Goal: Information Seeking & Learning: Check status

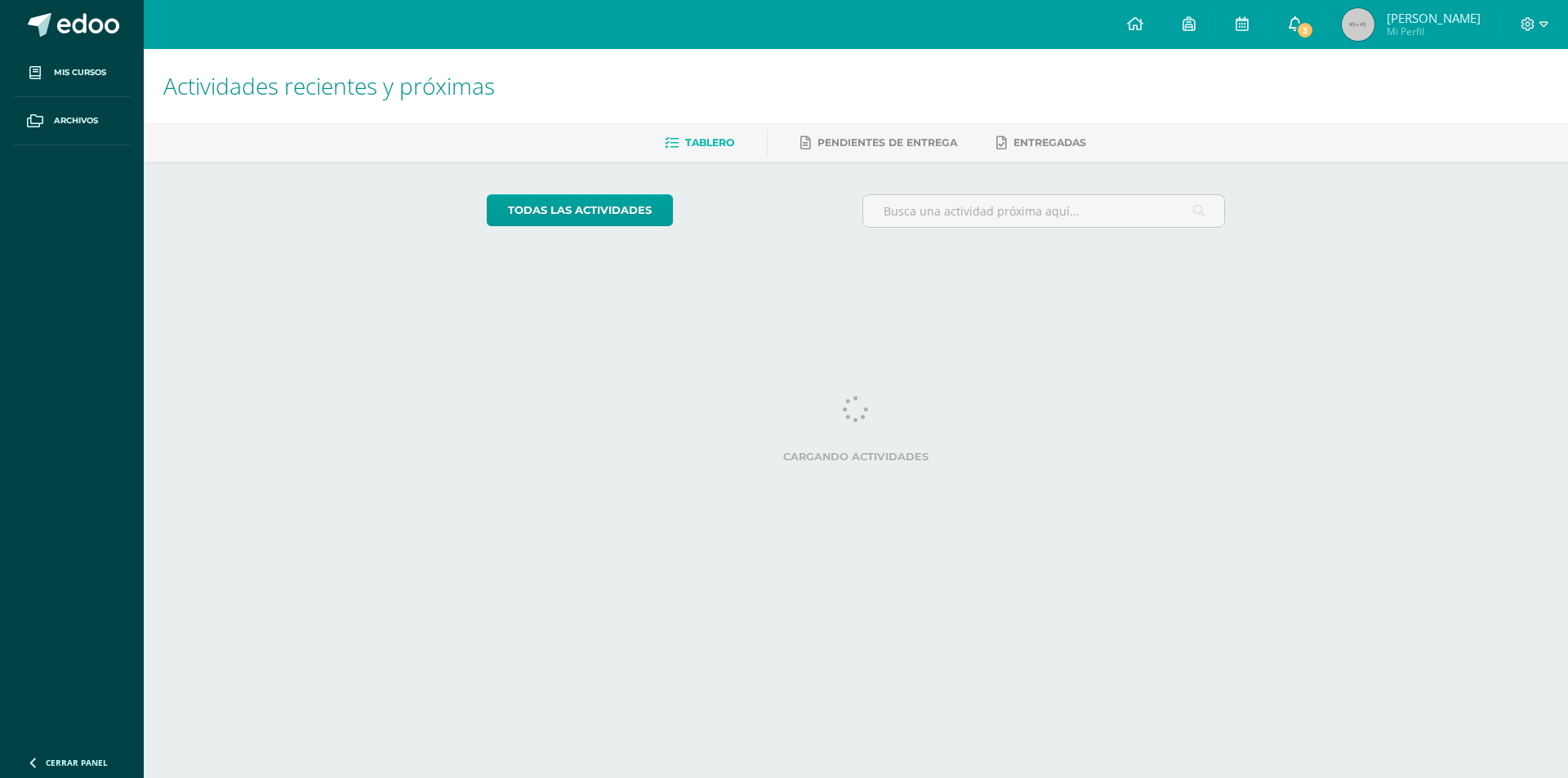
click at [1321, 33] on link "3" at bounding box center [1295, 25] width 52 height 49
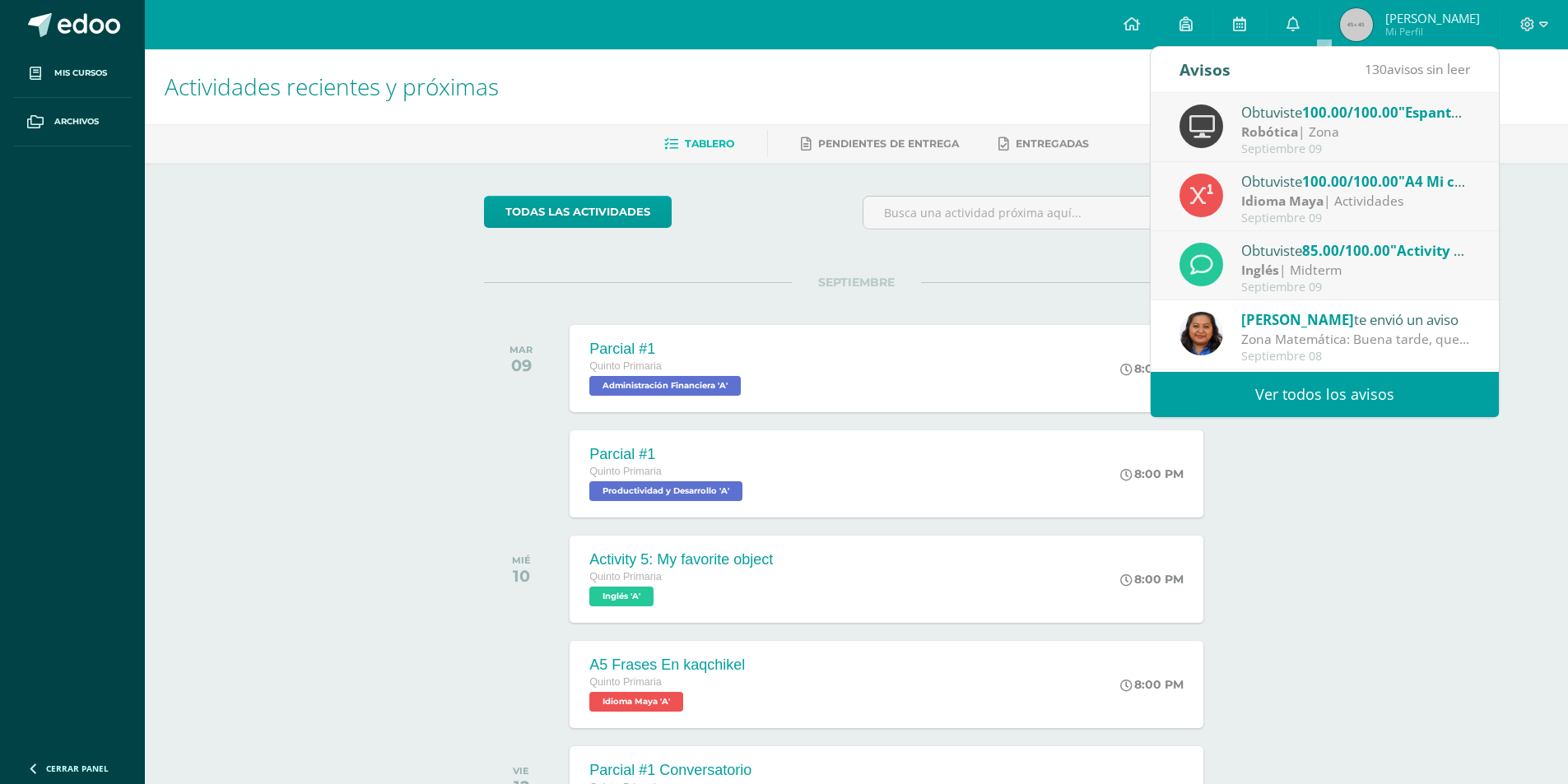
click at [1314, 129] on div "Robótica | Zona" at bounding box center [1356, 132] width 229 height 19
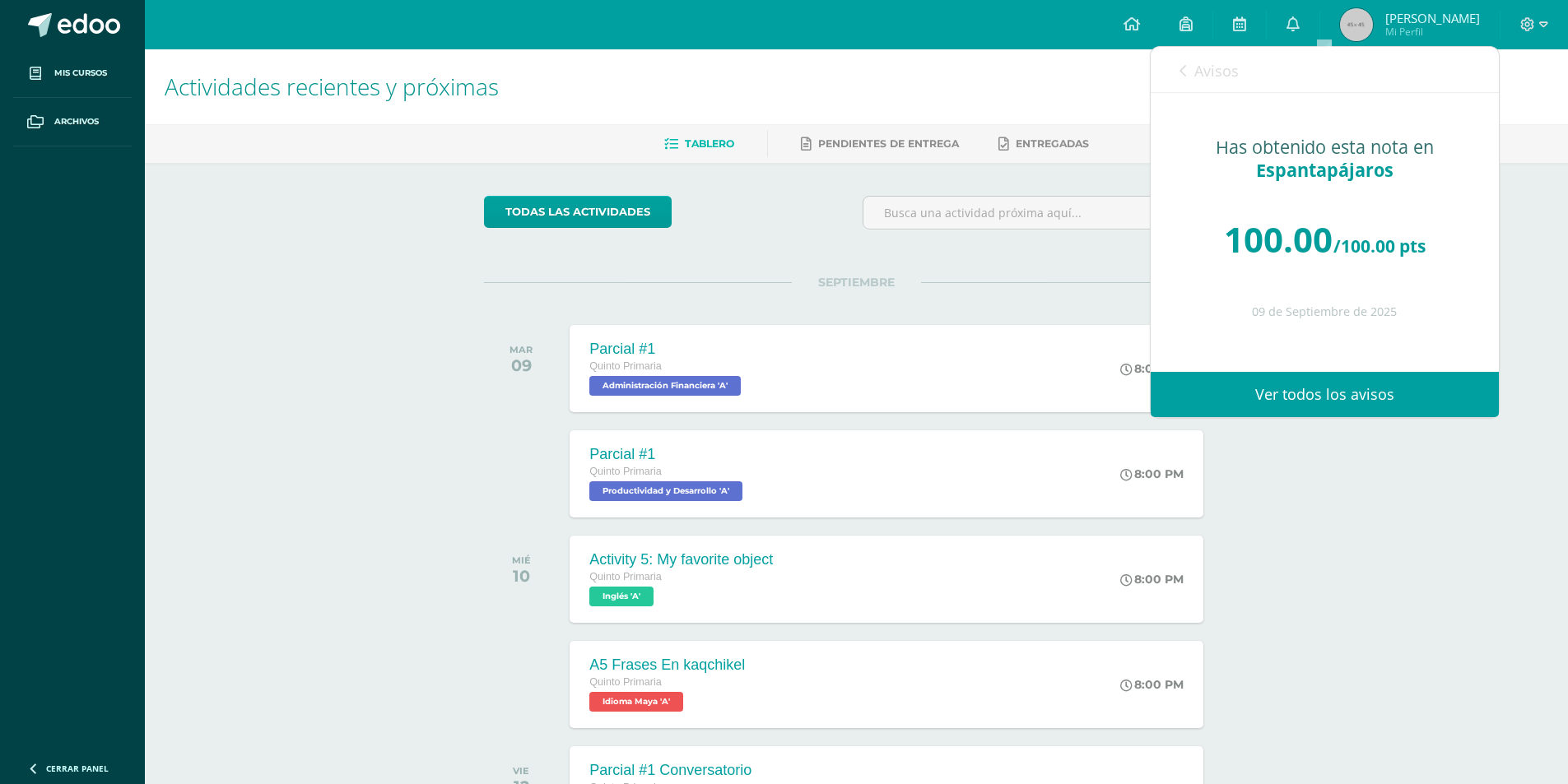
click at [1195, 67] on span "Avisos" at bounding box center [1217, 71] width 44 height 20
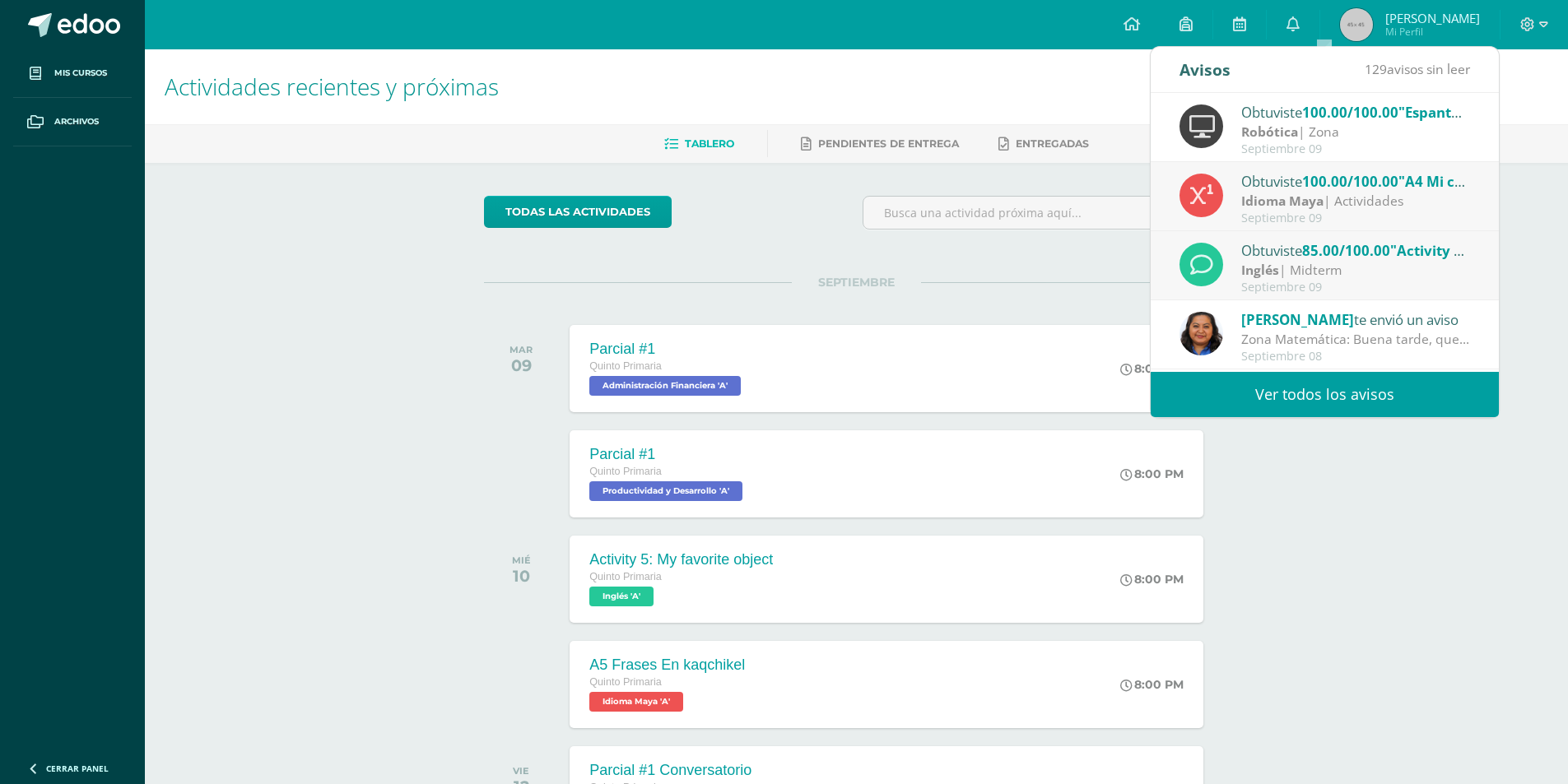
click at [1321, 200] on strong "Idioma Maya" at bounding box center [1283, 201] width 83 height 18
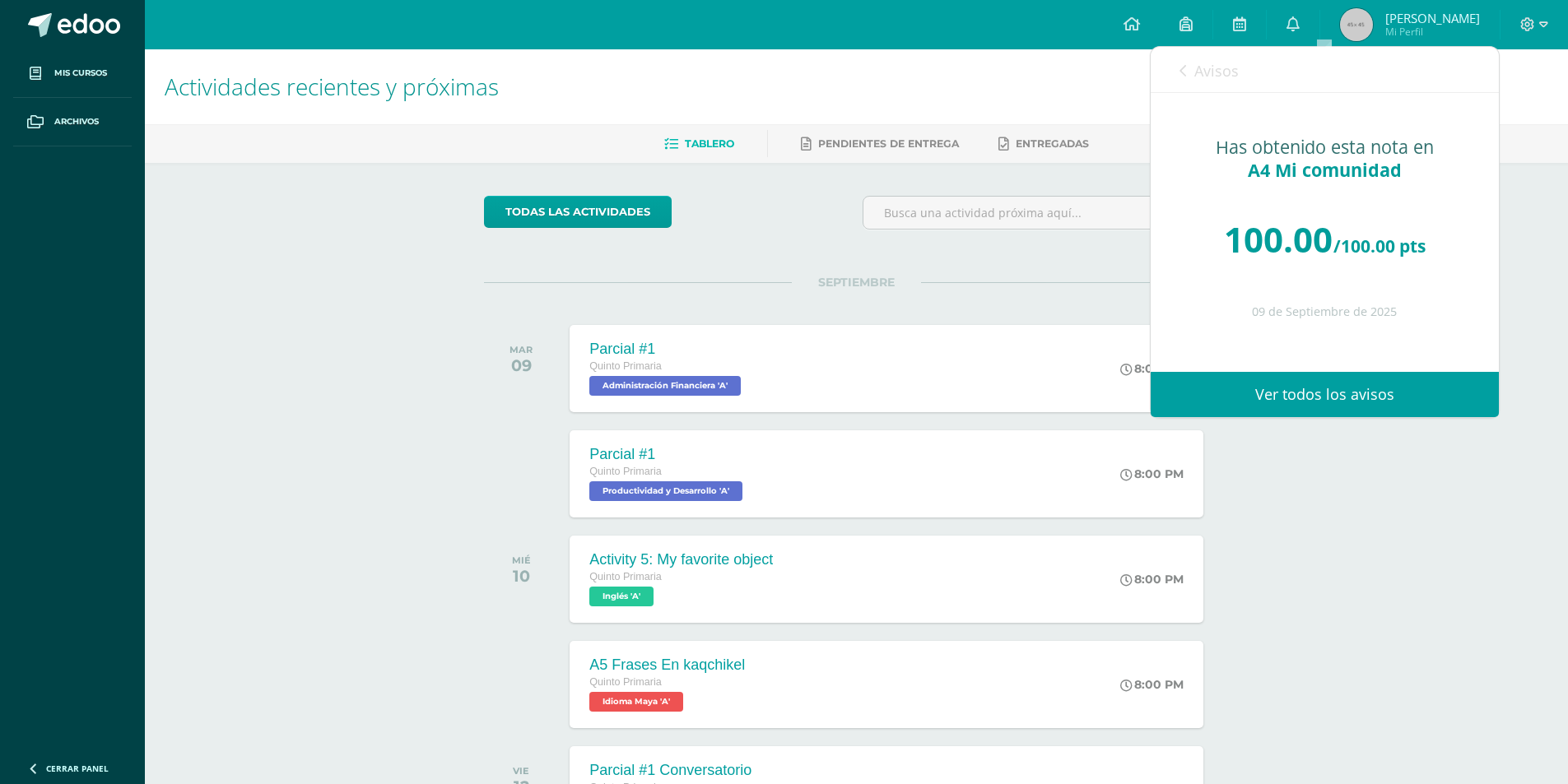
click at [1179, 77] on icon at bounding box center [1182, 71] width 6 height 13
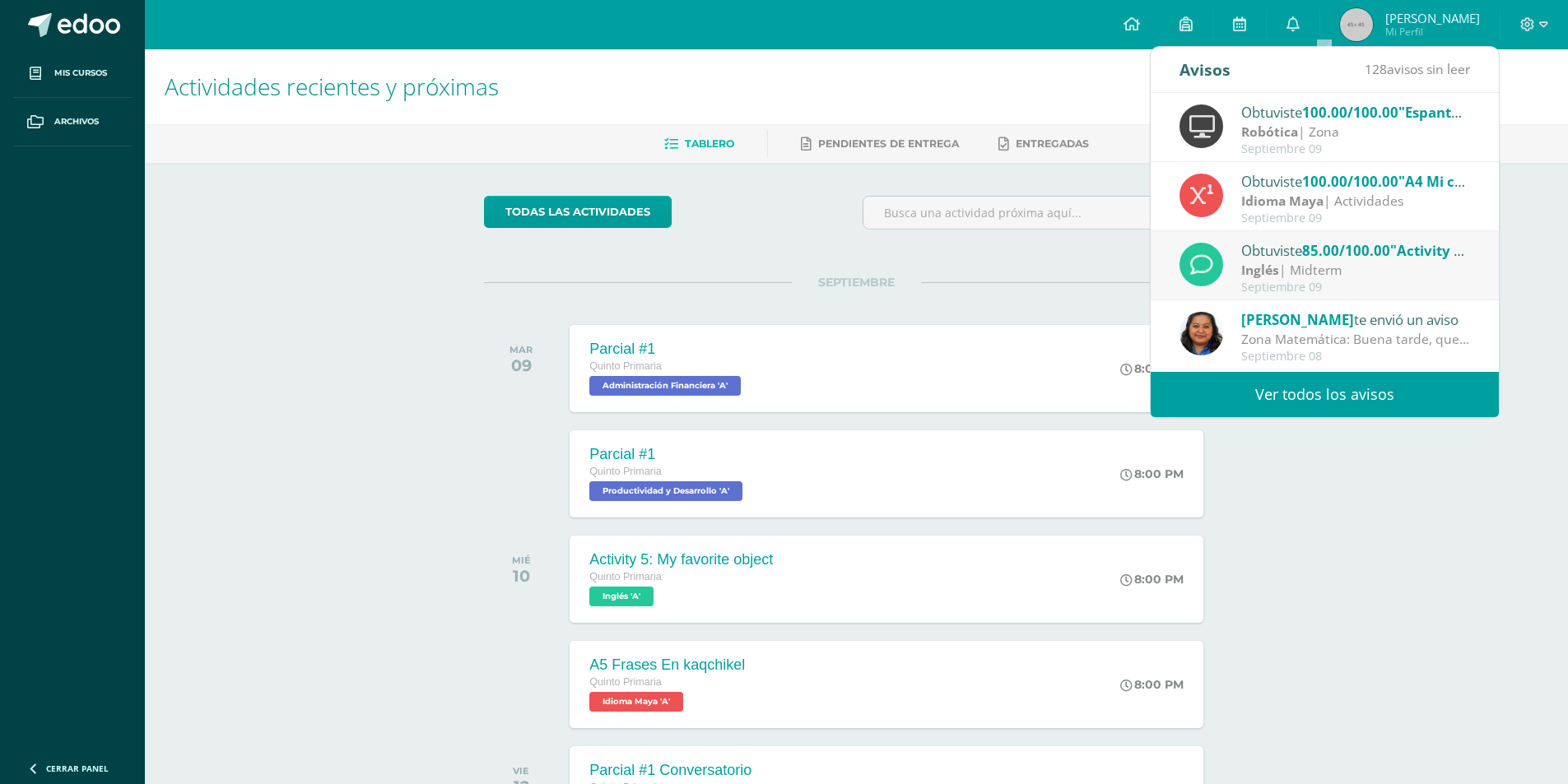
click at [1295, 275] on div "Inglés | Midterm" at bounding box center [1356, 270] width 229 height 19
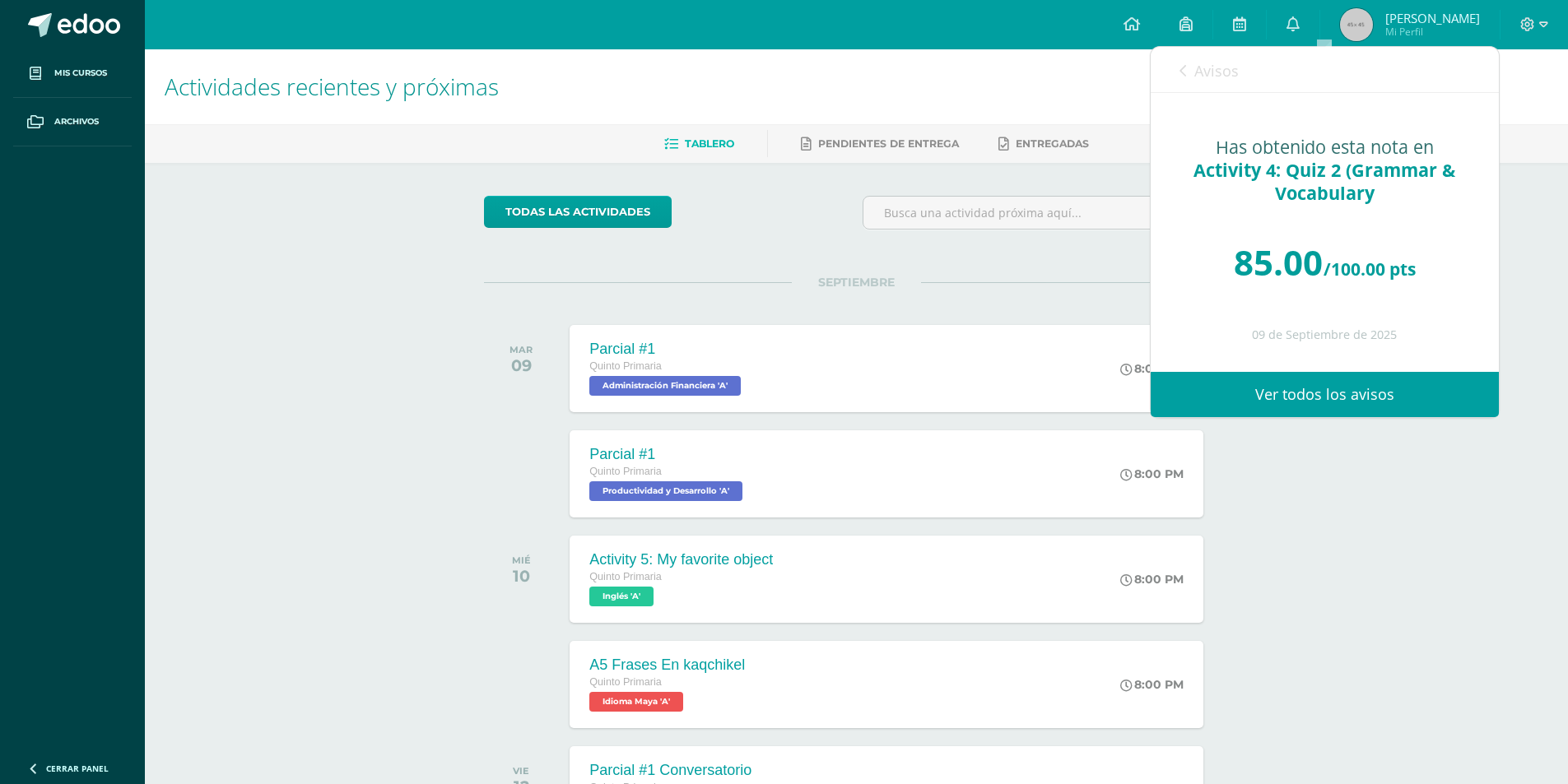
click at [1194, 73] on link "Avisos" at bounding box center [1209, 70] width 60 height 47
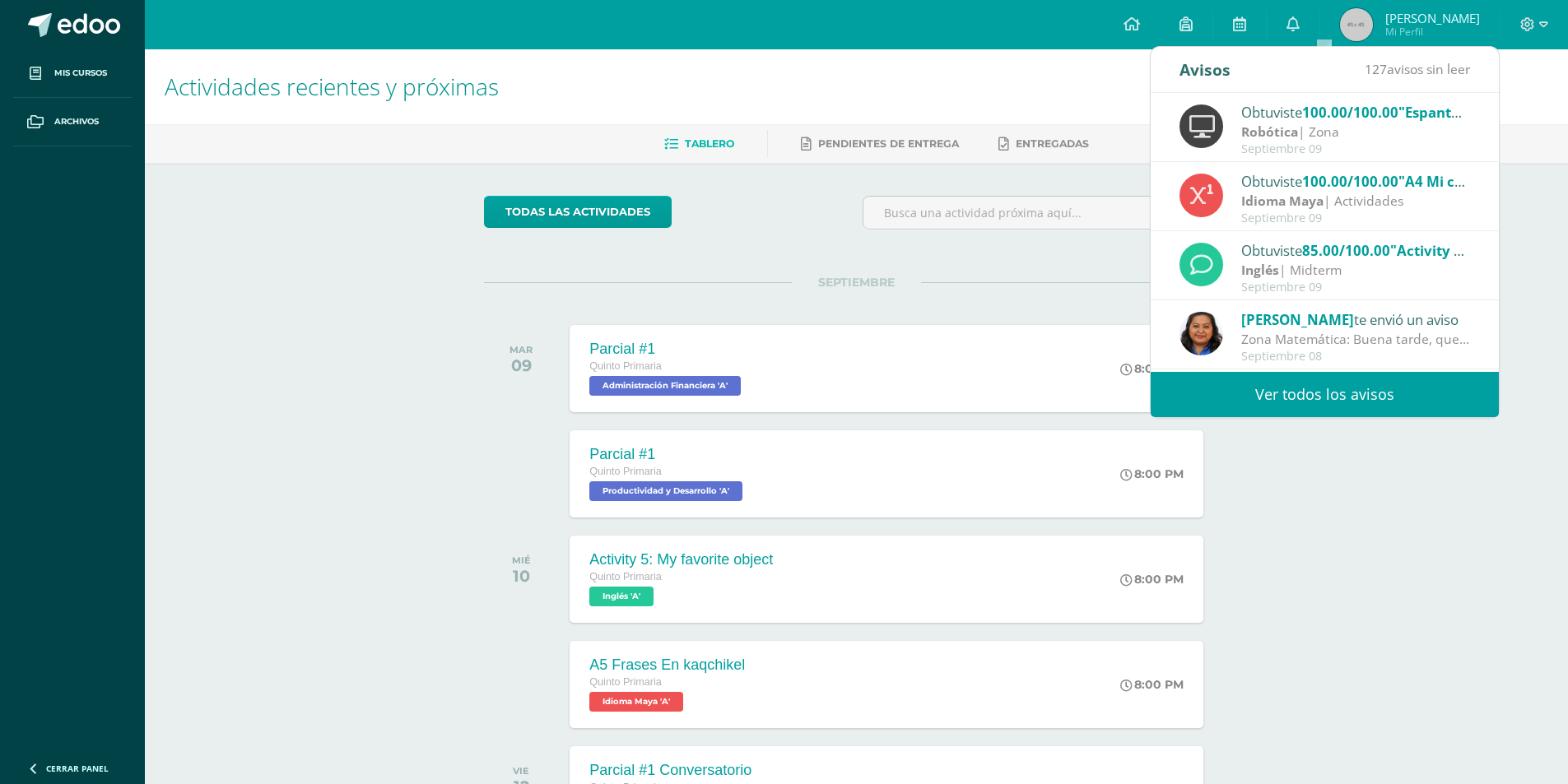
scroll to position [83, 0]
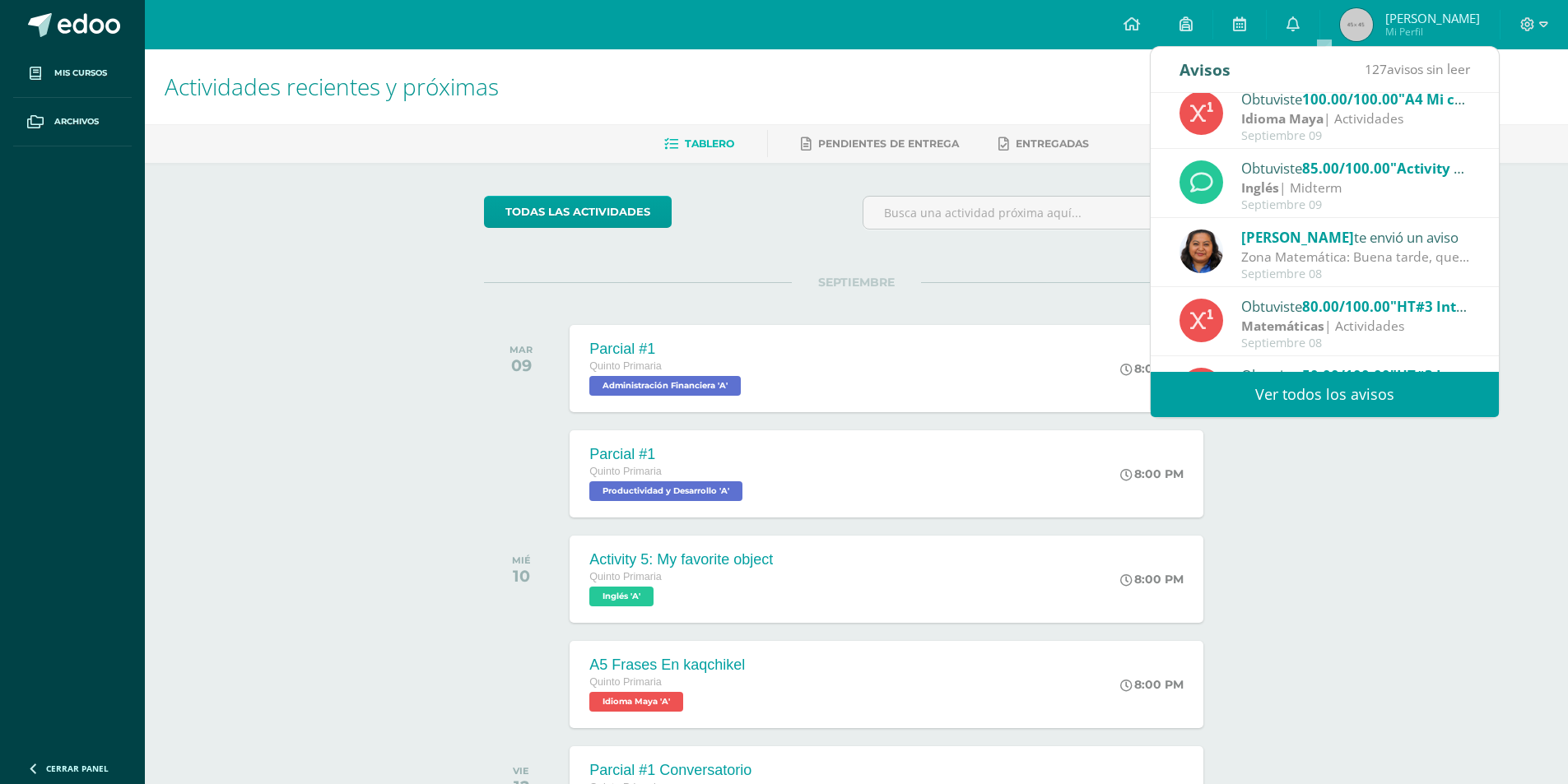
click at [1319, 258] on div "Zona Matemática: Buena tarde, queridos padres de familia, les informo que ya ll…" at bounding box center [1356, 257] width 229 height 19
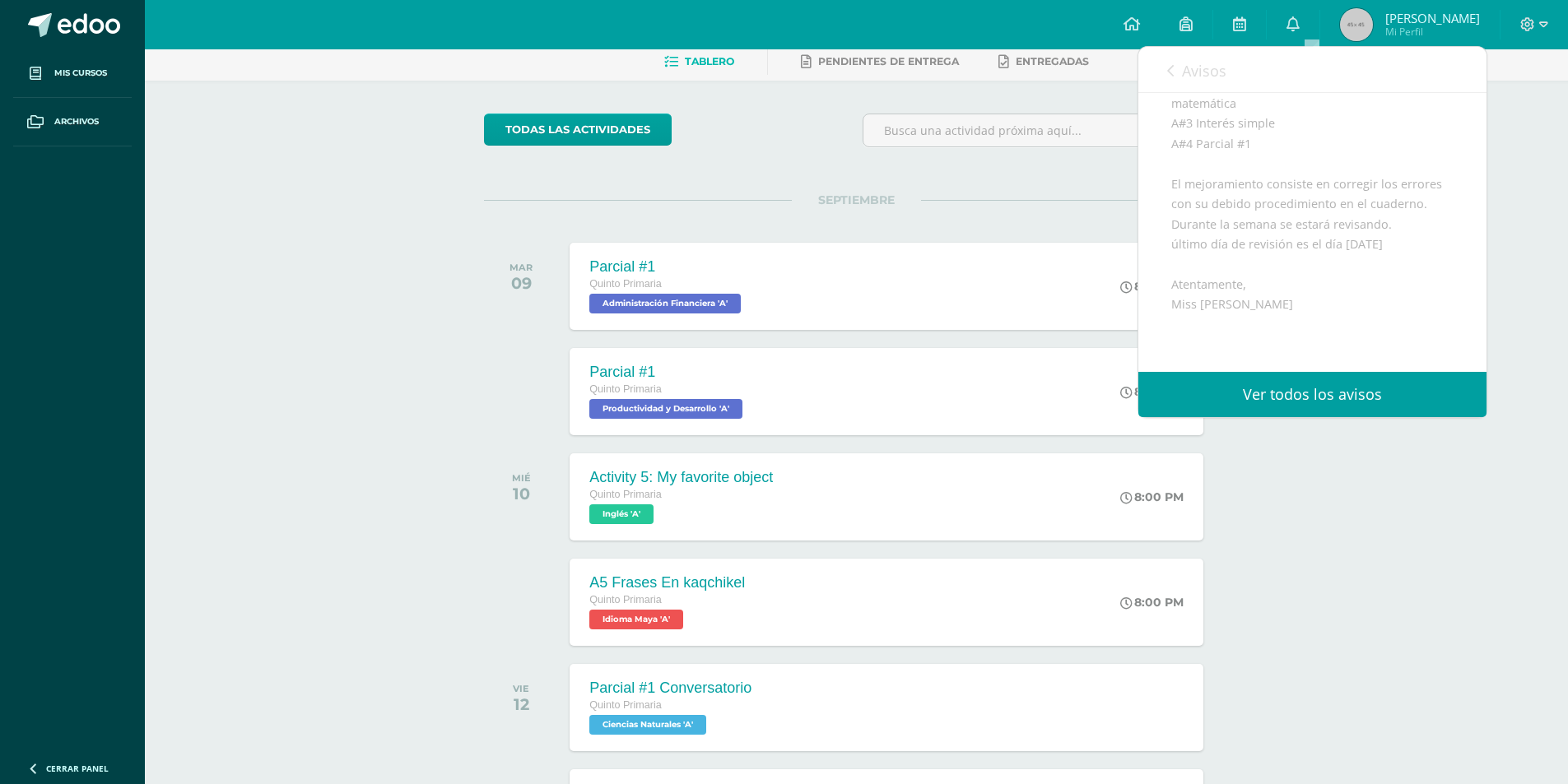
scroll to position [247, 0]
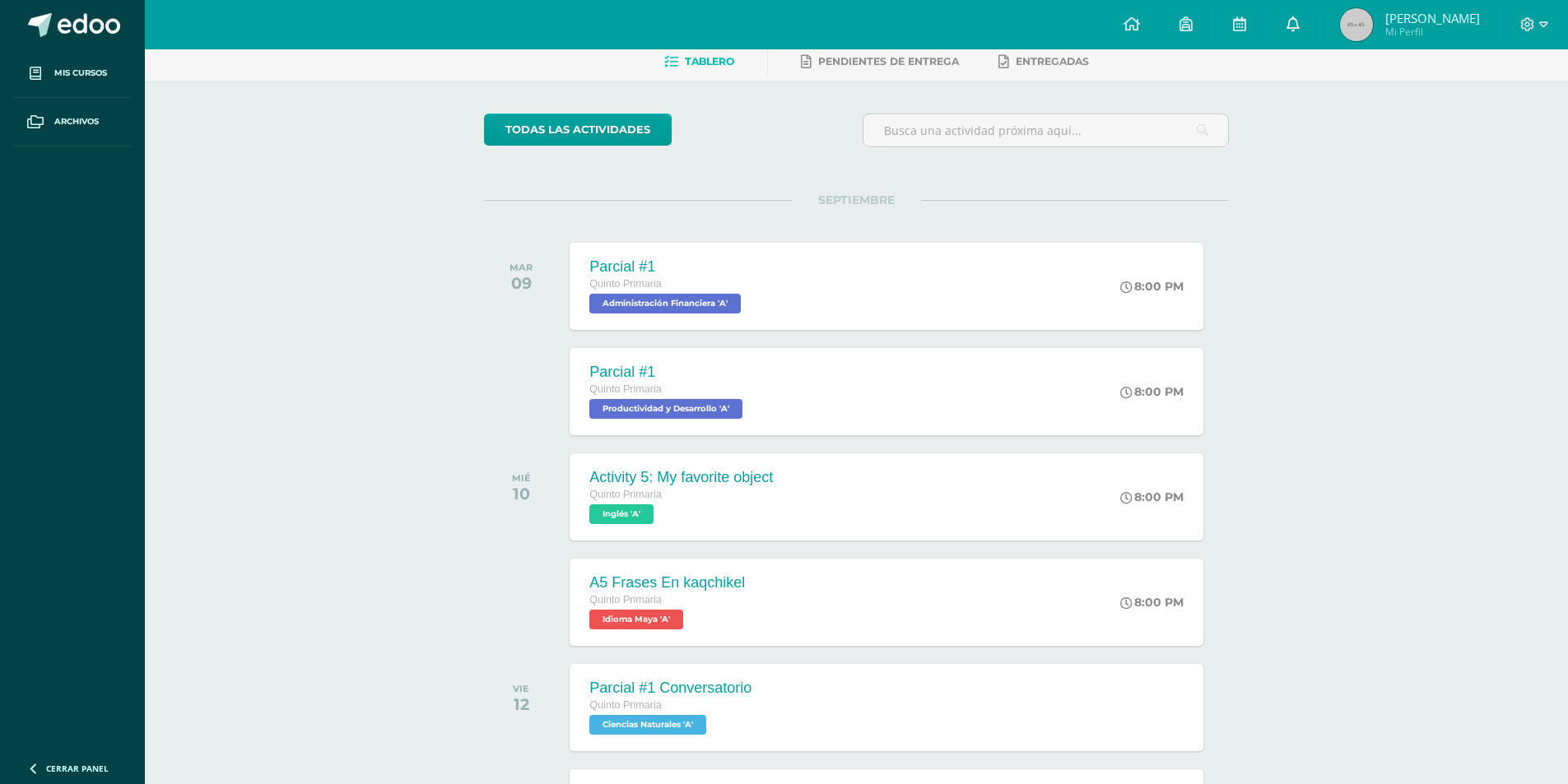
click at [1315, 35] on link "0" at bounding box center [1292, 25] width 52 height 50
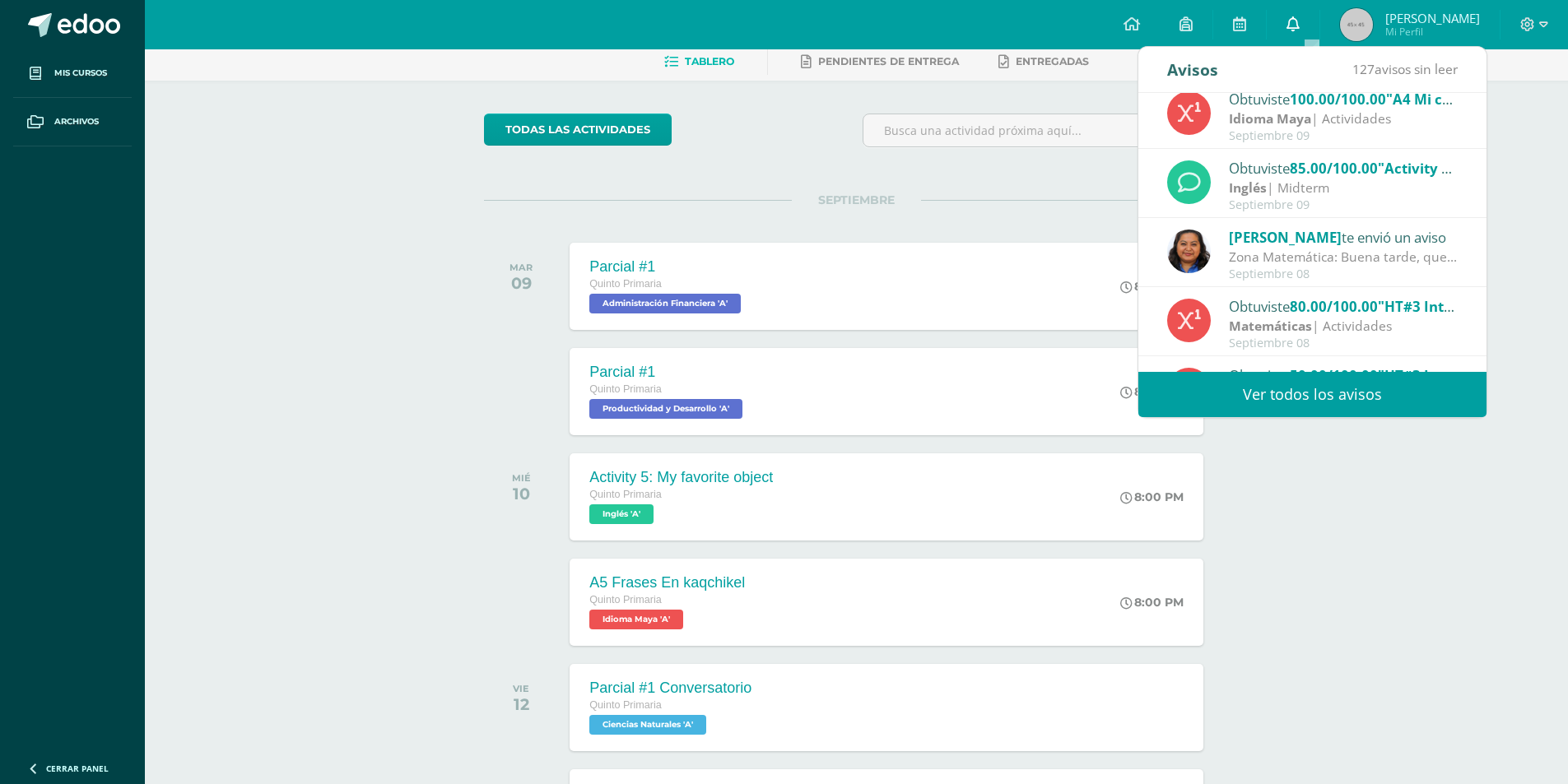
click at [1315, 35] on link "0" at bounding box center [1292, 25] width 52 height 50
click at [1423, 601] on div "Actividades recientes y próximas Tablero Pendientes de entrega Entregadas todas…" at bounding box center [857, 779] width 1424 height 1625
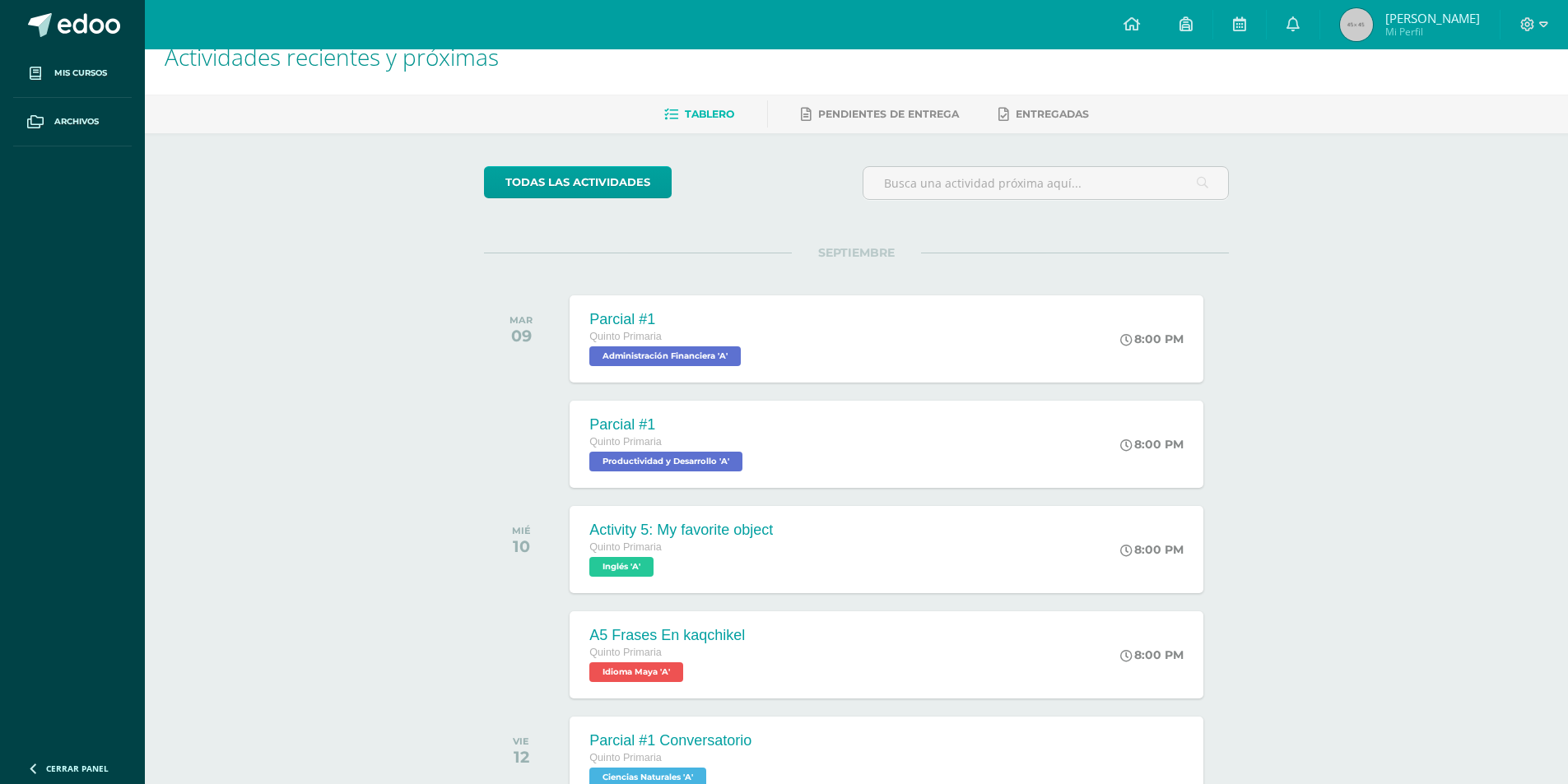
scroll to position [0, 0]
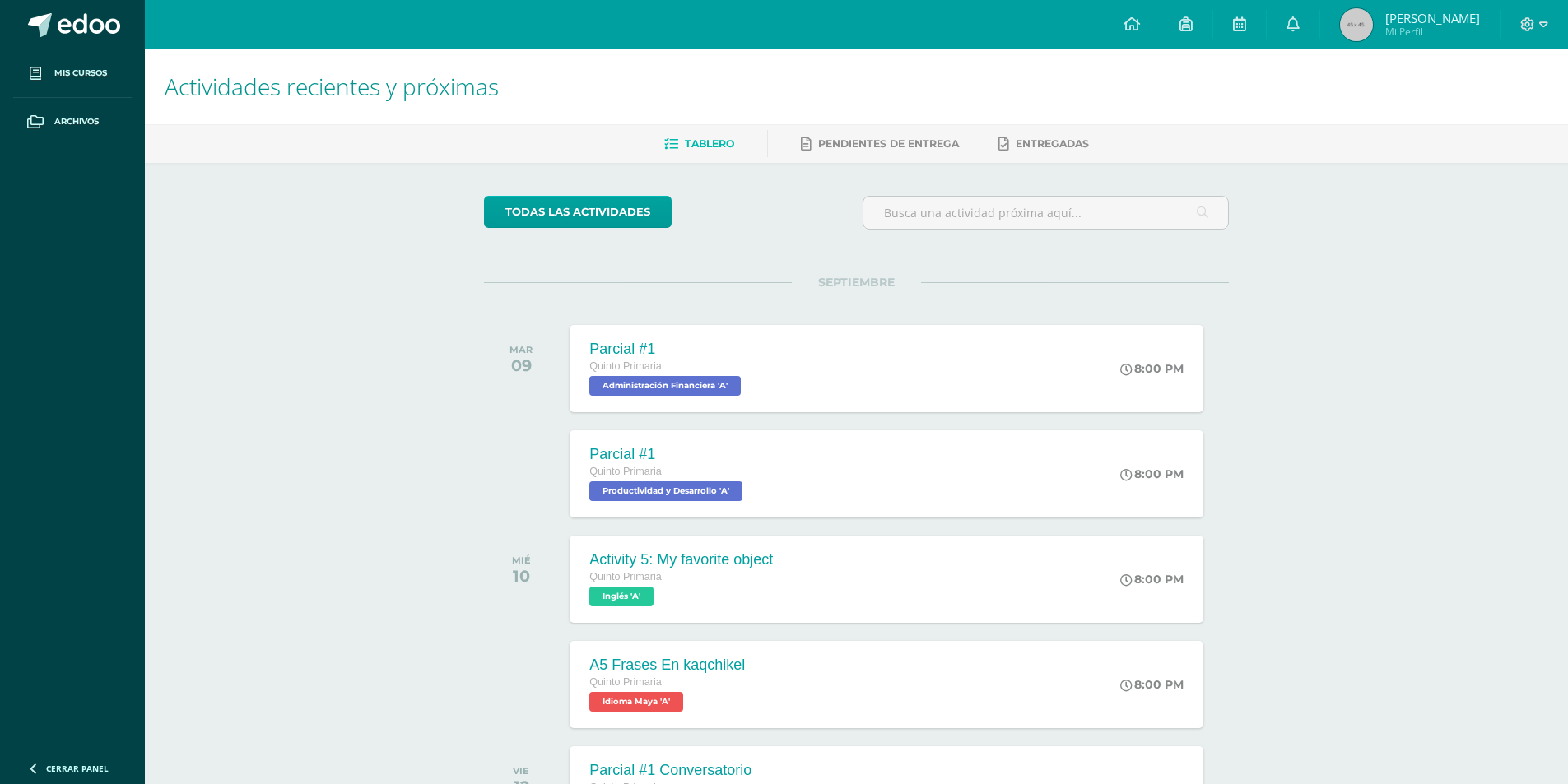
click at [1413, 24] on span "[PERSON_NAME]" at bounding box center [1432, 18] width 95 height 17
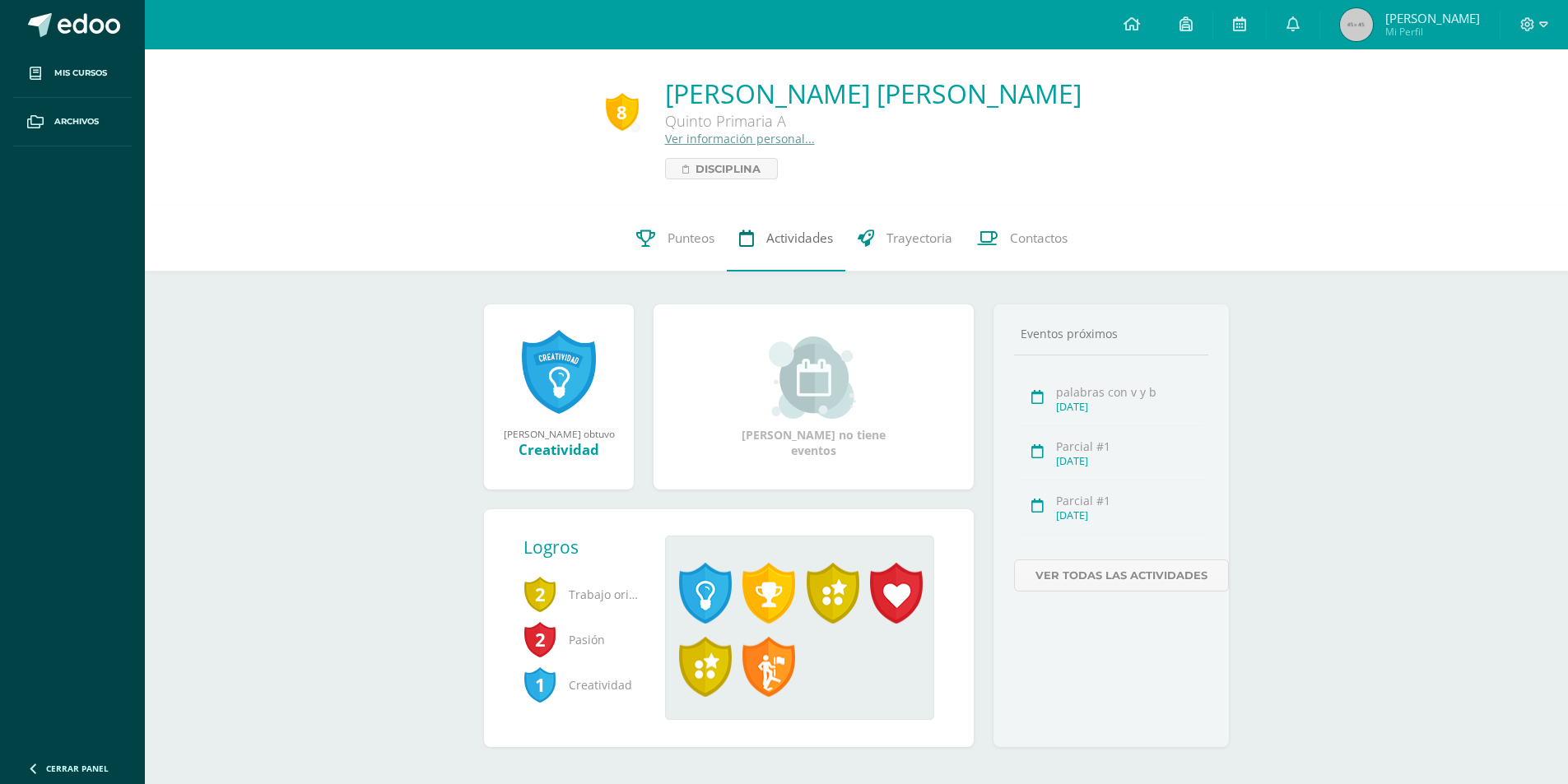
click at [808, 242] on span "Actividades" at bounding box center [799, 238] width 67 height 17
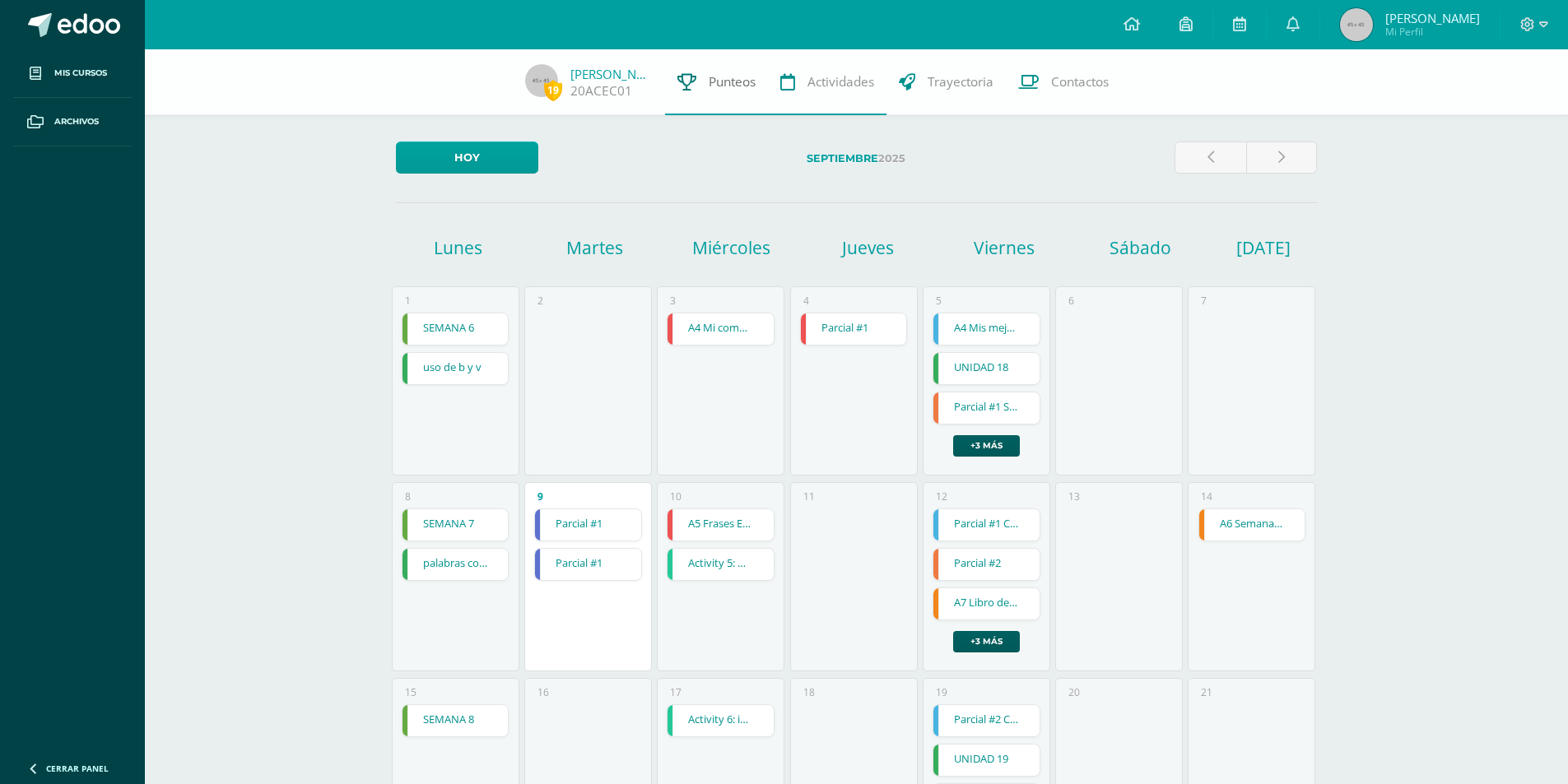
click at [725, 74] on span "Punteos" at bounding box center [732, 82] width 47 height 17
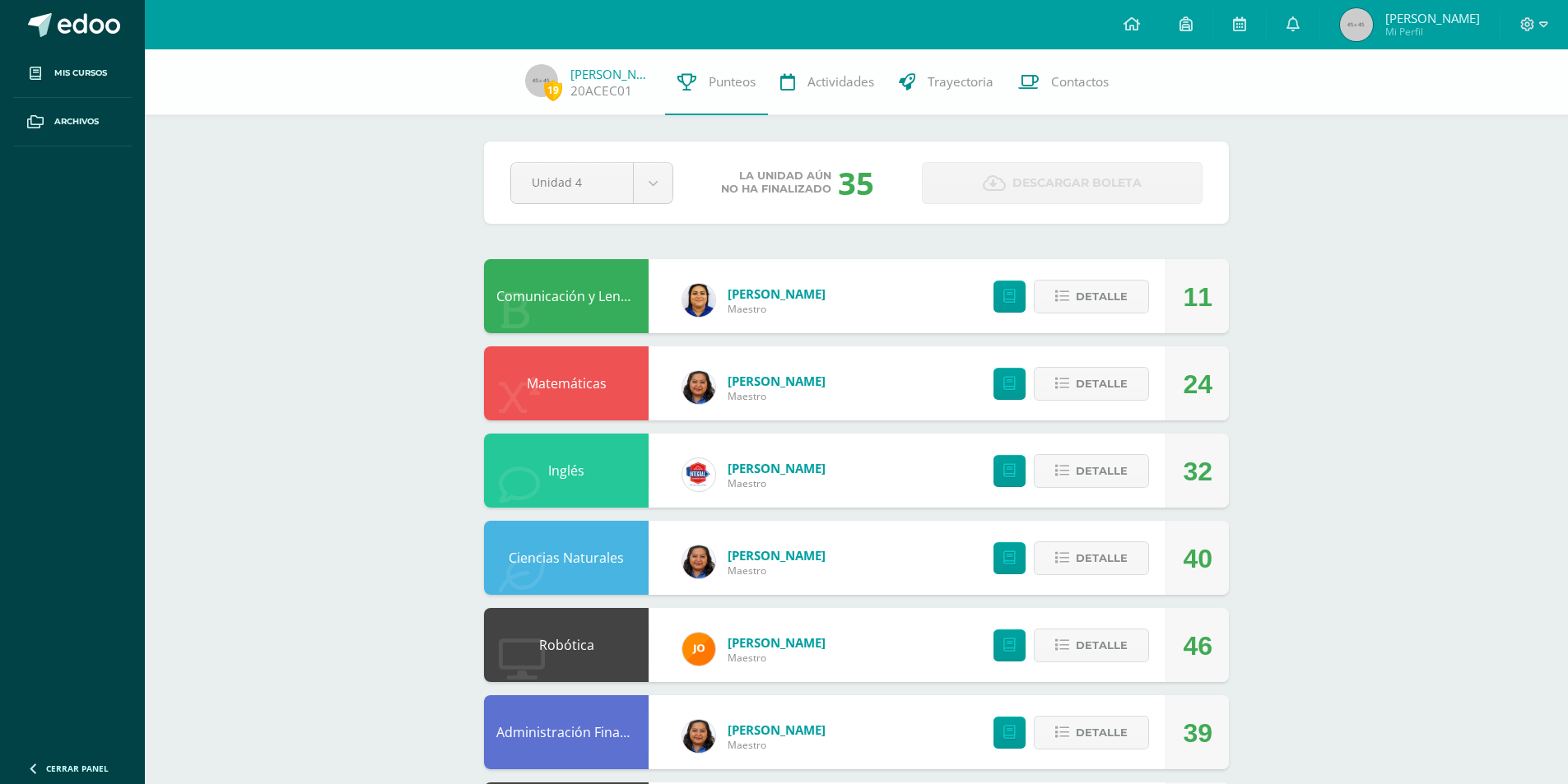
click at [1034, 389] on div "Detalle" at bounding box center [1067, 383] width 197 height 74
click at [1063, 383] on icon at bounding box center [1062, 384] width 14 height 14
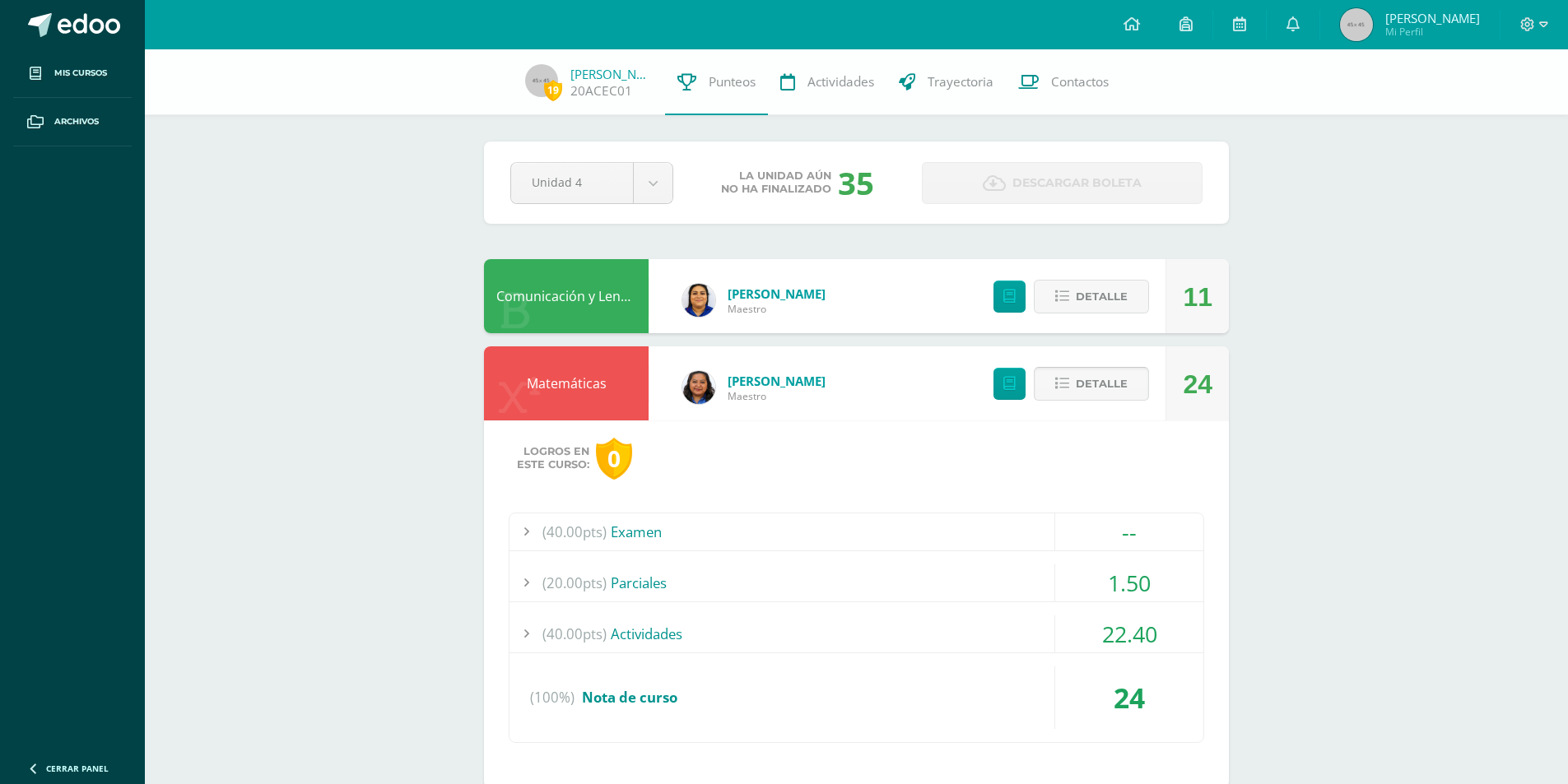
click at [1108, 382] on span "Detalle" at bounding box center [1101, 384] width 51 height 30
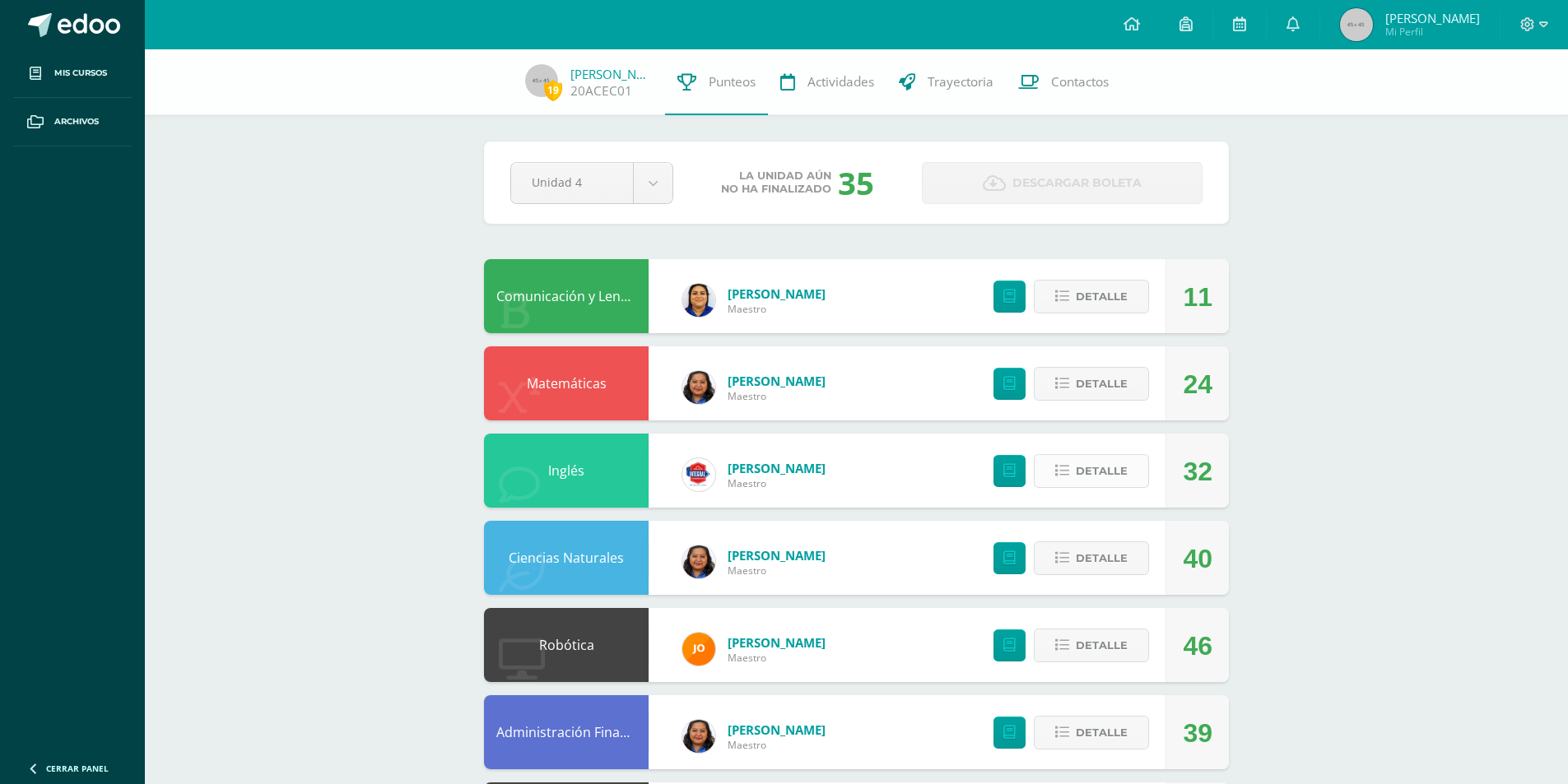
click at [1104, 467] on span "Detalle" at bounding box center [1101, 471] width 51 height 30
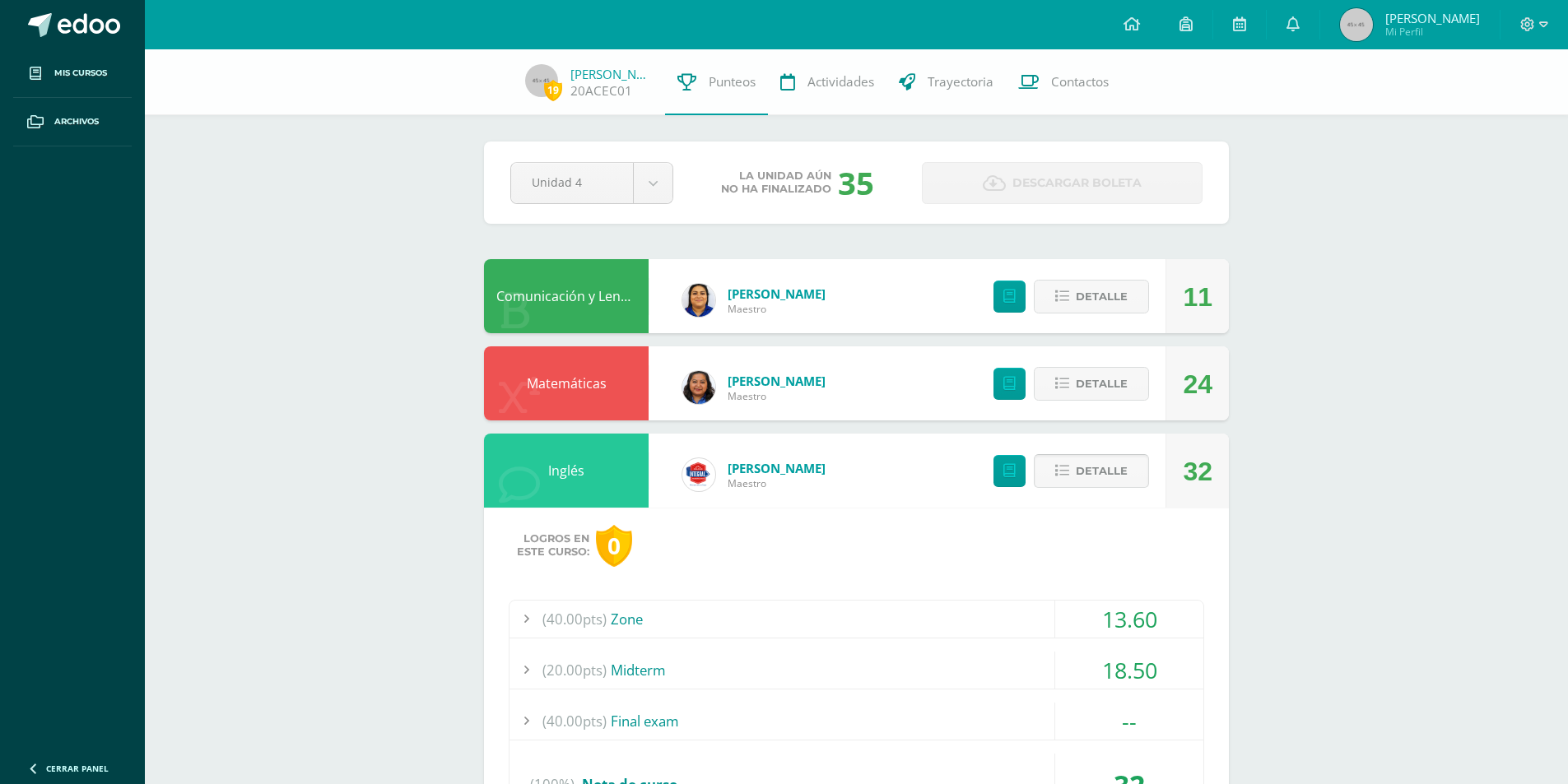
scroll to position [83, 0]
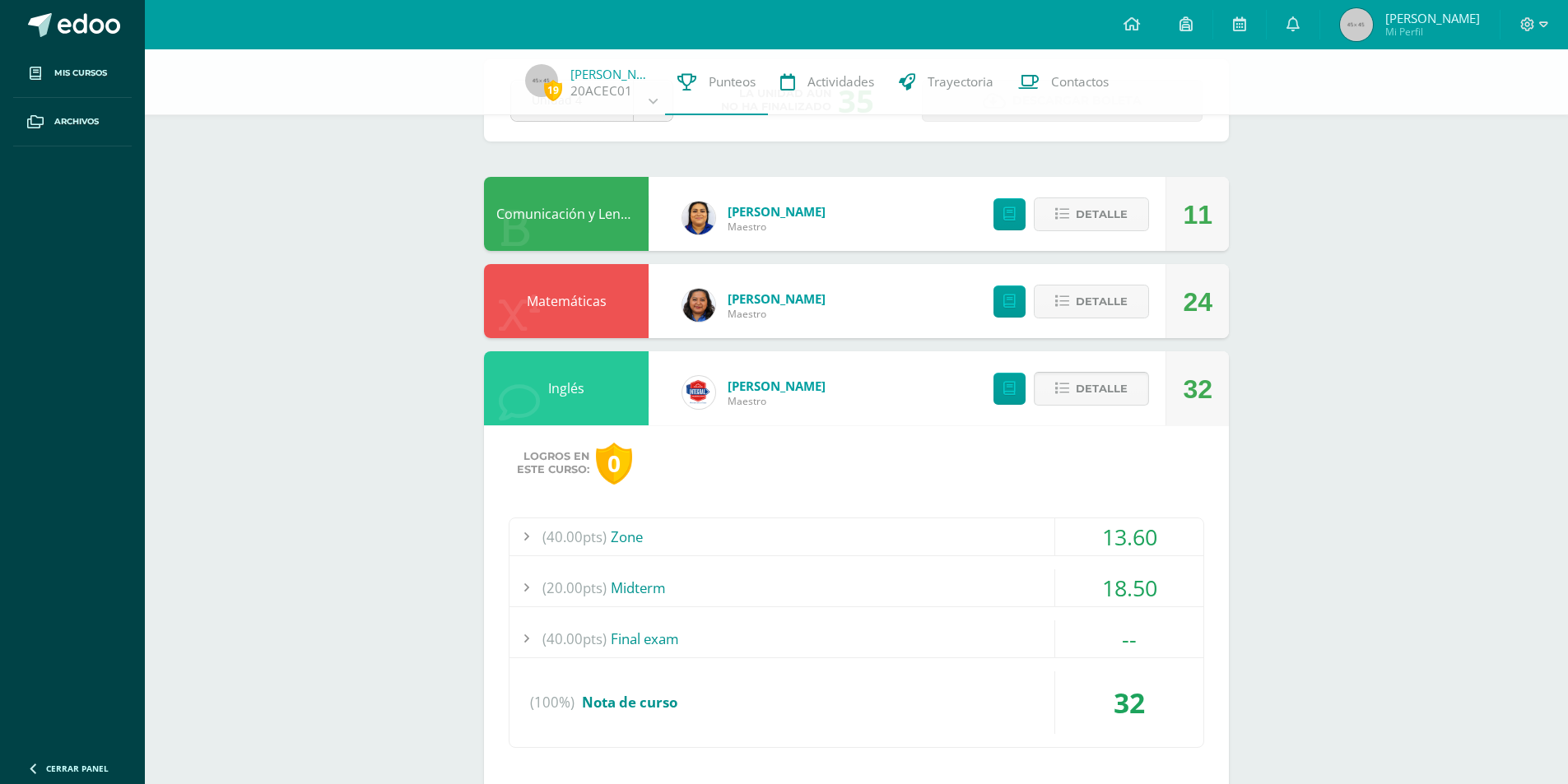
click at [1113, 372] on button "Detalle" at bounding box center [1091, 388] width 115 height 34
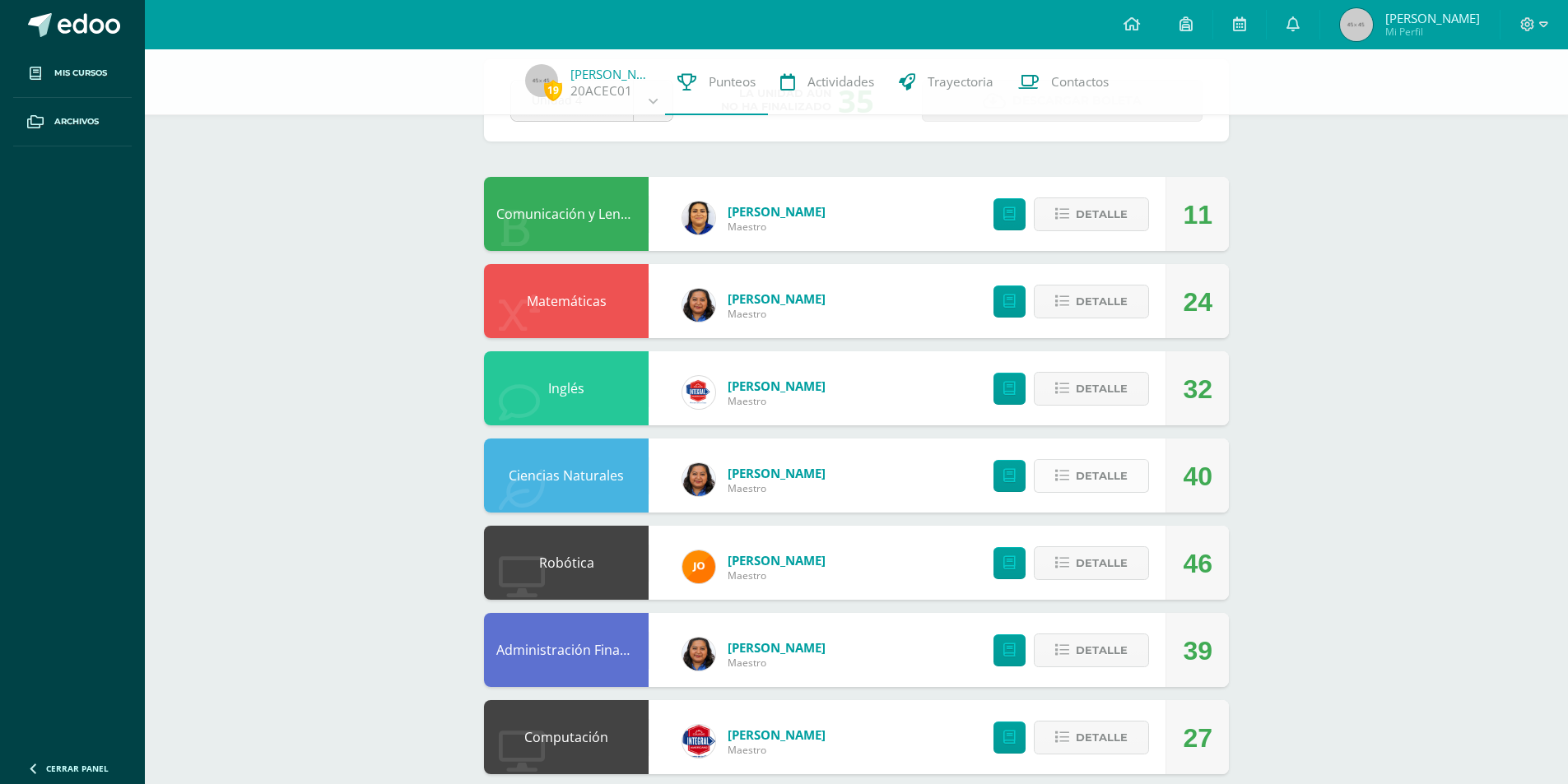
click at [1093, 477] on span "Detalle" at bounding box center [1101, 476] width 51 height 30
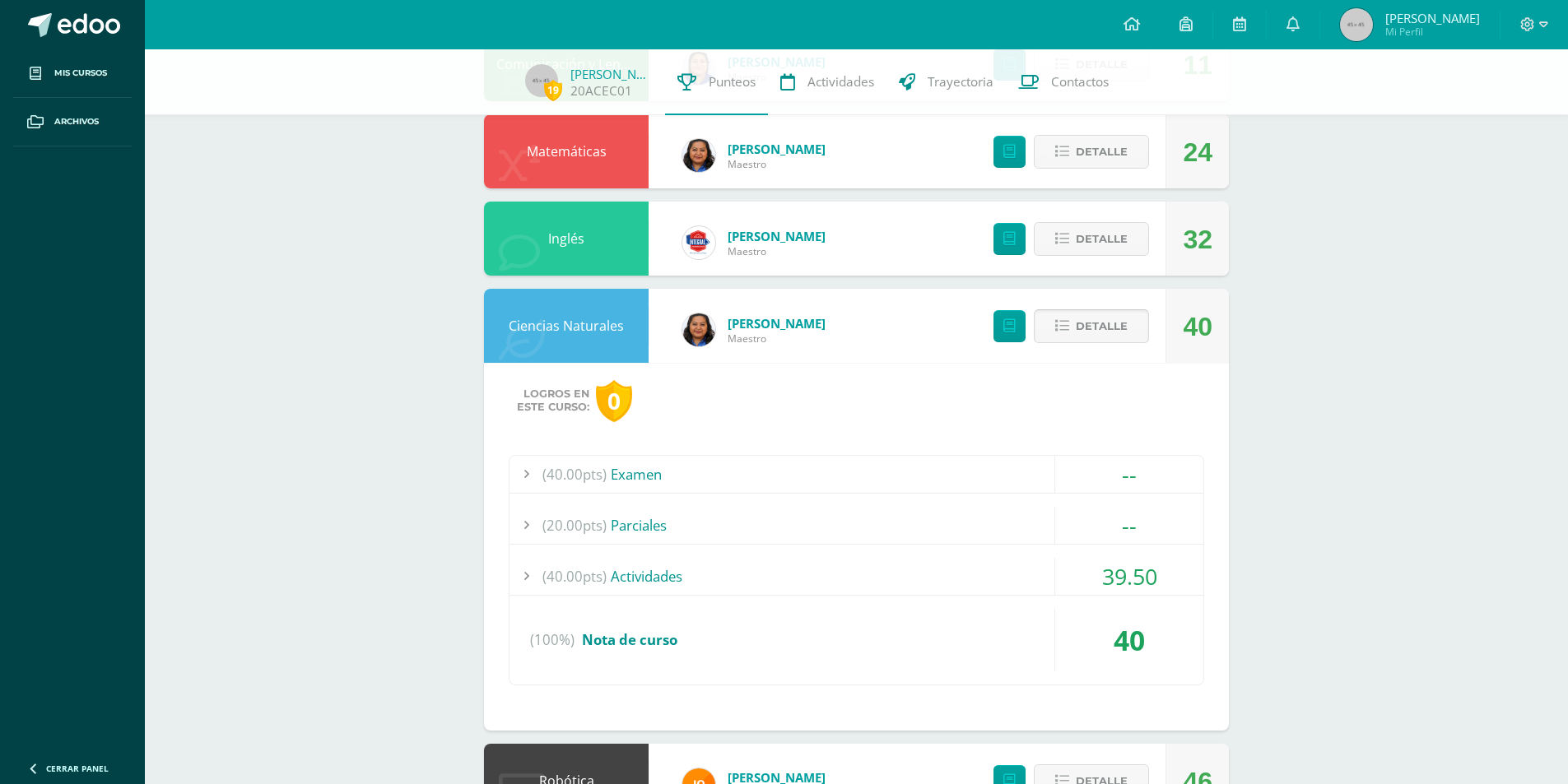
scroll to position [247, 0]
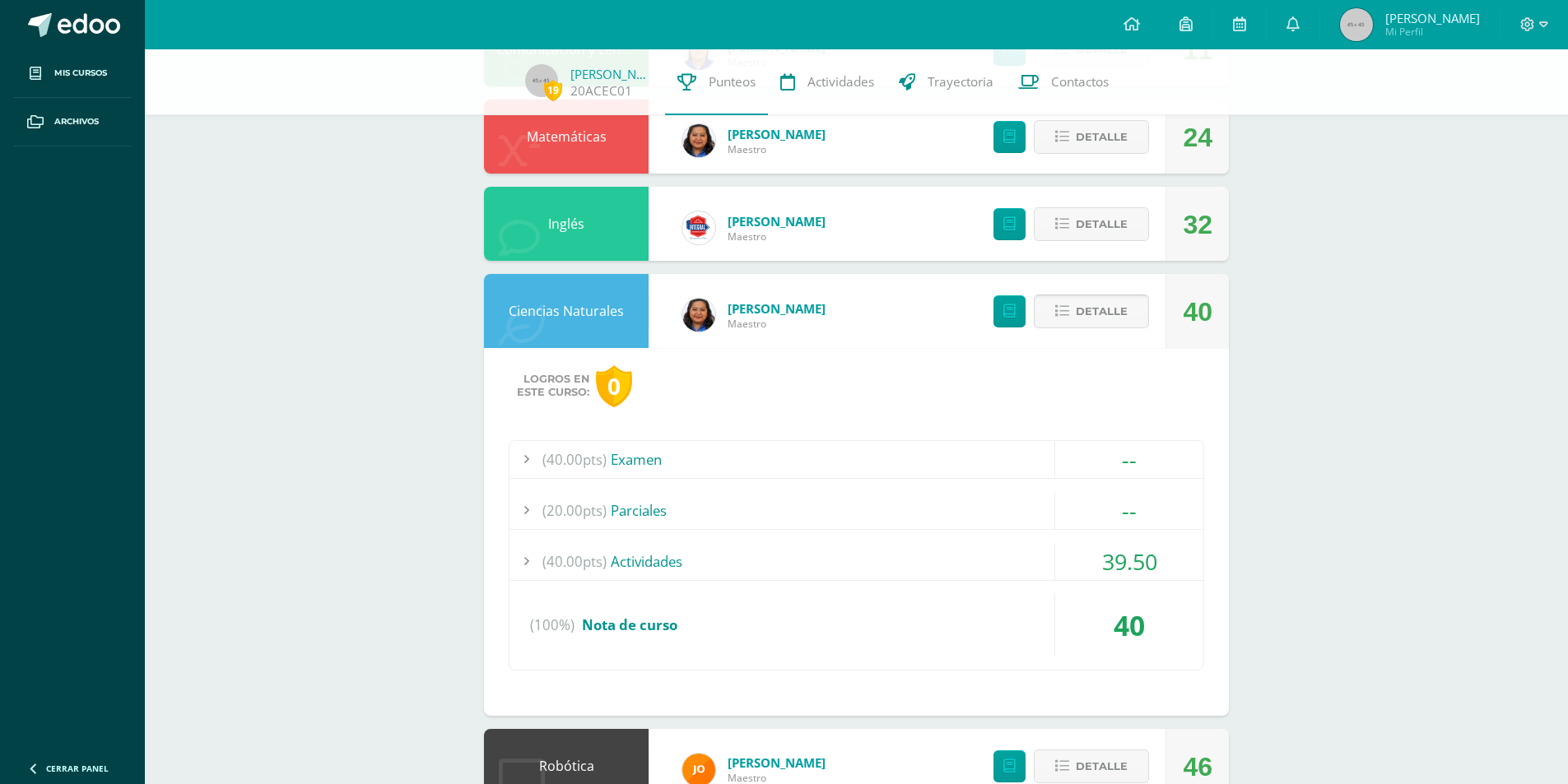
click at [1071, 298] on button "Detalle" at bounding box center [1091, 311] width 115 height 34
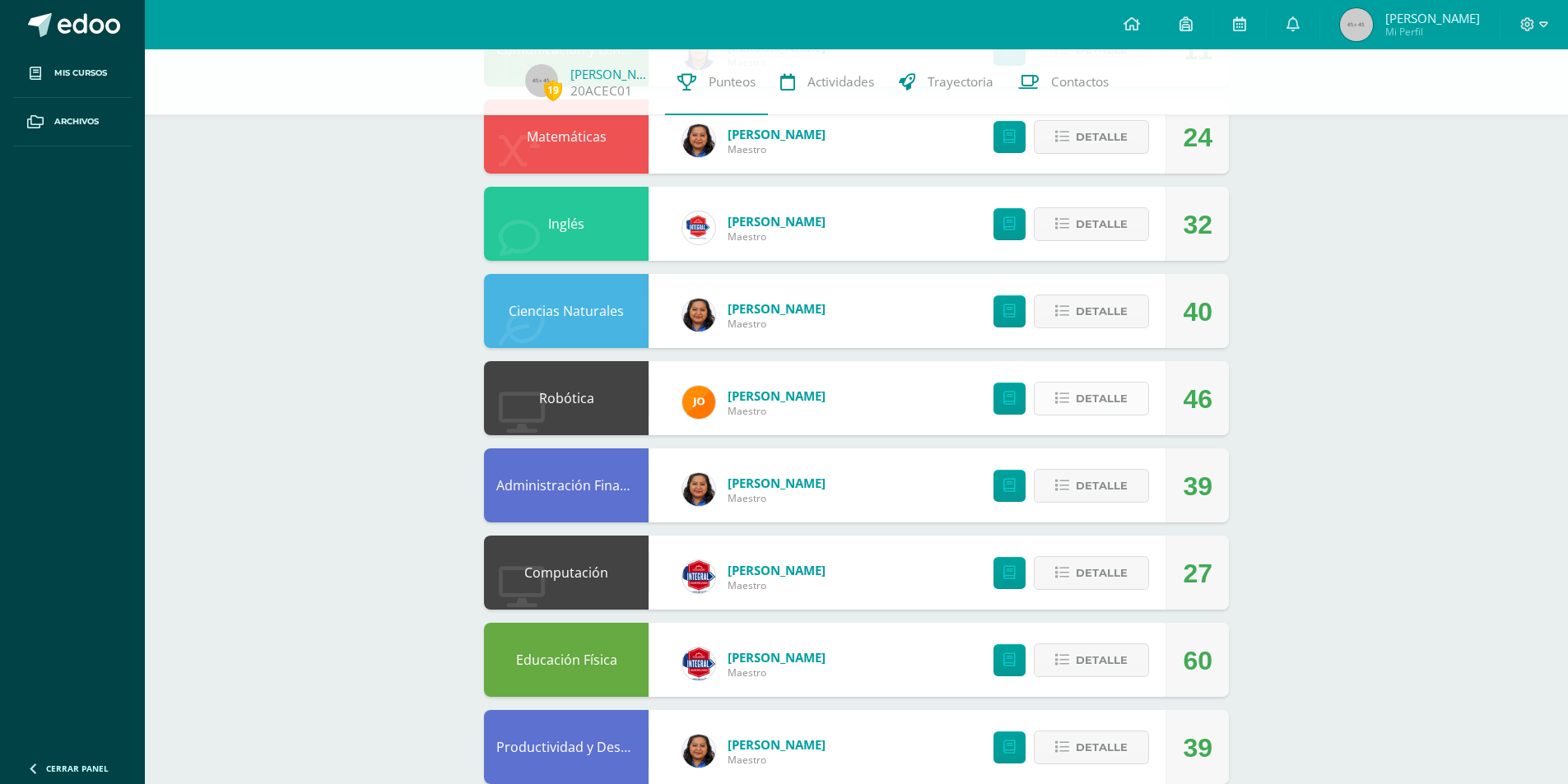
click at [1077, 395] on span "Detalle" at bounding box center [1101, 398] width 51 height 30
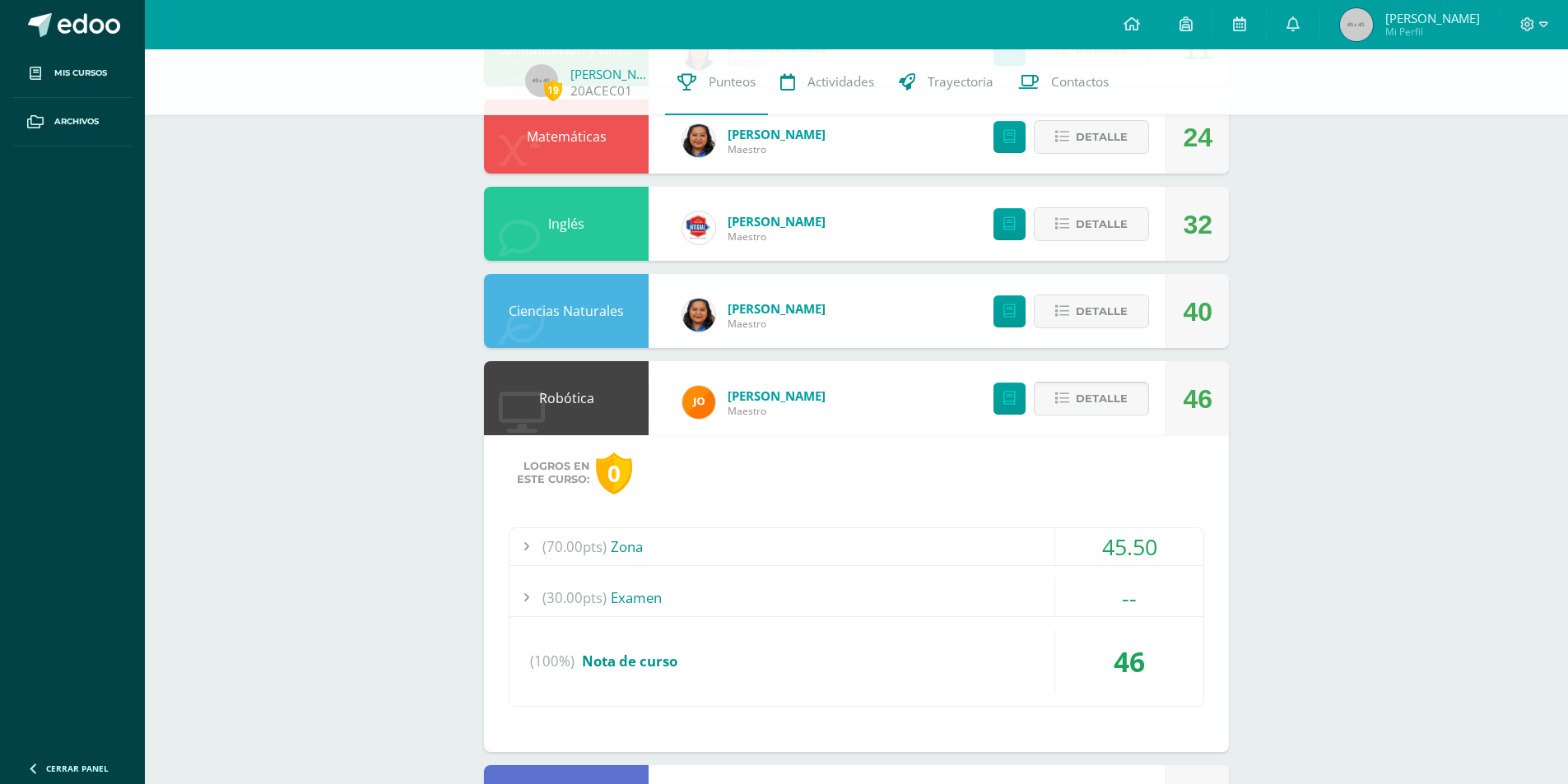
click at [1077, 402] on span "Detalle" at bounding box center [1101, 398] width 51 height 30
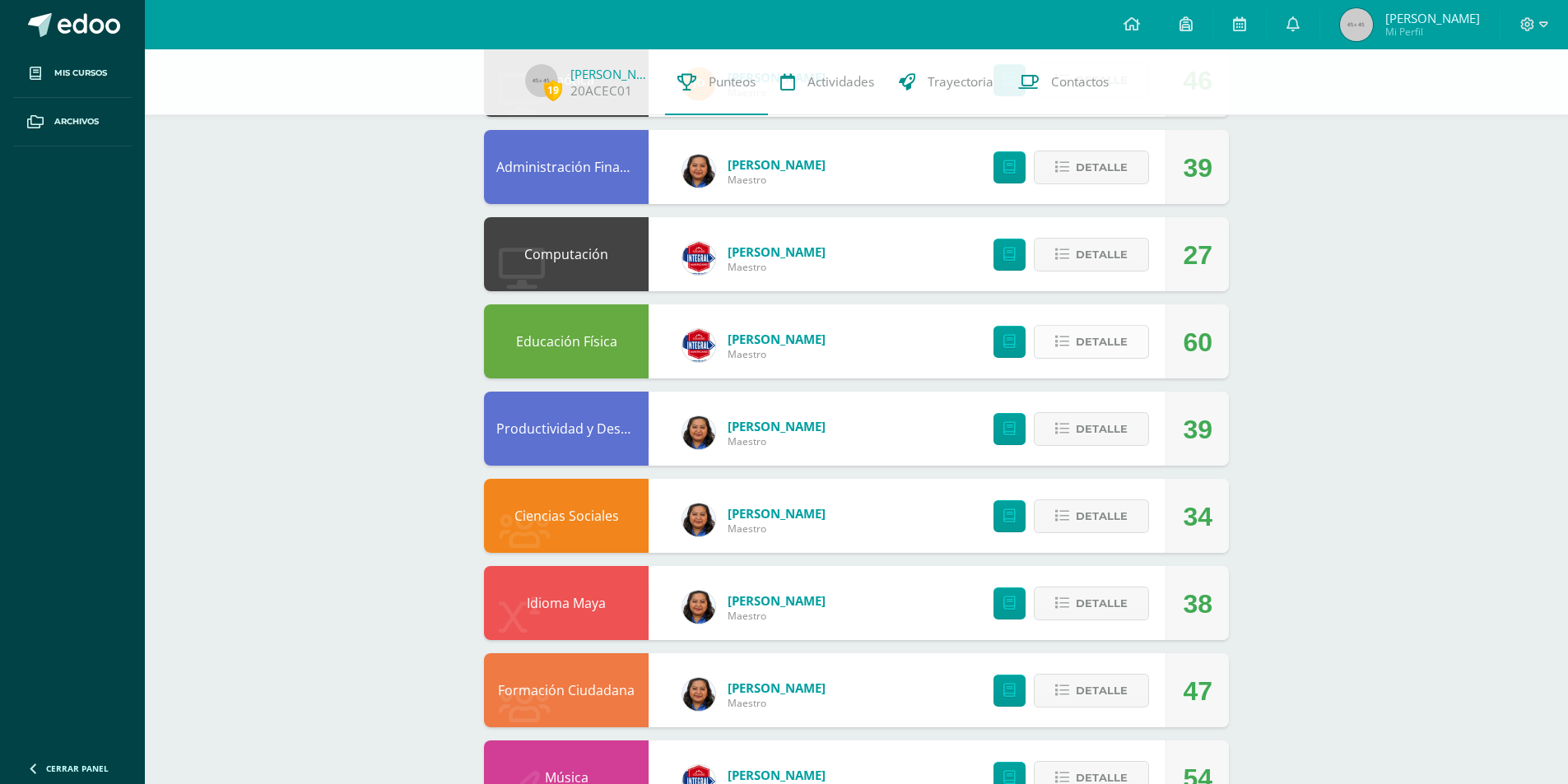
scroll to position [658, 0]
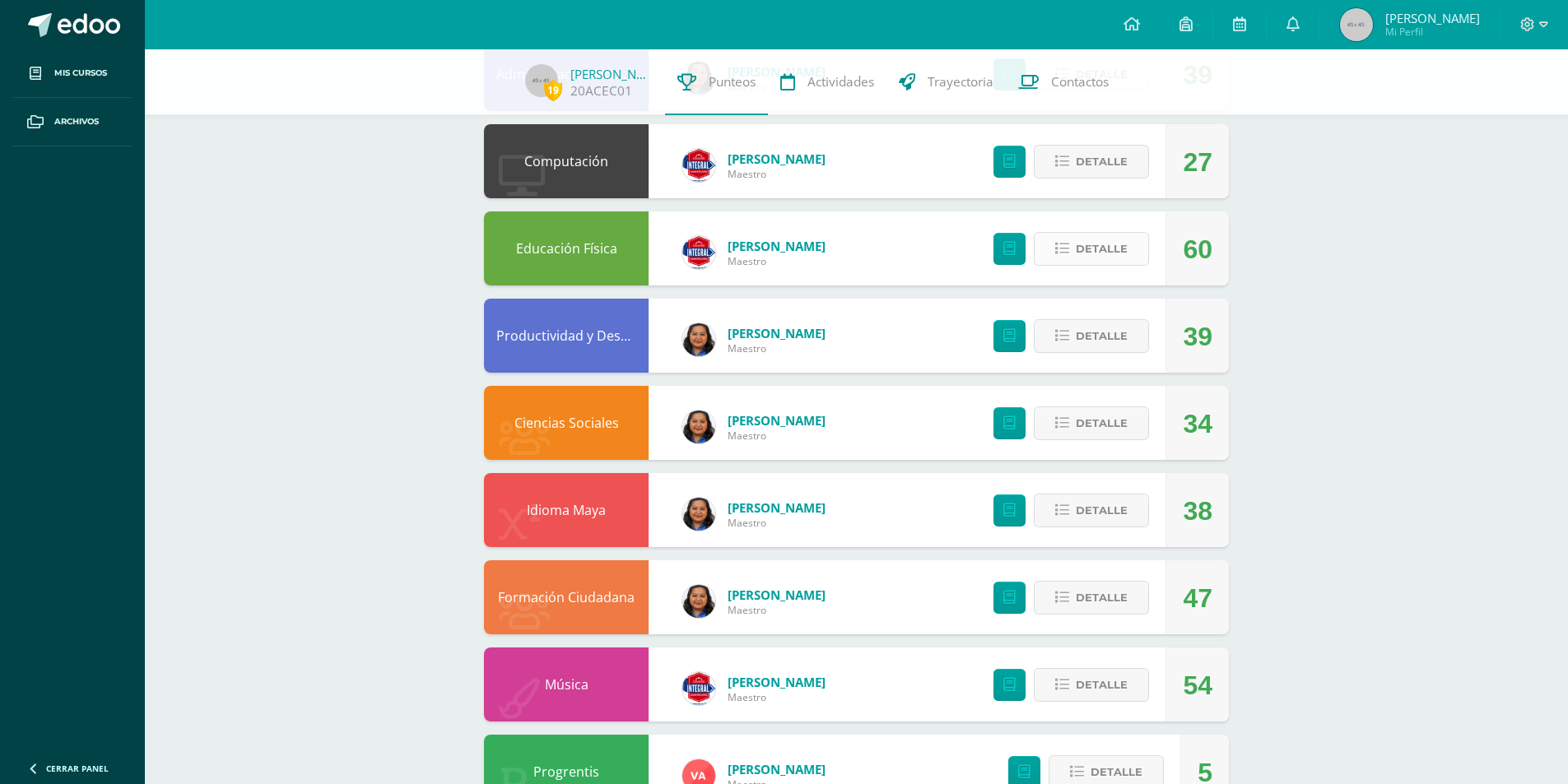
click at [1132, 249] on button "Detalle" at bounding box center [1091, 249] width 115 height 34
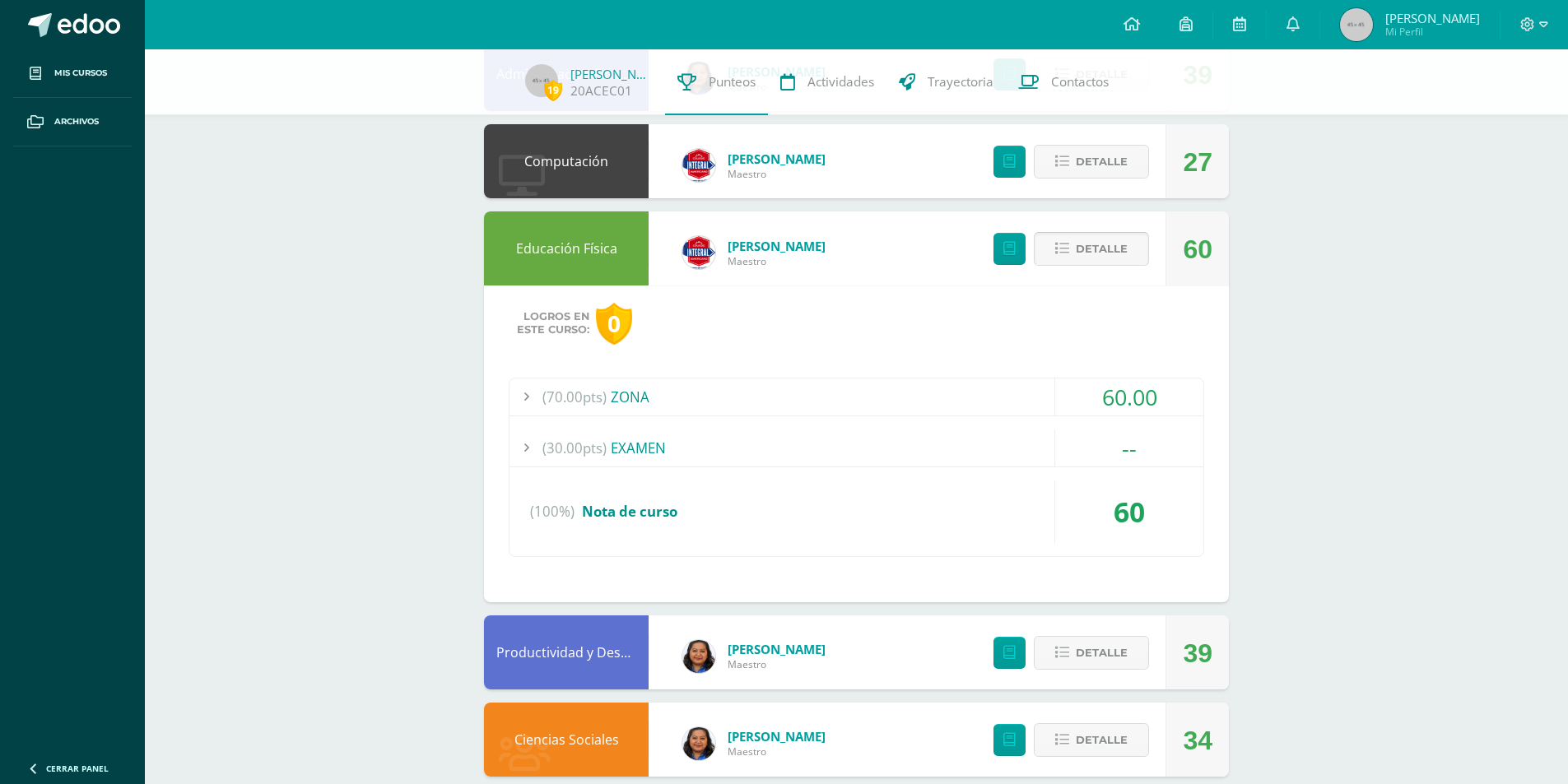
click at [1132, 249] on button "Detalle" at bounding box center [1091, 249] width 115 height 34
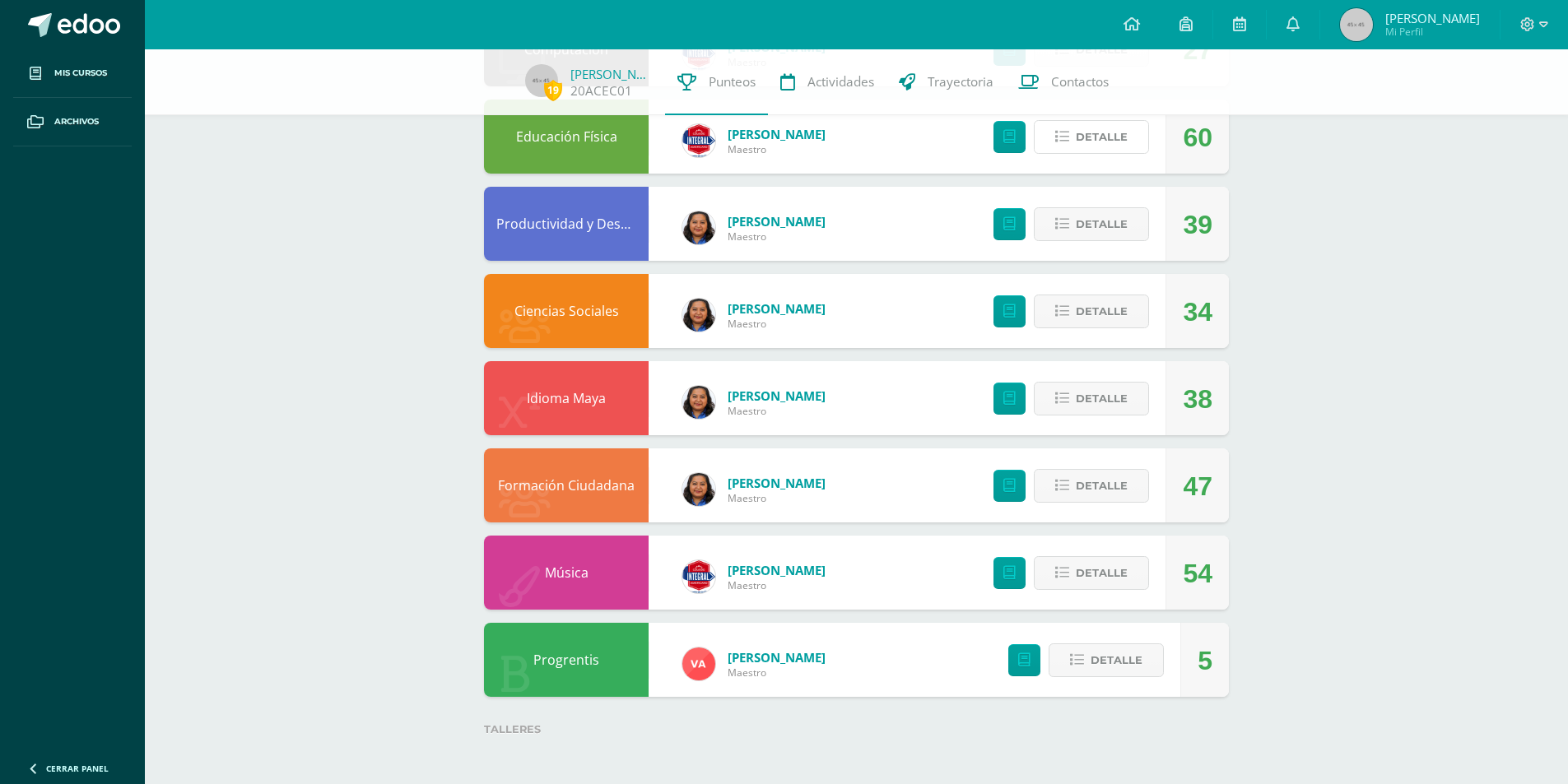
scroll to position [772, 0]
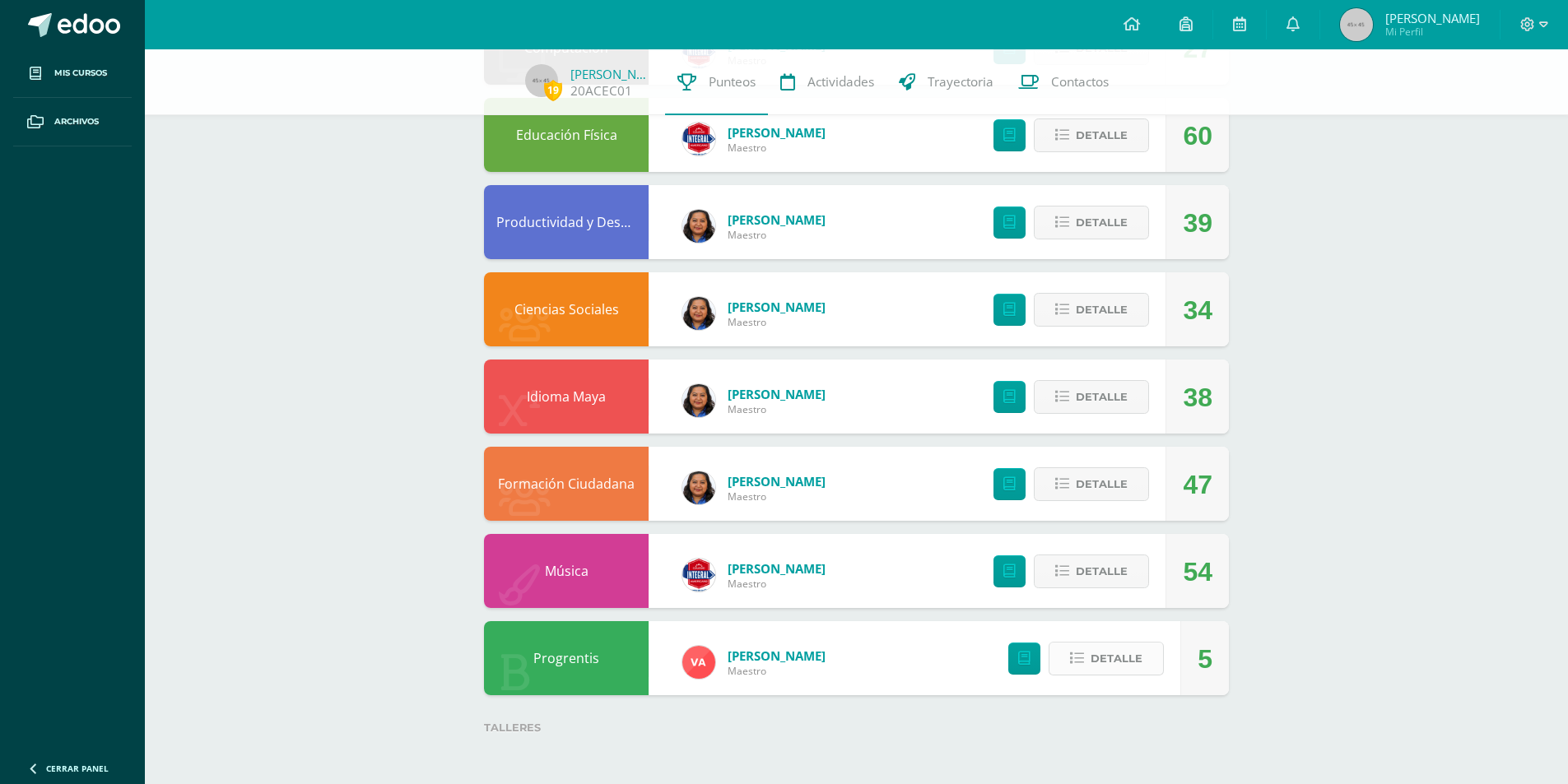
click at [1124, 658] on span "Detalle" at bounding box center [1117, 658] width 51 height 30
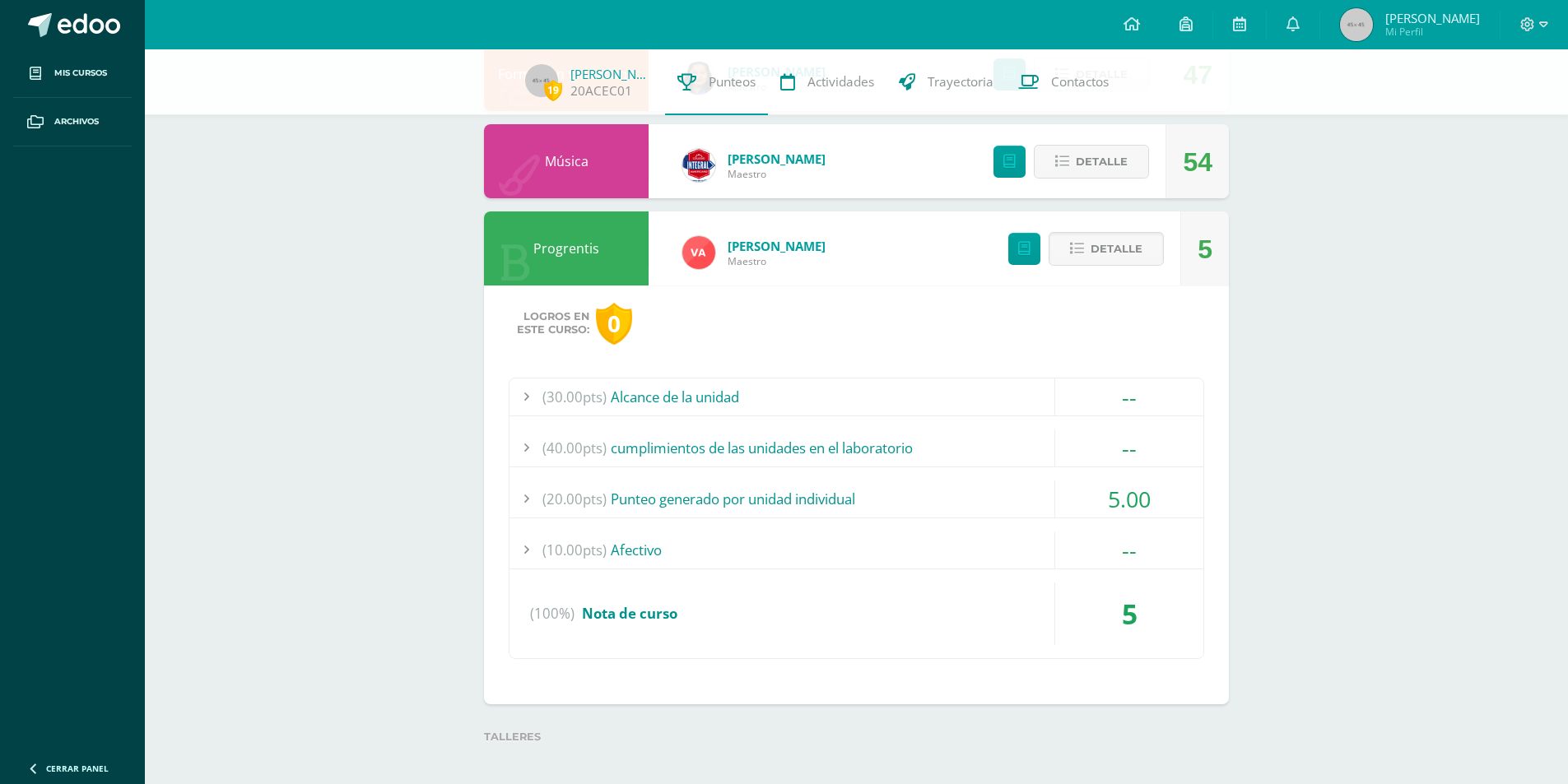
scroll to position [1183, 0]
click at [1107, 244] on span "Detalle" at bounding box center [1117, 247] width 51 height 30
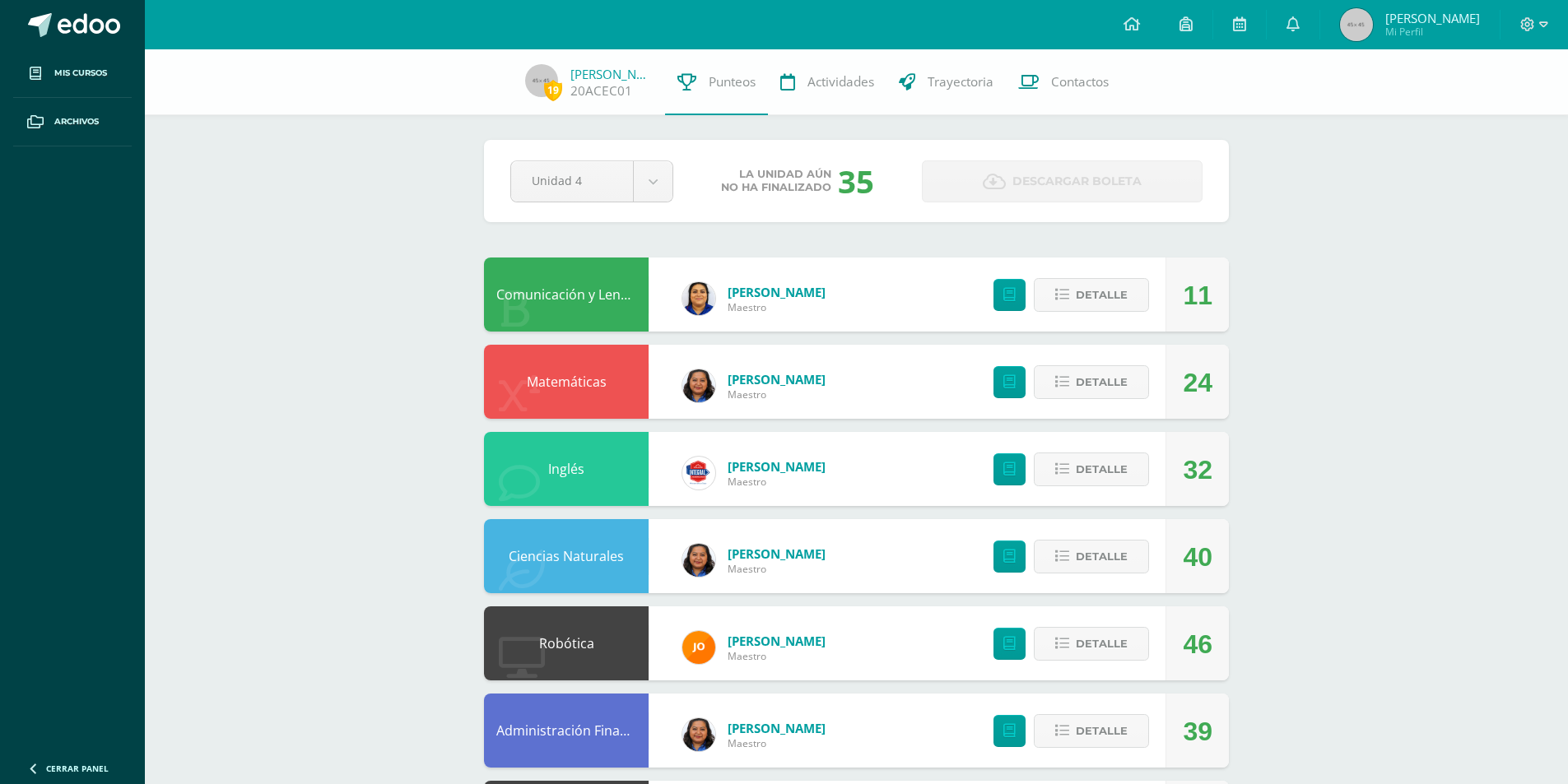
scroll to position [0, 0]
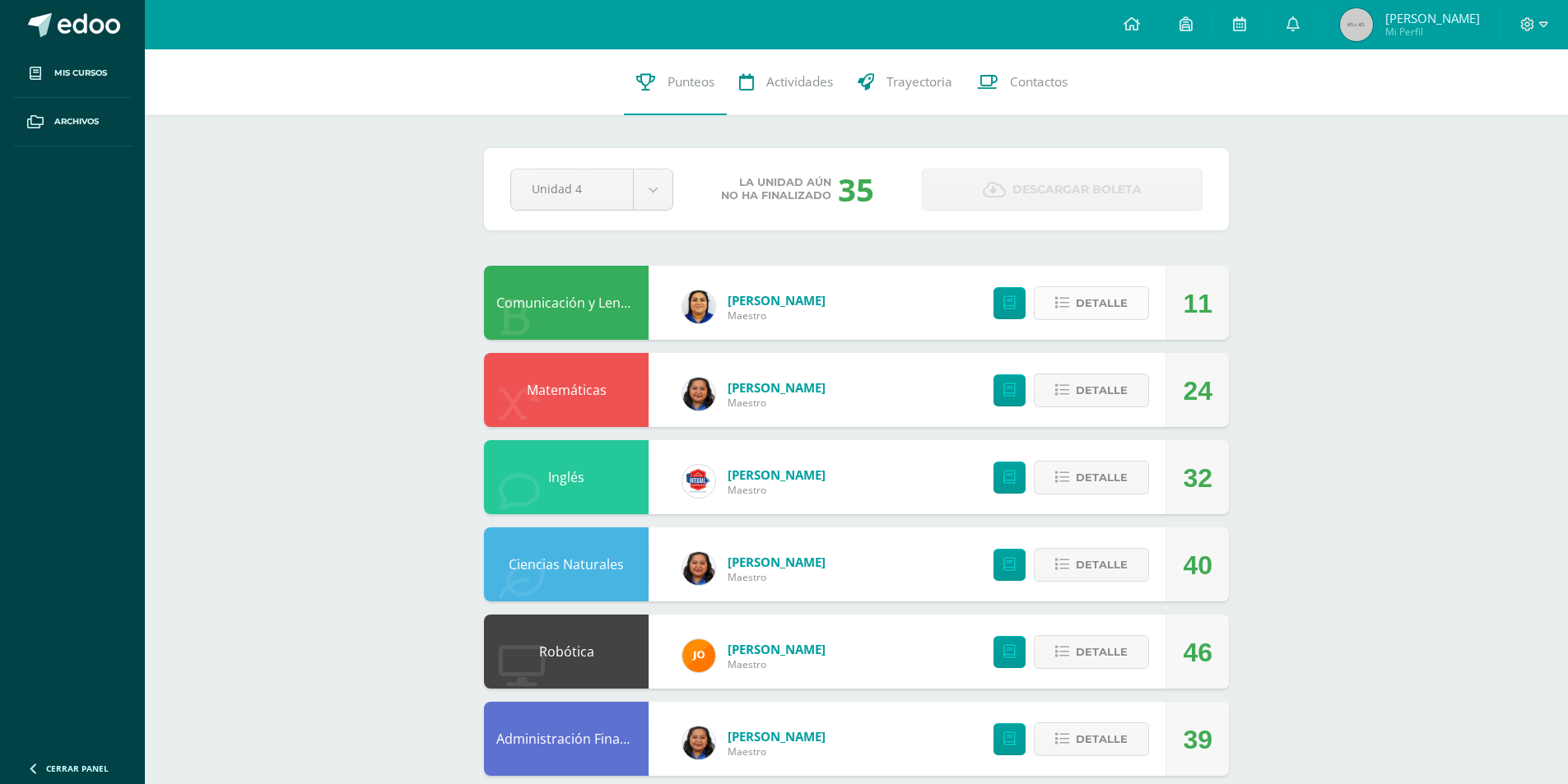
click at [1098, 316] on span "Detalle" at bounding box center [1101, 303] width 51 height 30
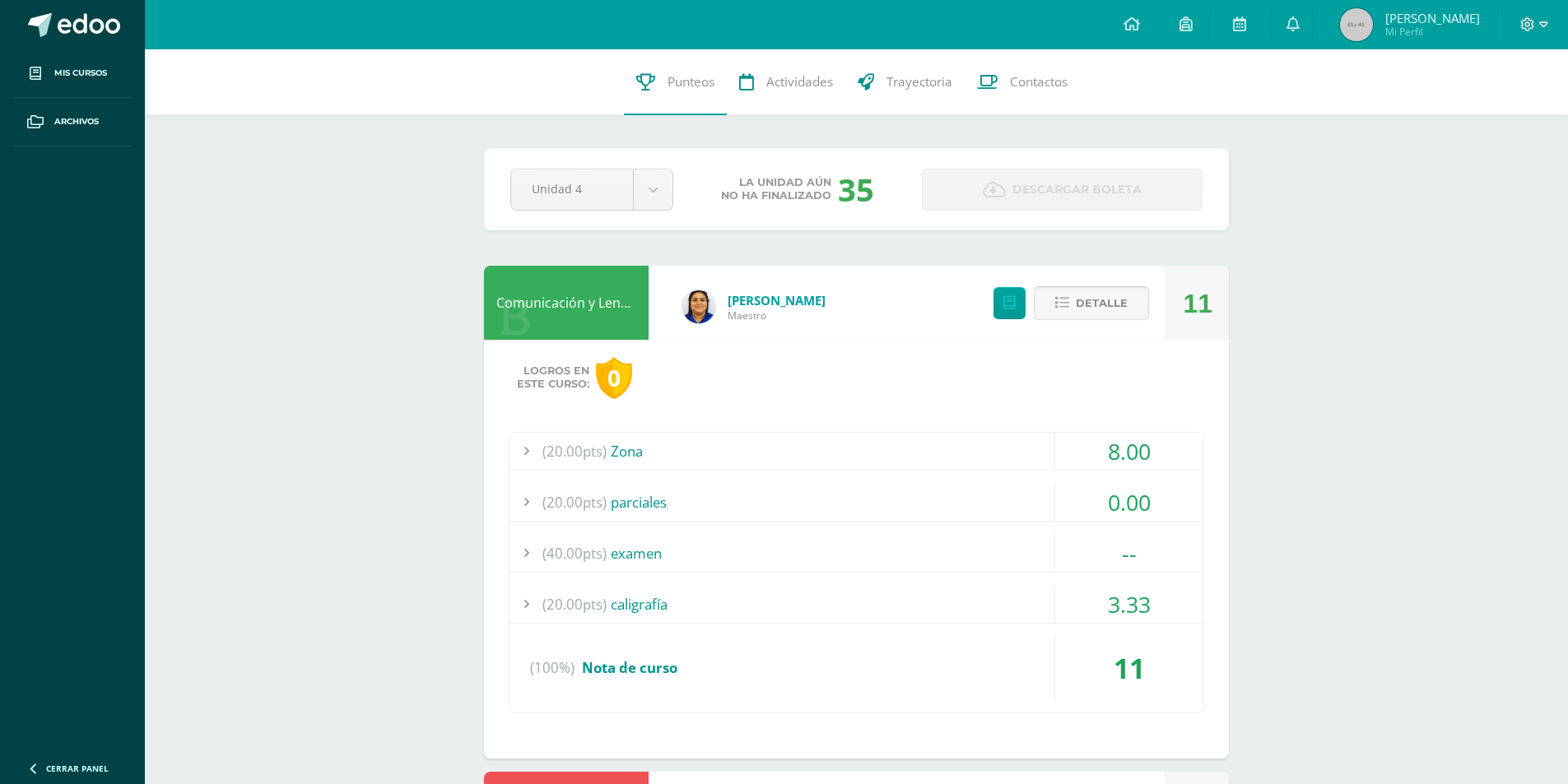
click at [1121, 303] on span "Detalle" at bounding box center [1101, 303] width 51 height 30
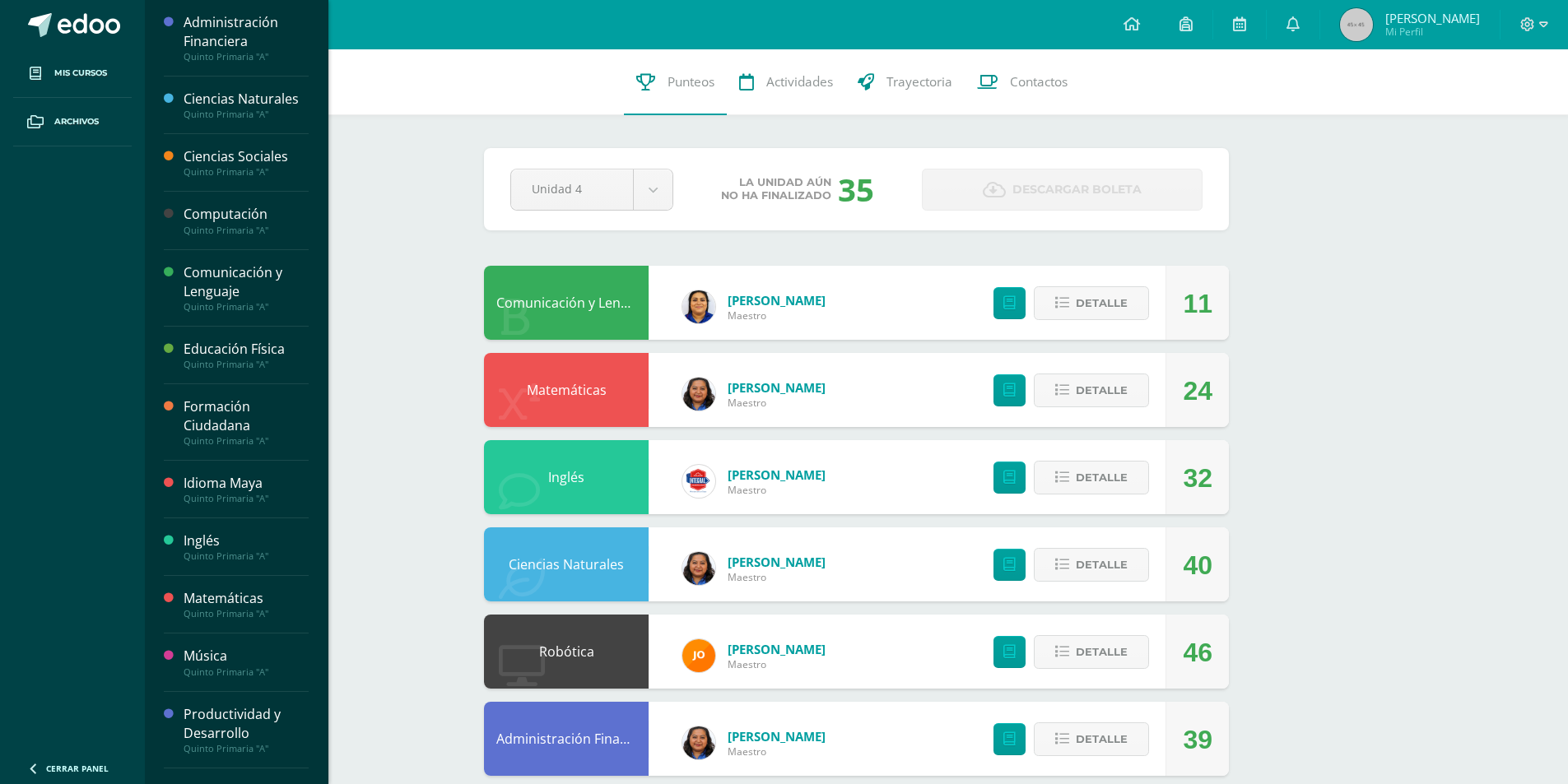
click at [260, 298] on div "Comunicación y Lenguaje" at bounding box center [246, 282] width 125 height 38
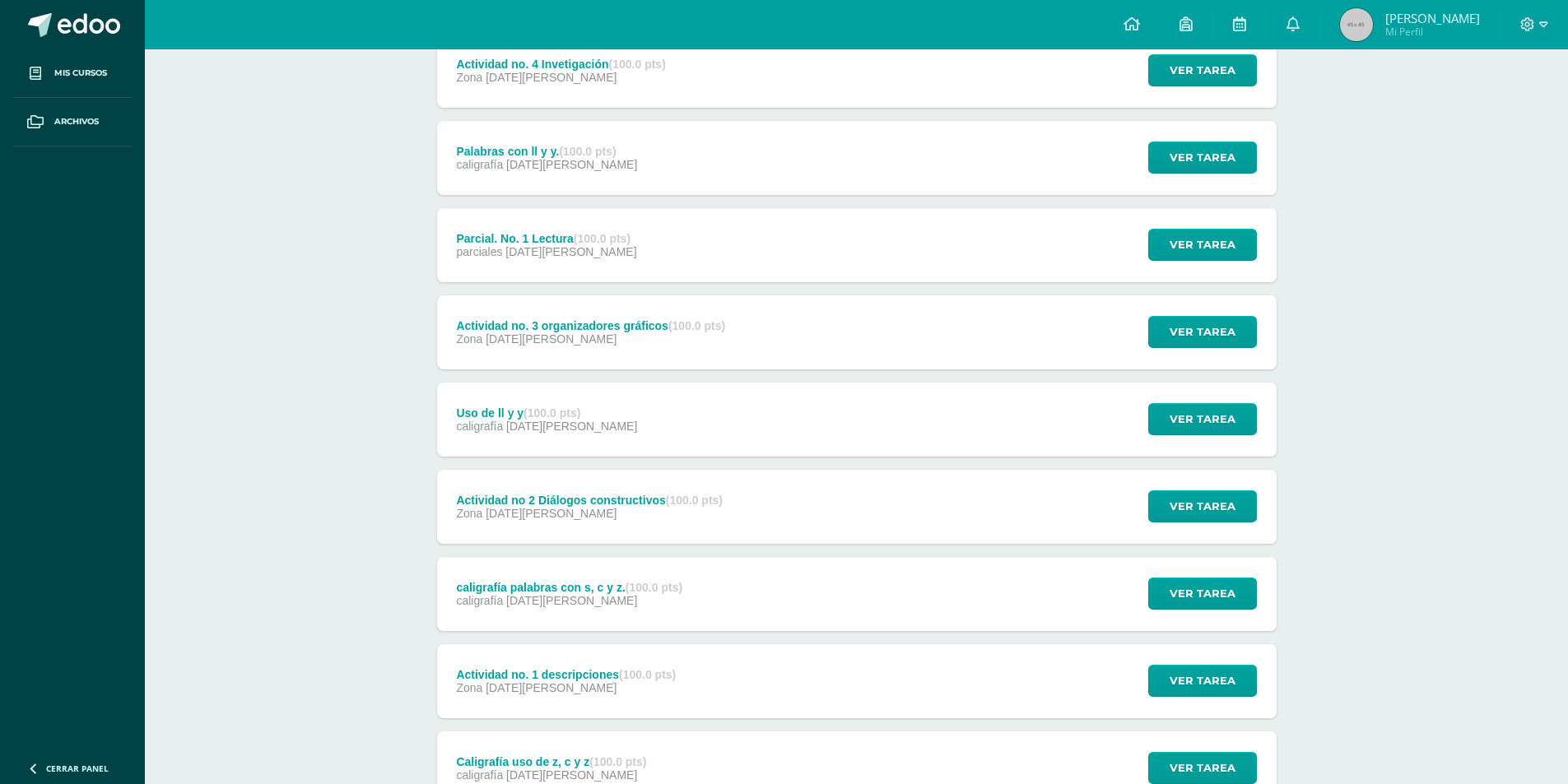
scroll to position [807, 0]
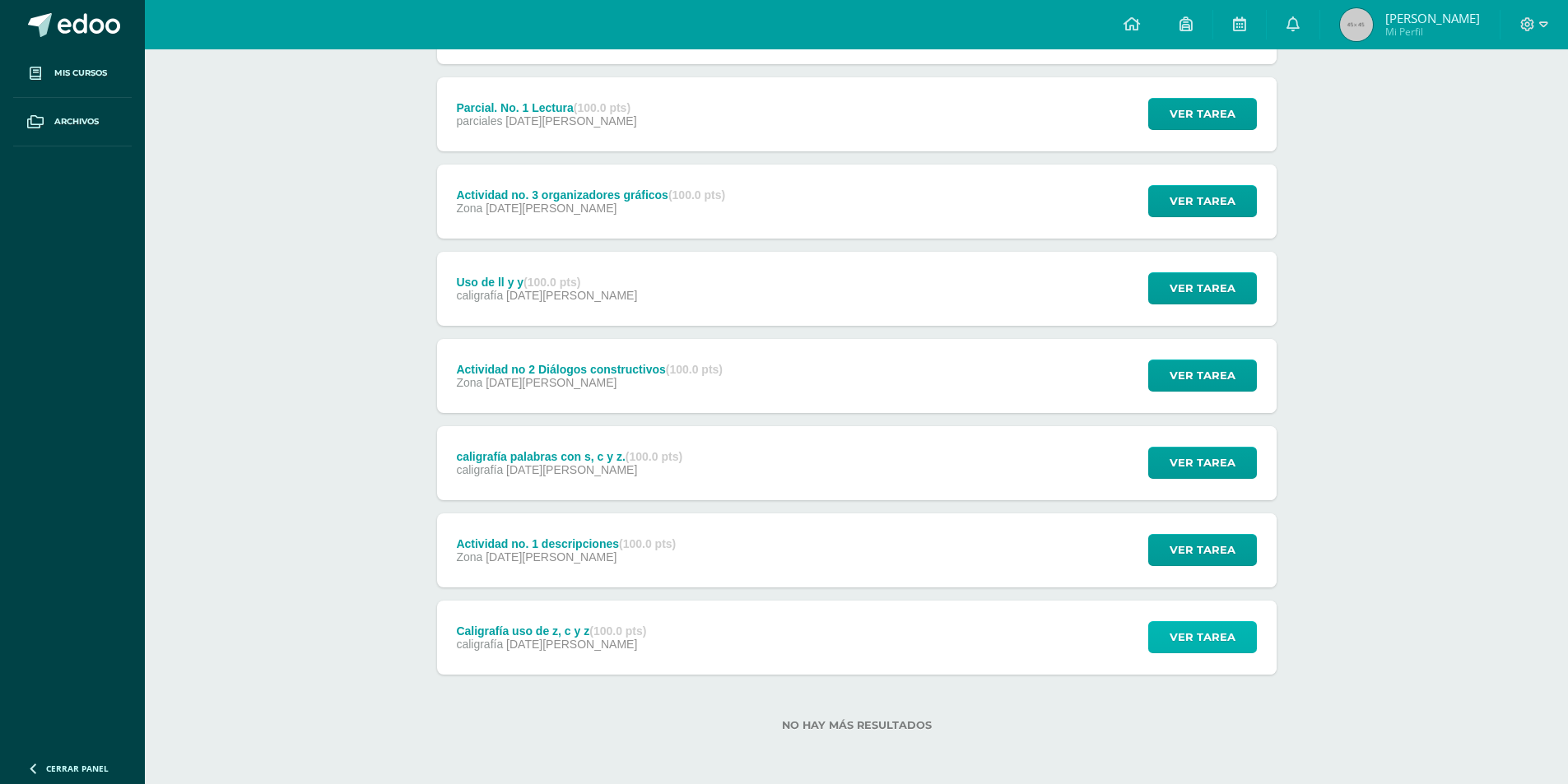
click at [1180, 635] on span "Ver tarea" at bounding box center [1203, 637] width 66 height 30
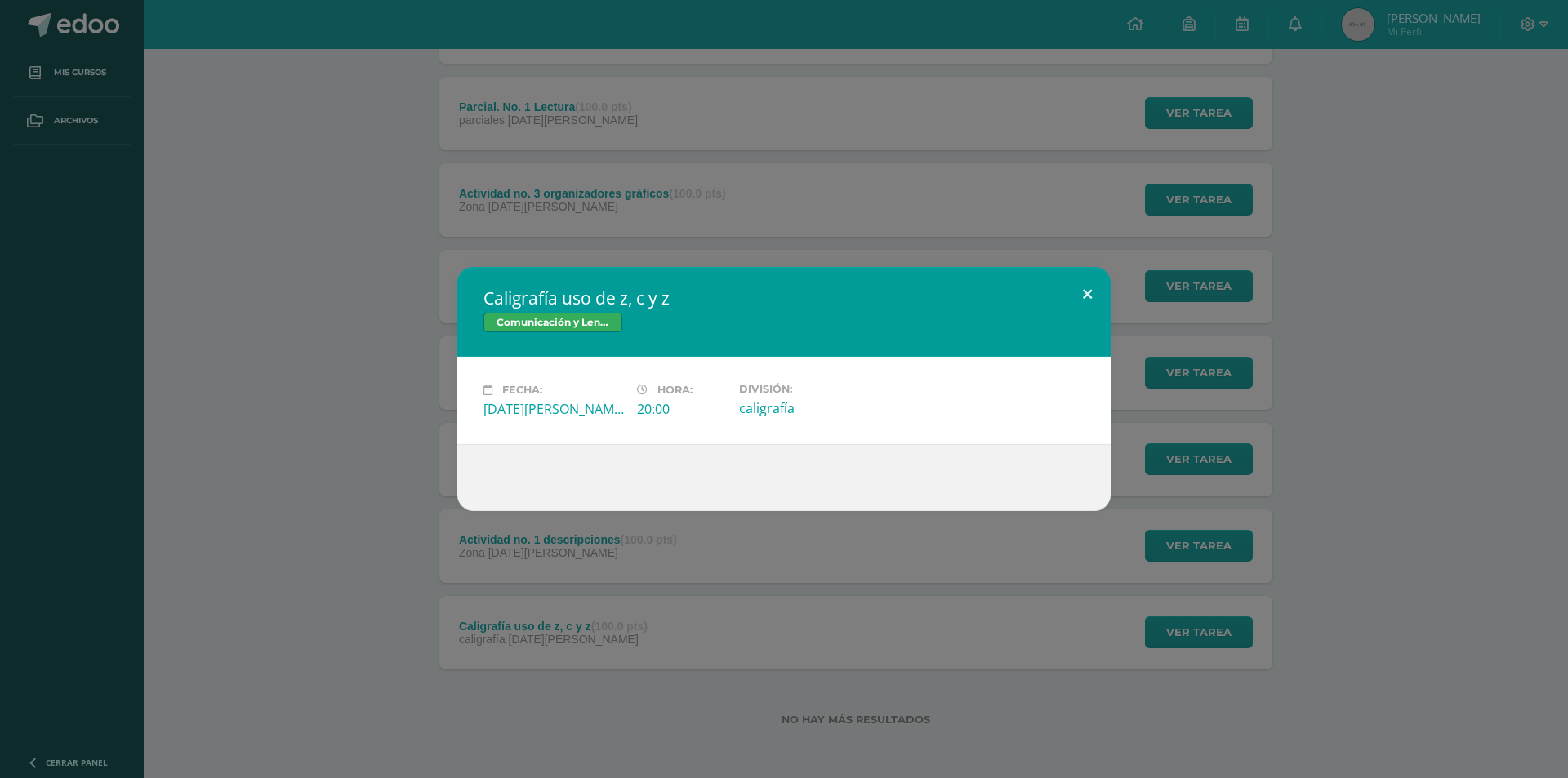
click at [1100, 284] on button at bounding box center [1087, 294] width 46 height 56
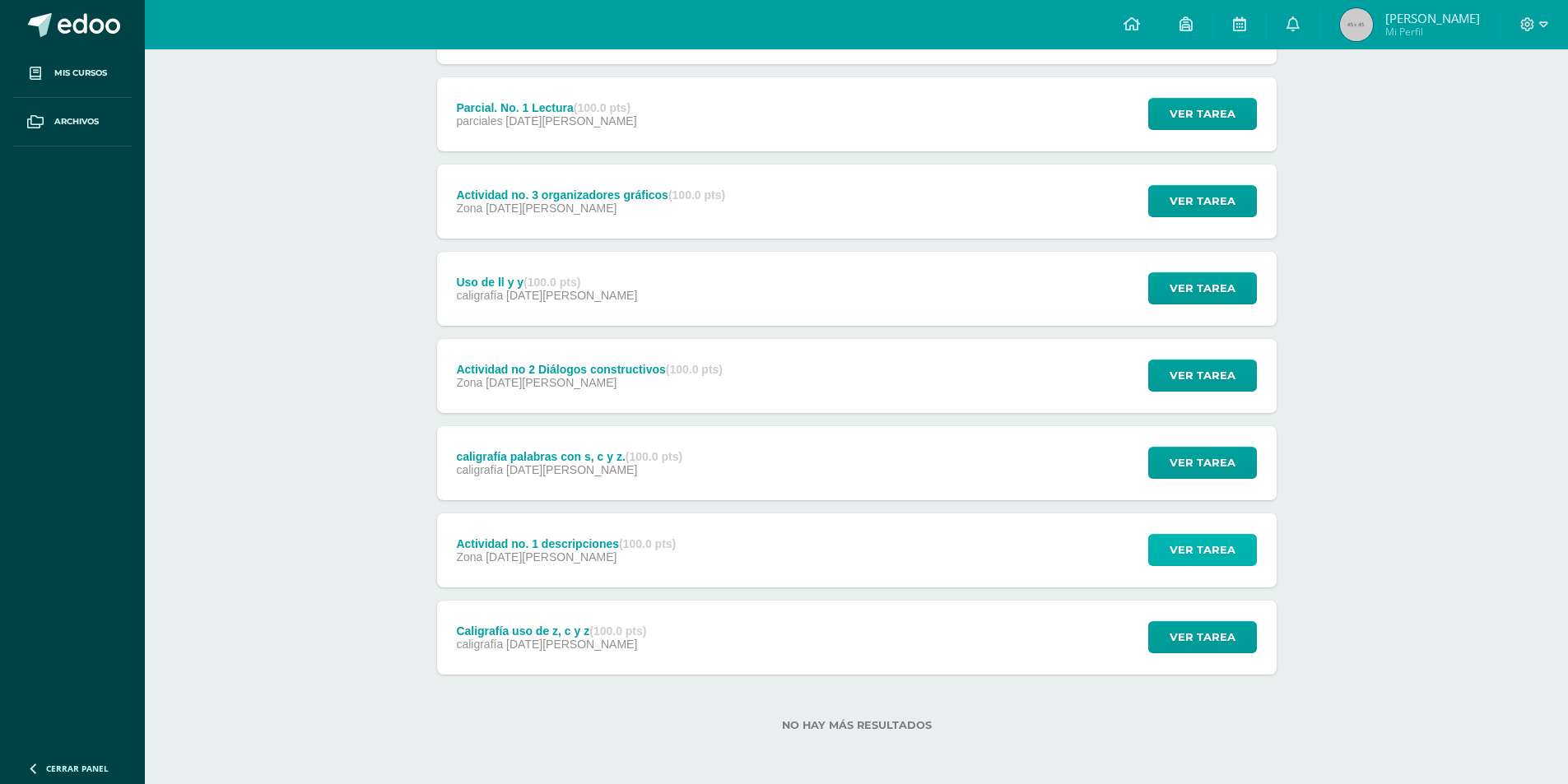
click at [1214, 546] on span "Ver tarea" at bounding box center [1203, 550] width 66 height 30
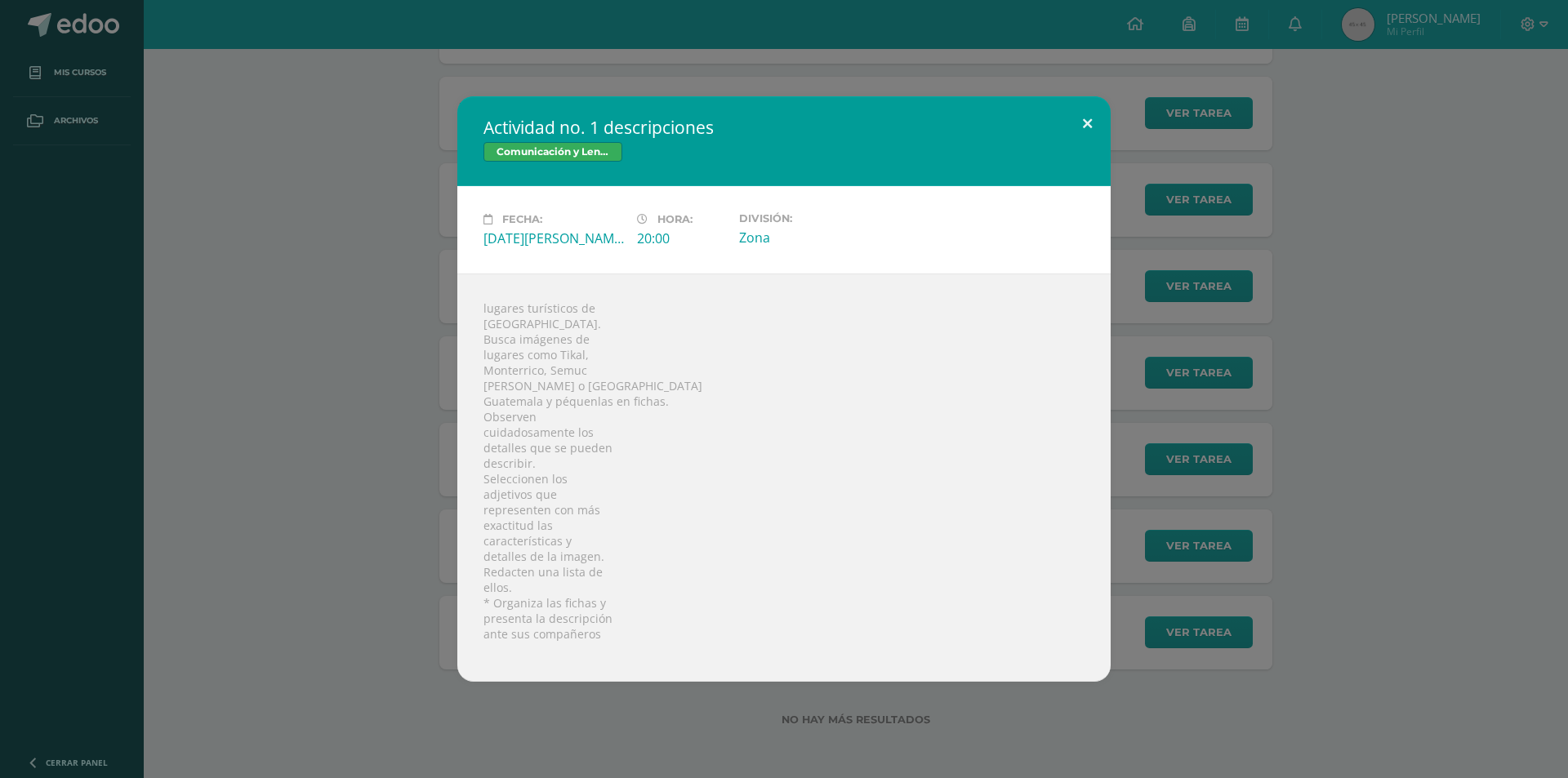
click at [1082, 113] on button at bounding box center [1087, 124] width 46 height 56
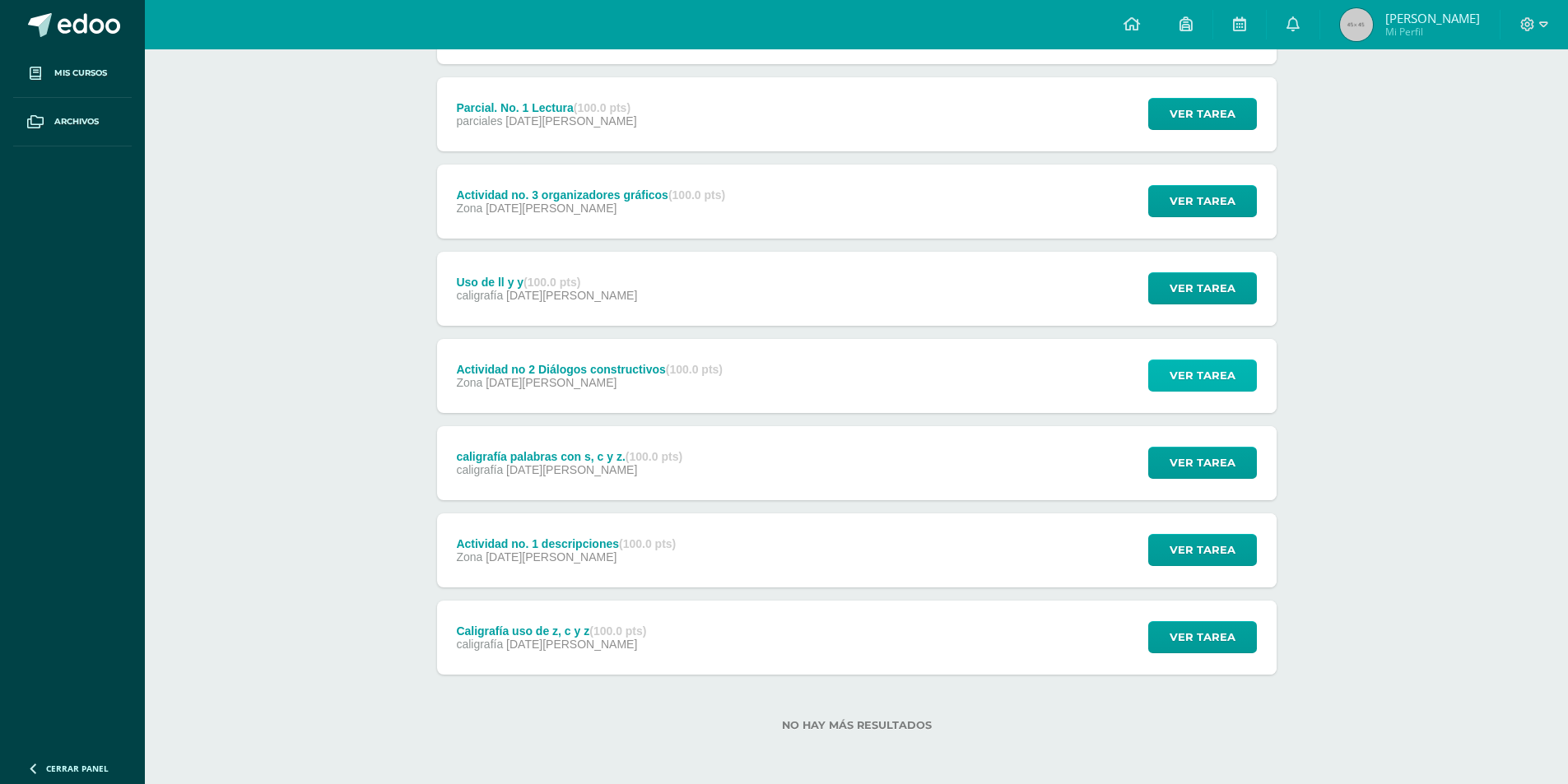
click at [1199, 366] on span "Ver tarea" at bounding box center [1203, 375] width 66 height 30
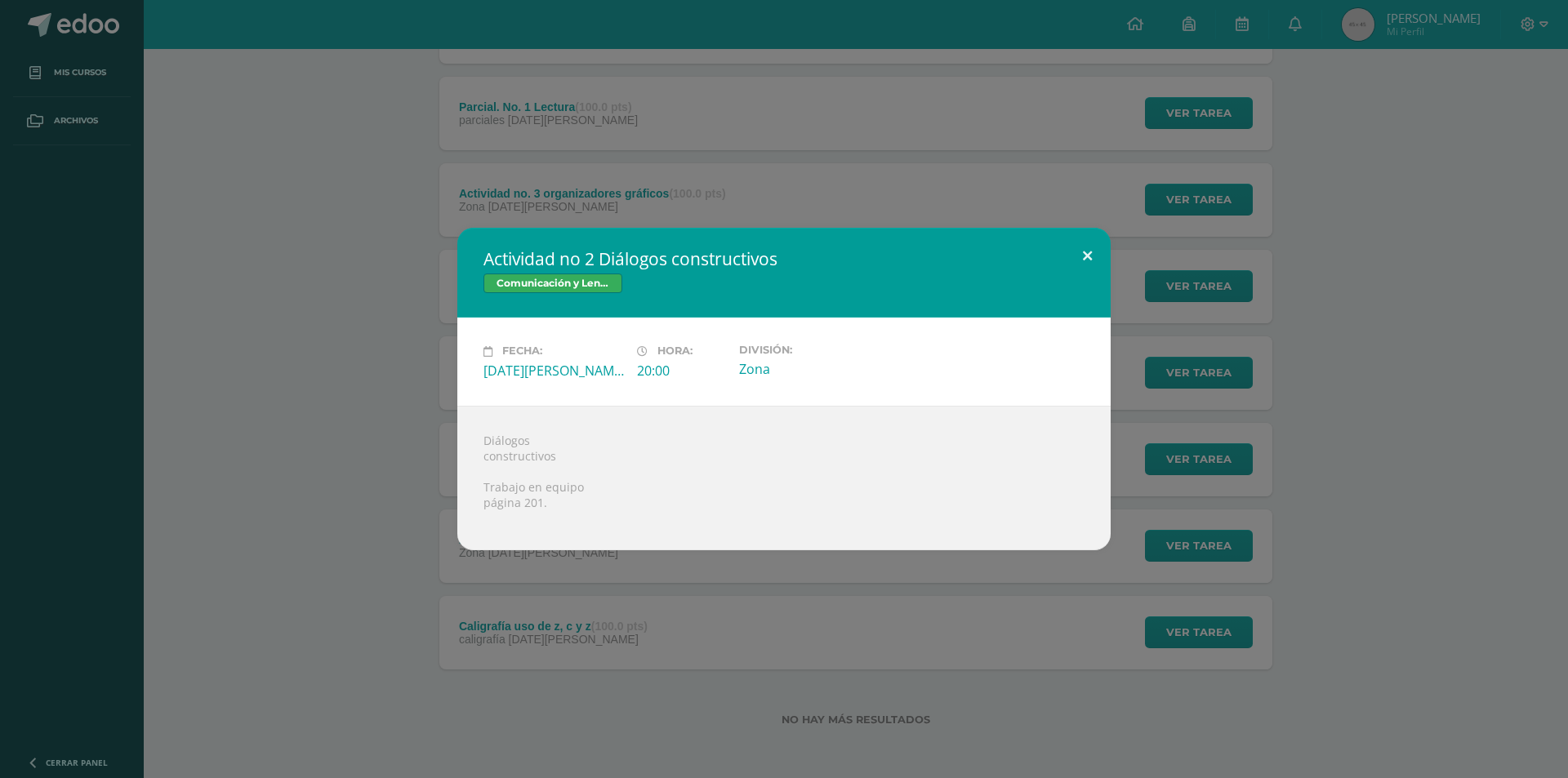
click at [1091, 251] on button at bounding box center [1087, 255] width 46 height 56
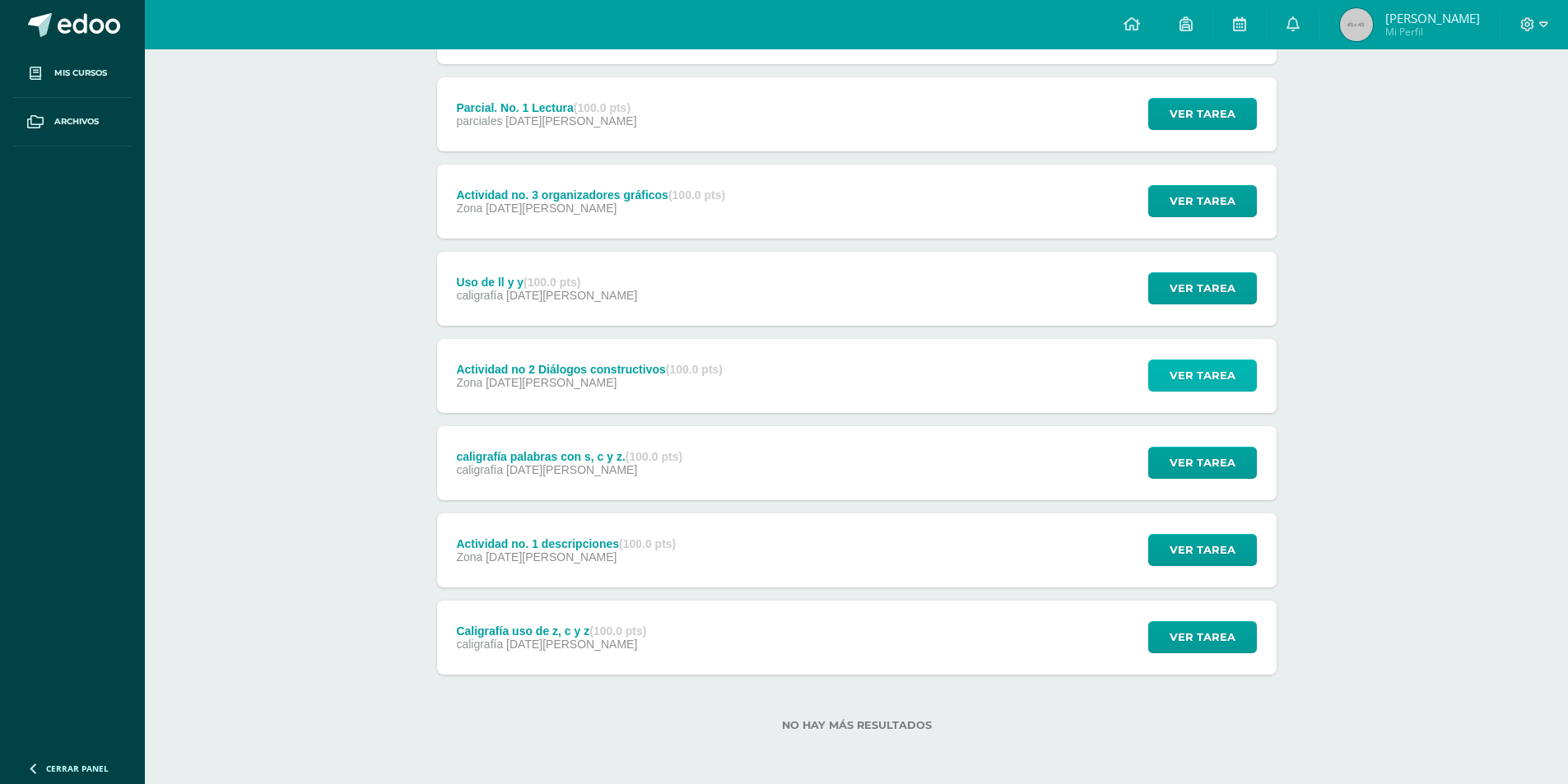
scroll to position [725, 0]
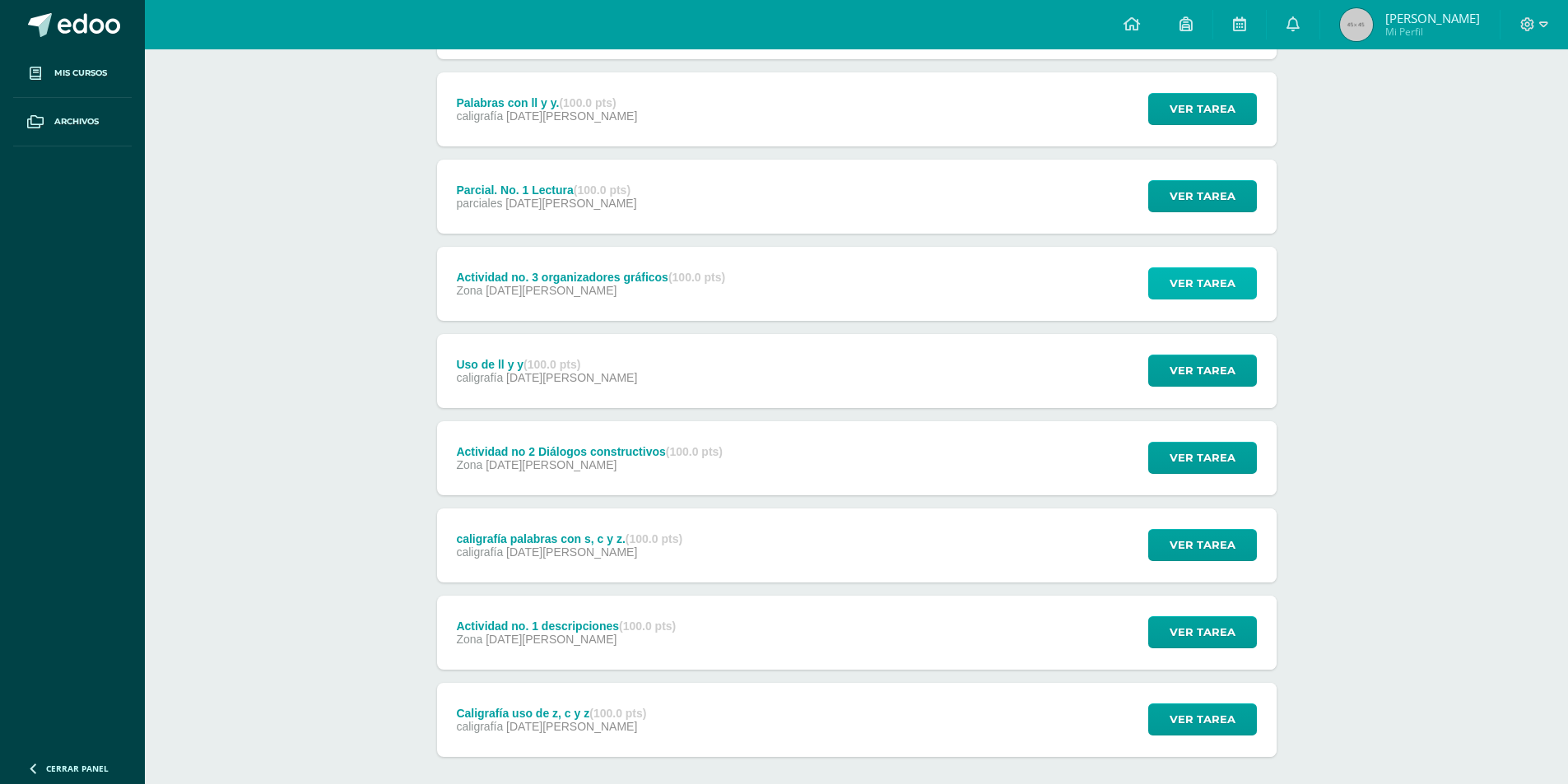
click at [1189, 277] on span "Ver tarea" at bounding box center [1203, 283] width 66 height 30
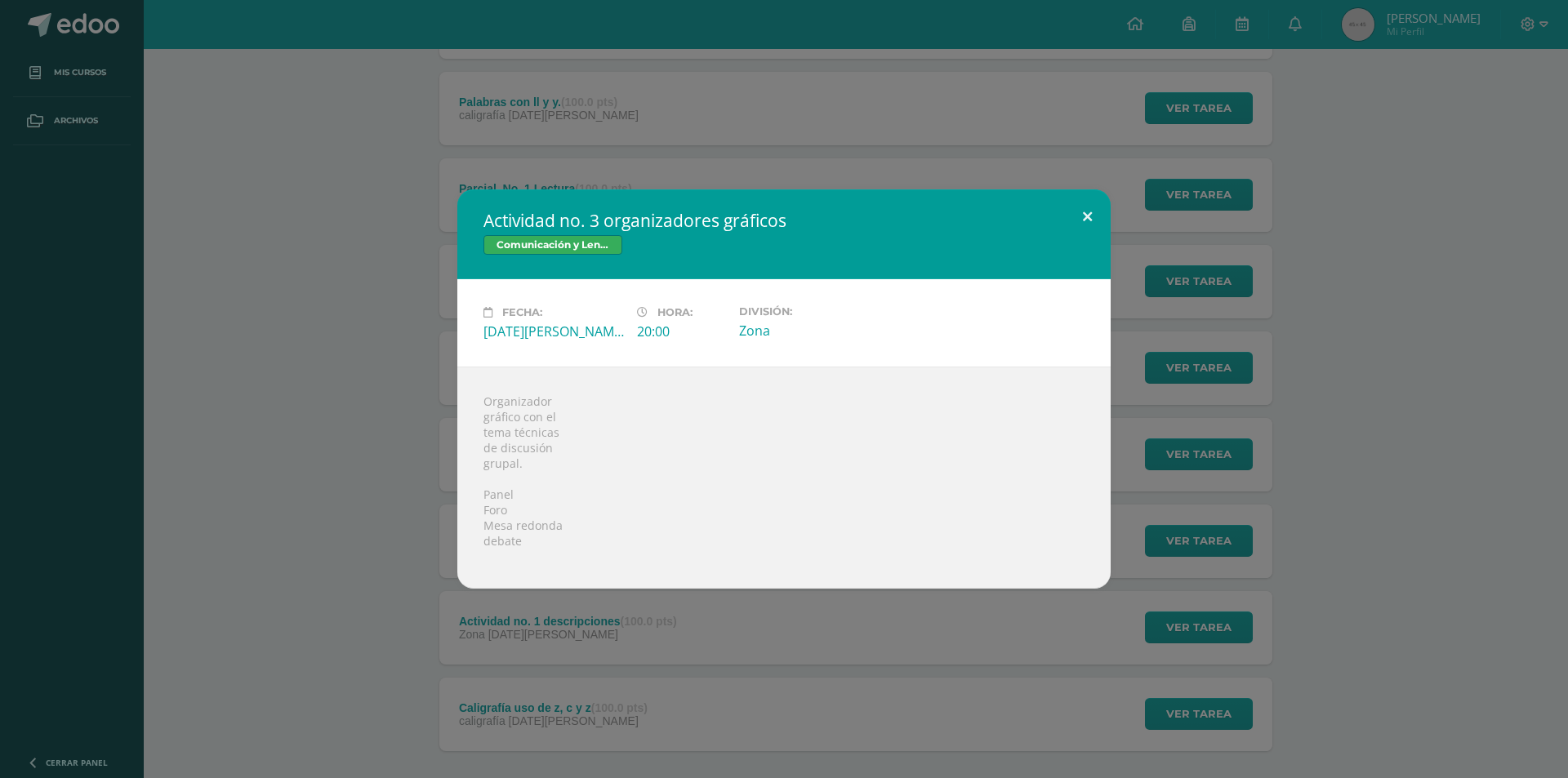
click at [1086, 219] on button at bounding box center [1087, 217] width 46 height 56
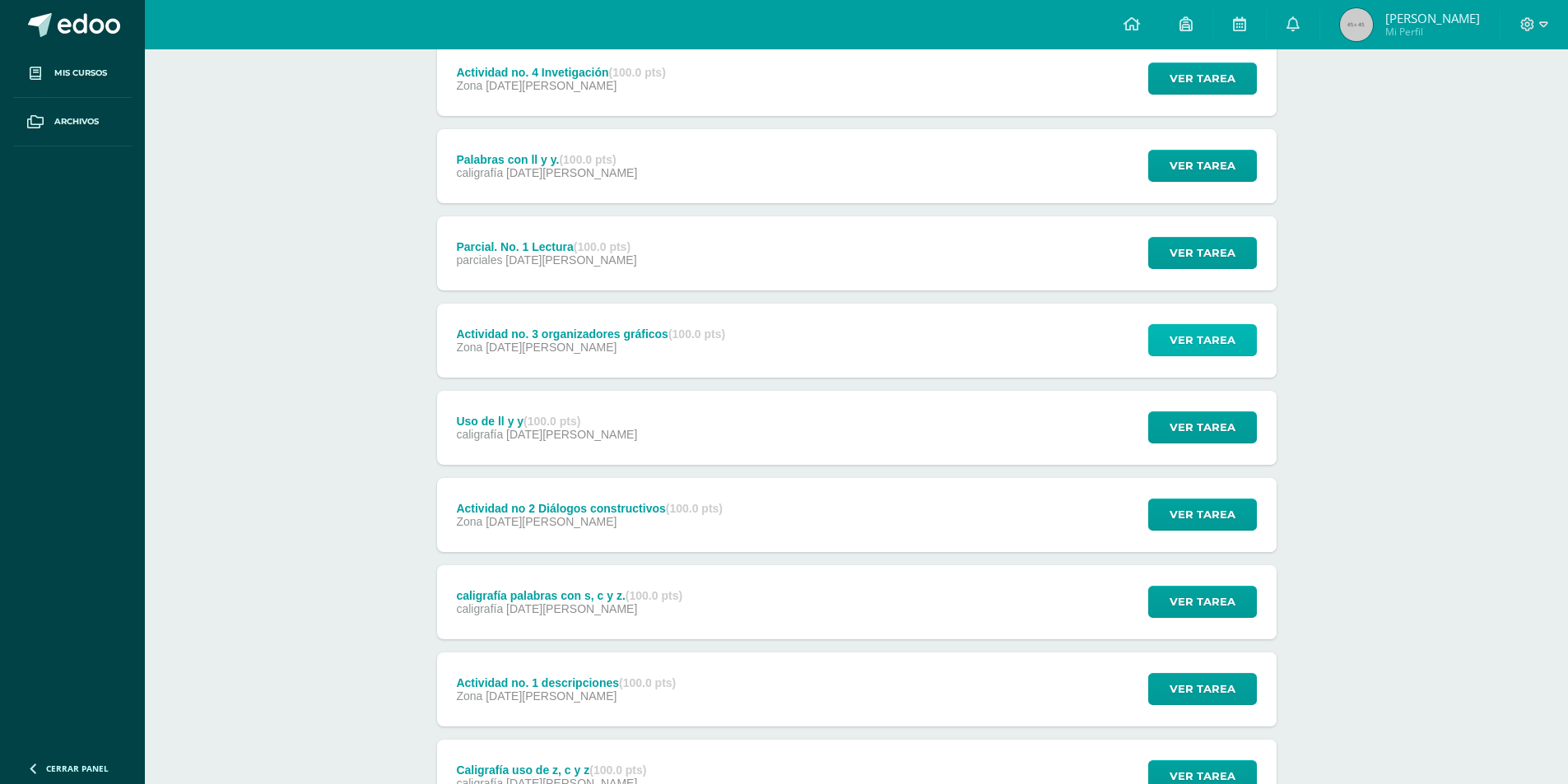
scroll to position [643, 0]
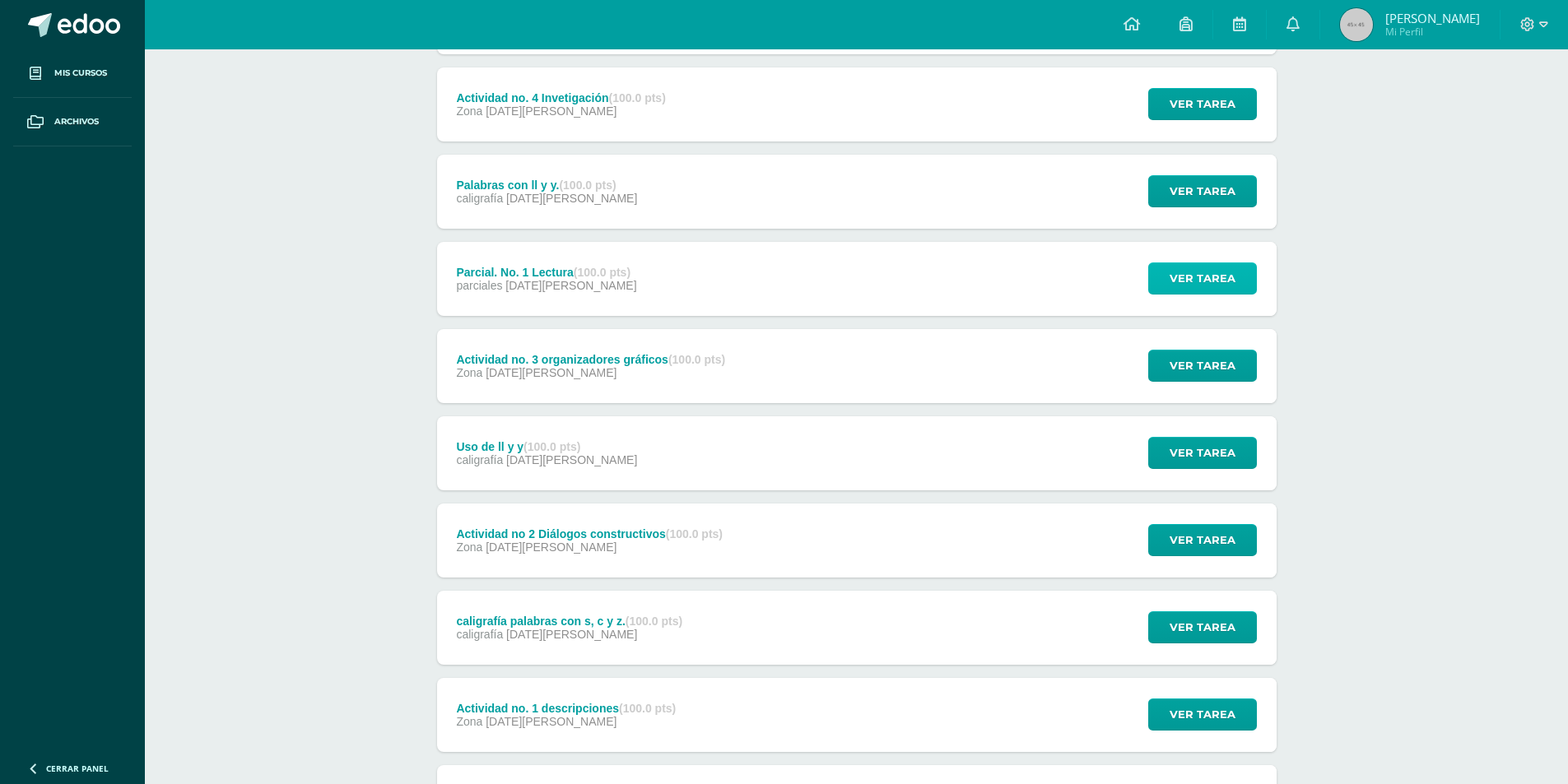
click at [1199, 272] on span "Ver tarea" at bounding box center [1203, 278] width 66 height 30
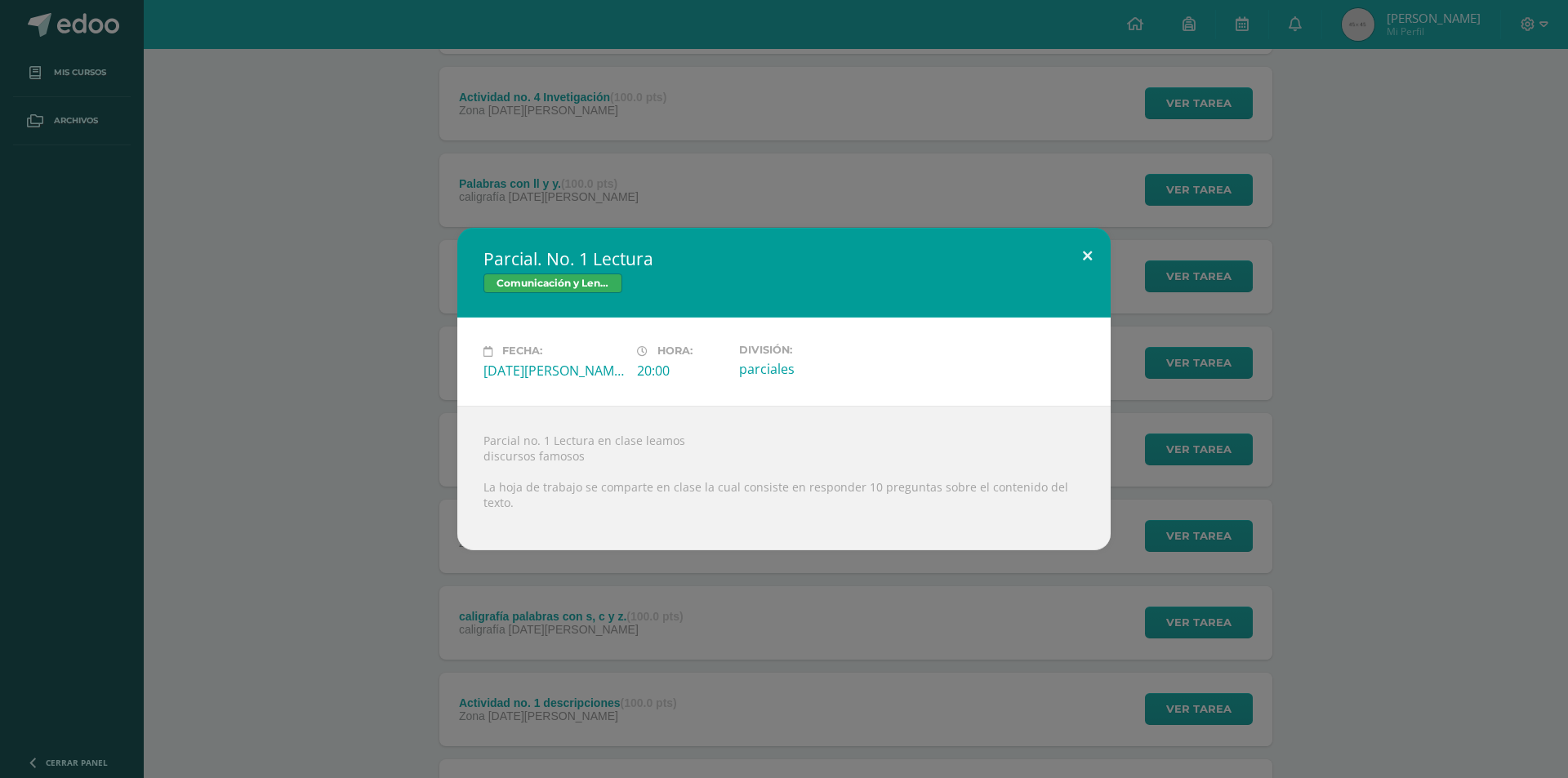
click at [1071, 267] on button at bounding box center [1087, 255] width 46 height 56
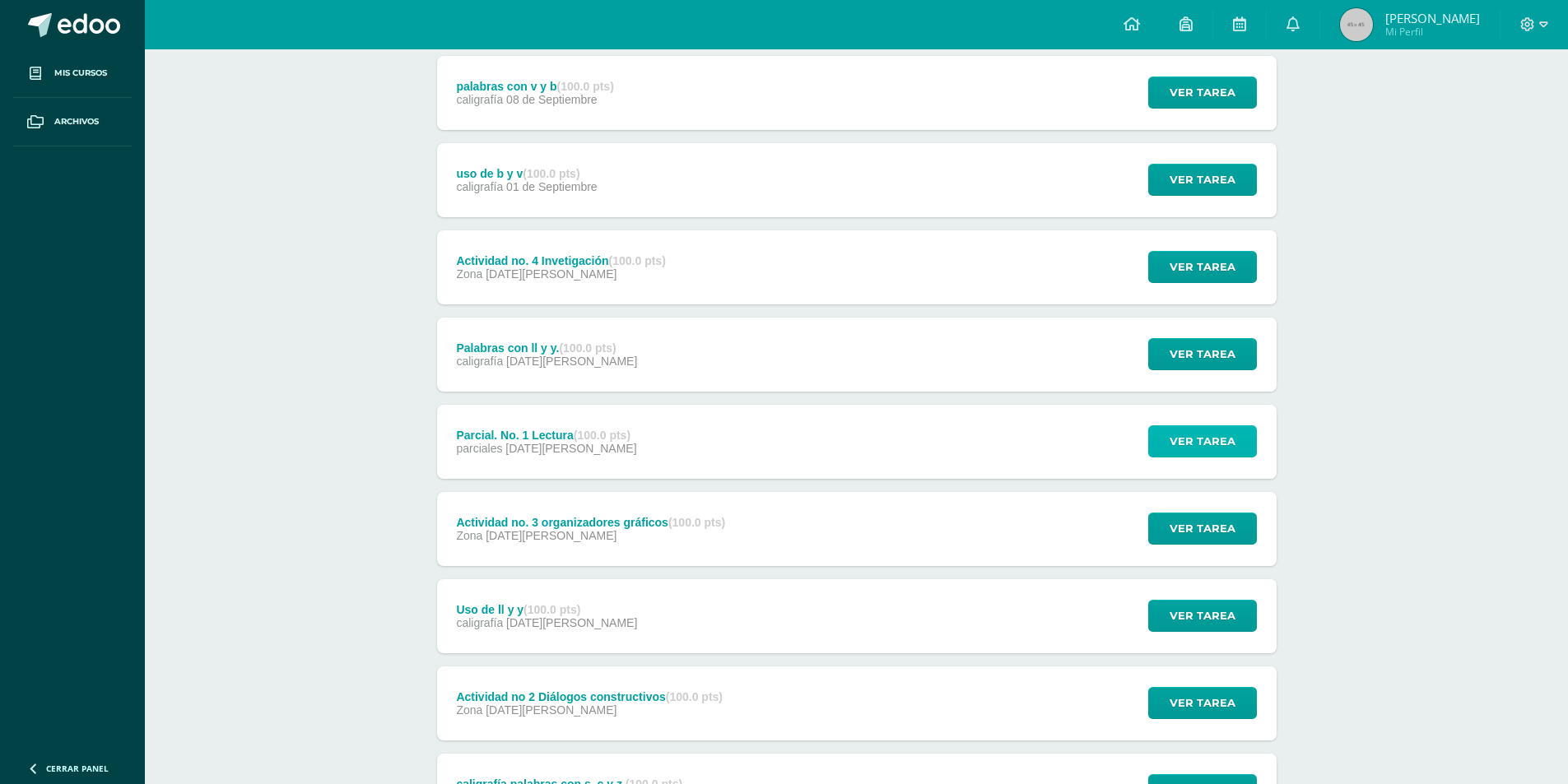
scroll to position [478, 0]
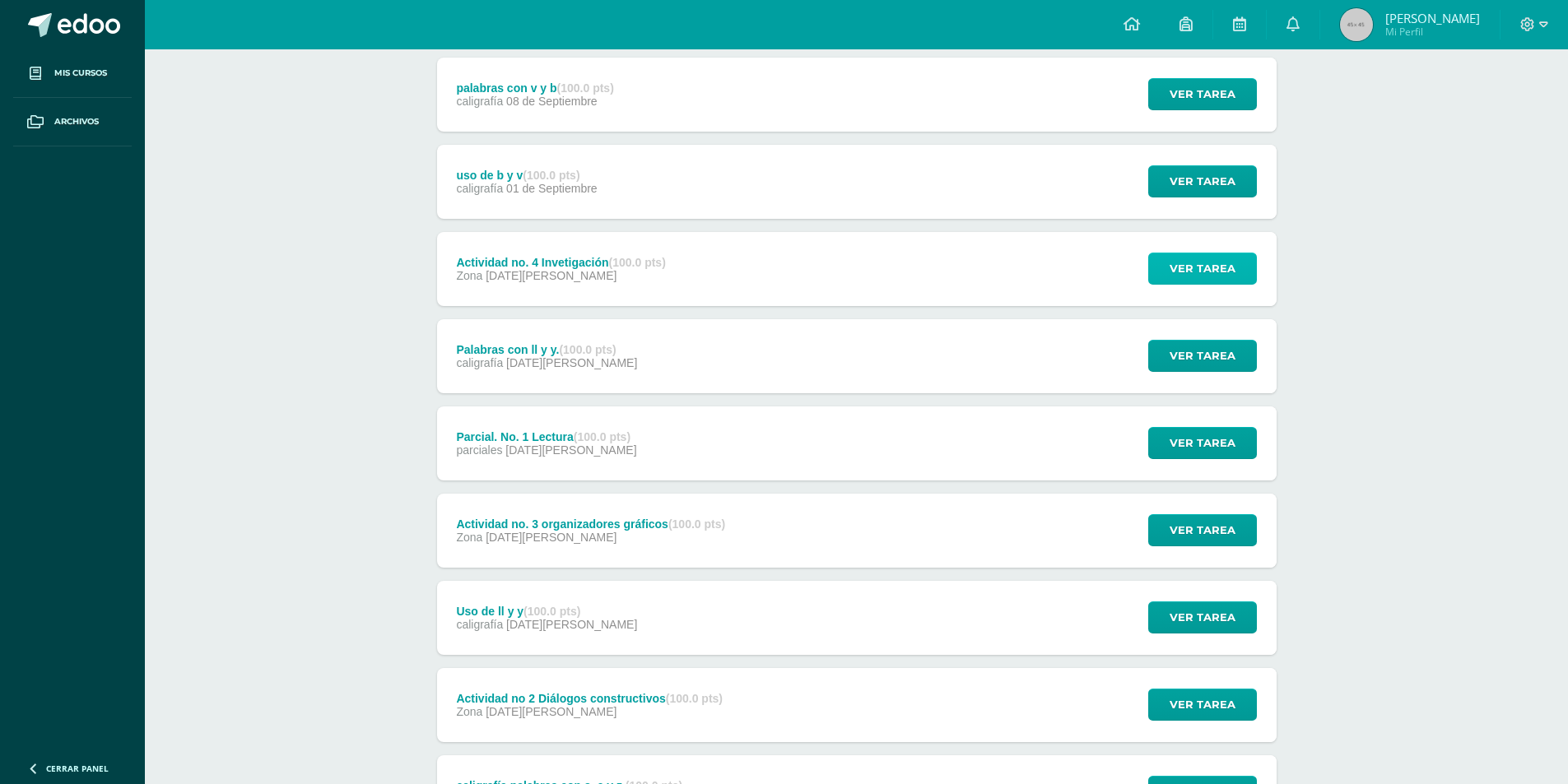
click at [1185, 272] on span "Ver tarea" at bounding box center [1203, 268] width 66 height 30
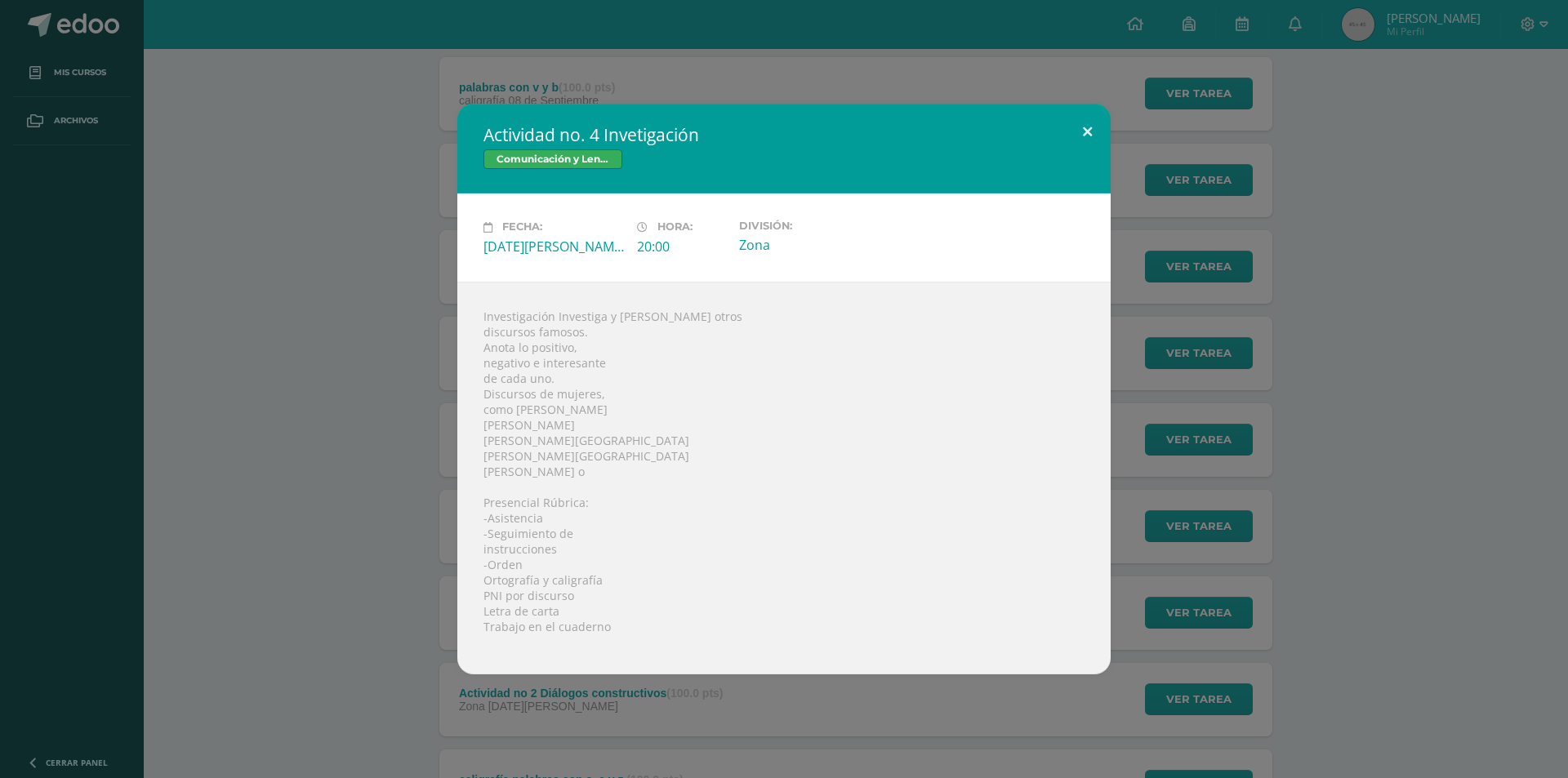
click at [1091, 125] on button at bounding box center [1087, 131] width 46 height 56
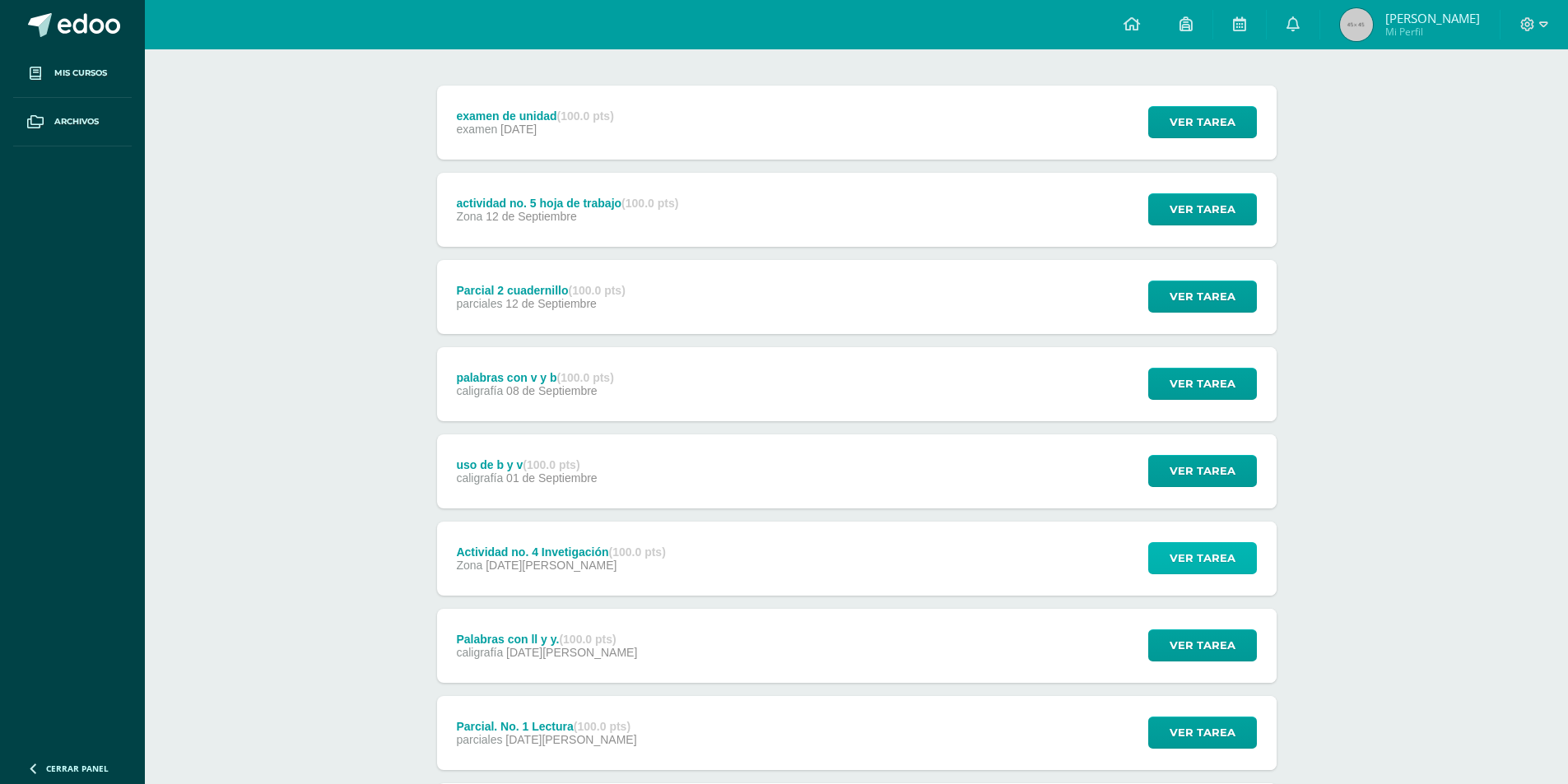
scroll to position [149, 0]
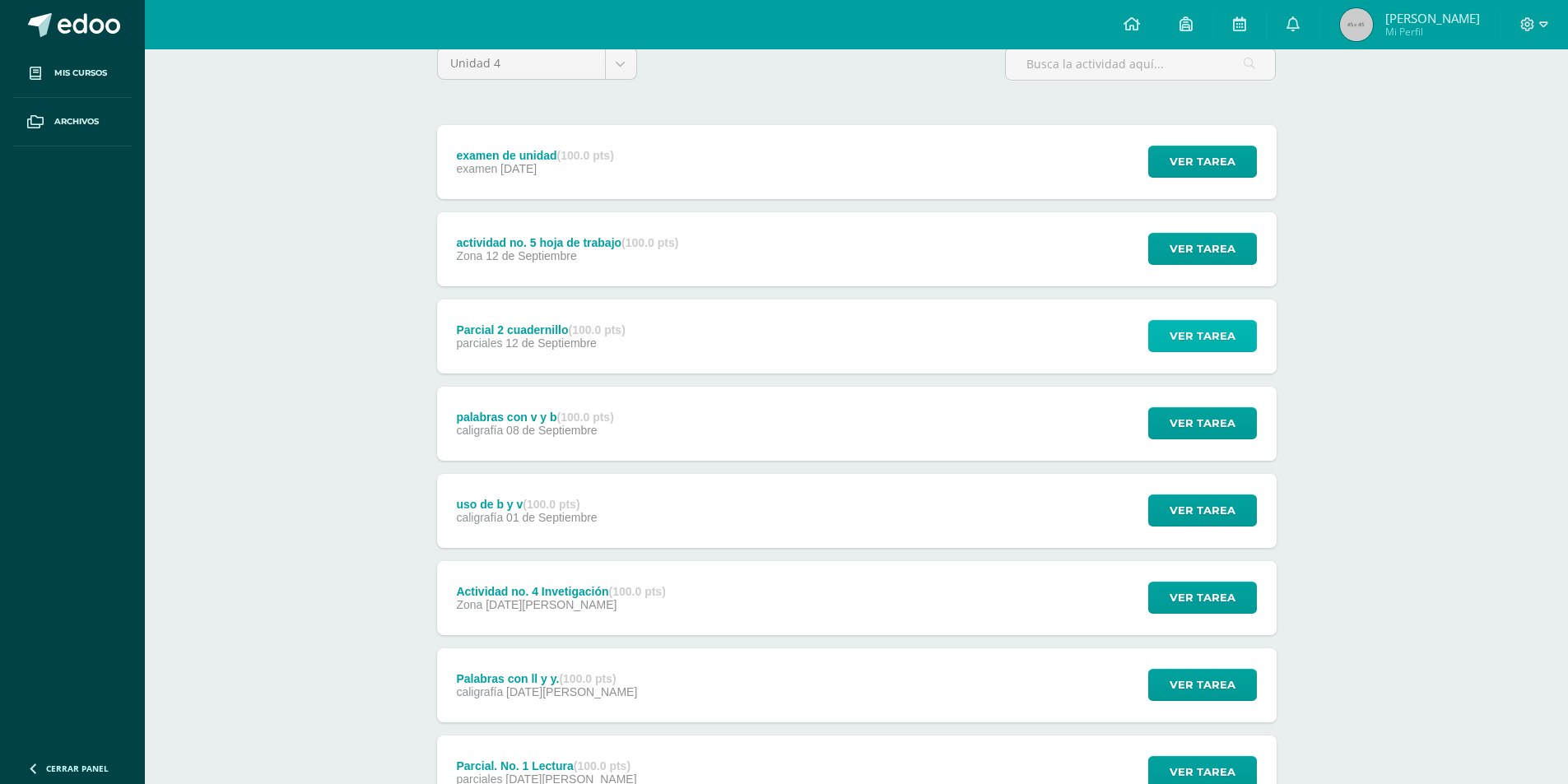
click at [1245, 321] on button "Ver tarea" at bounding box center [1202, 336] width 108 height 32
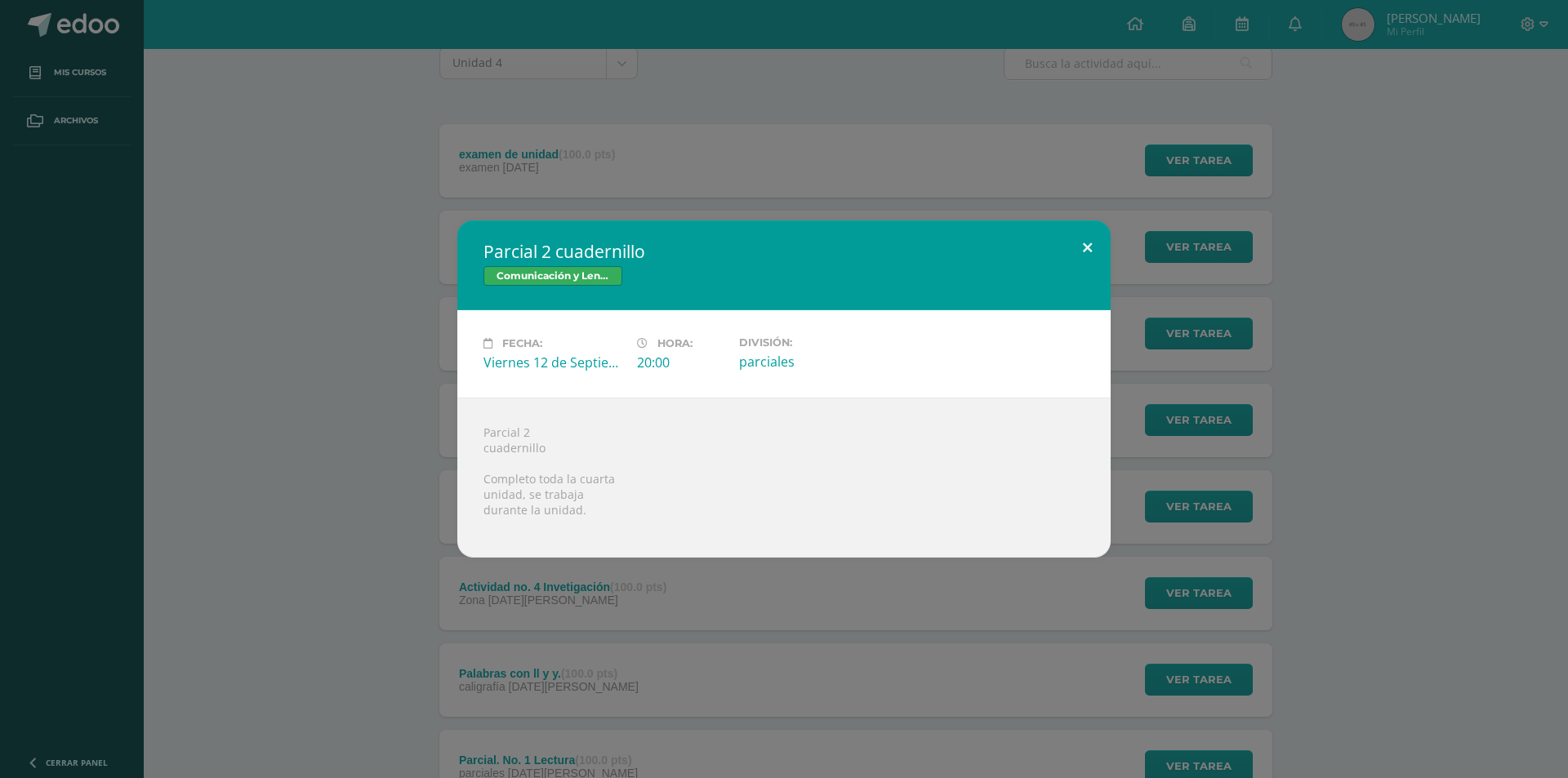
click at [1083, 251] on button at bounding box center [1087, 248] width 46 height 56
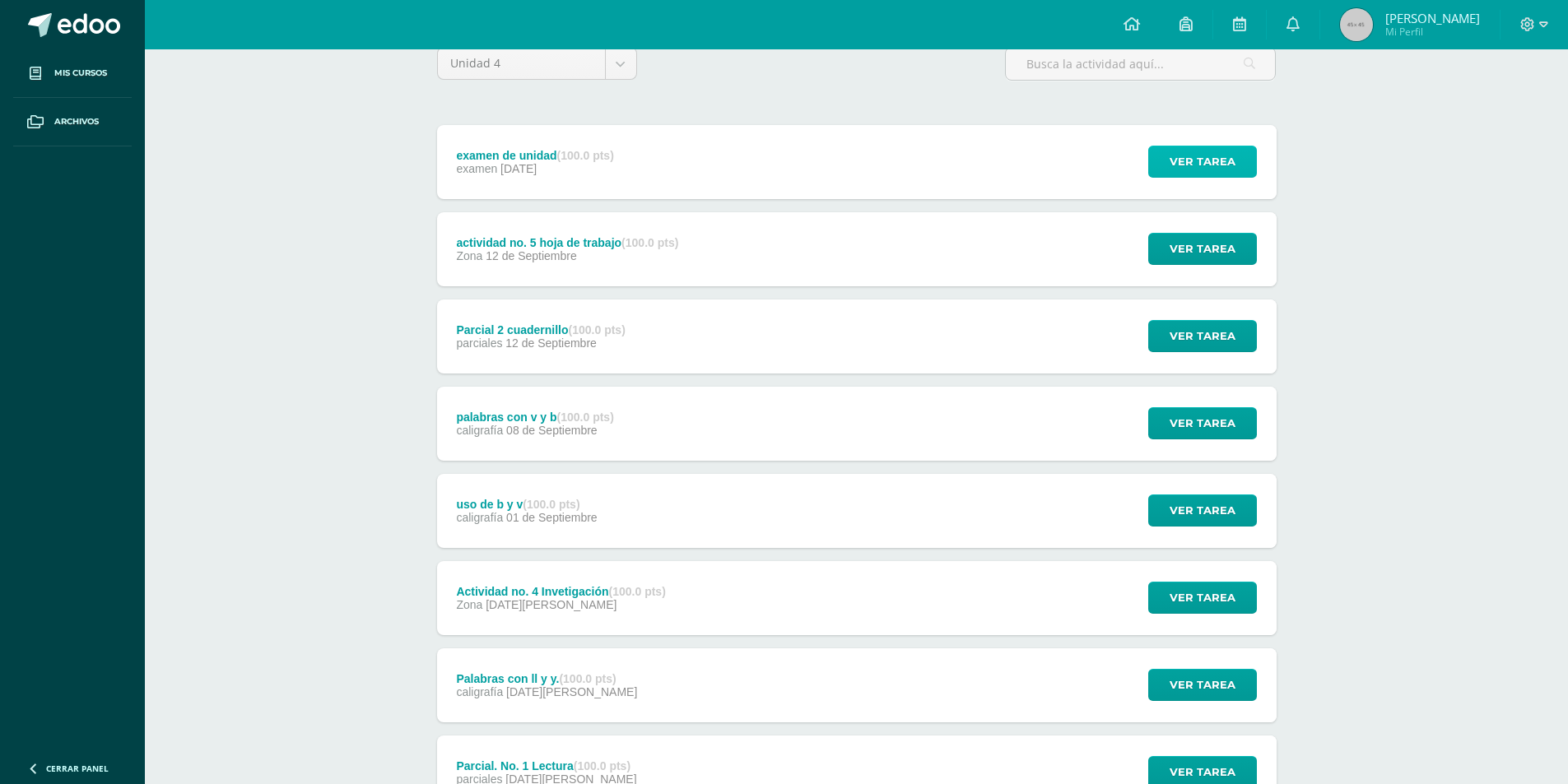
click at [1173, 151] on span "Ver tarea" at bounding box center [1203, 162] width 66 height 30
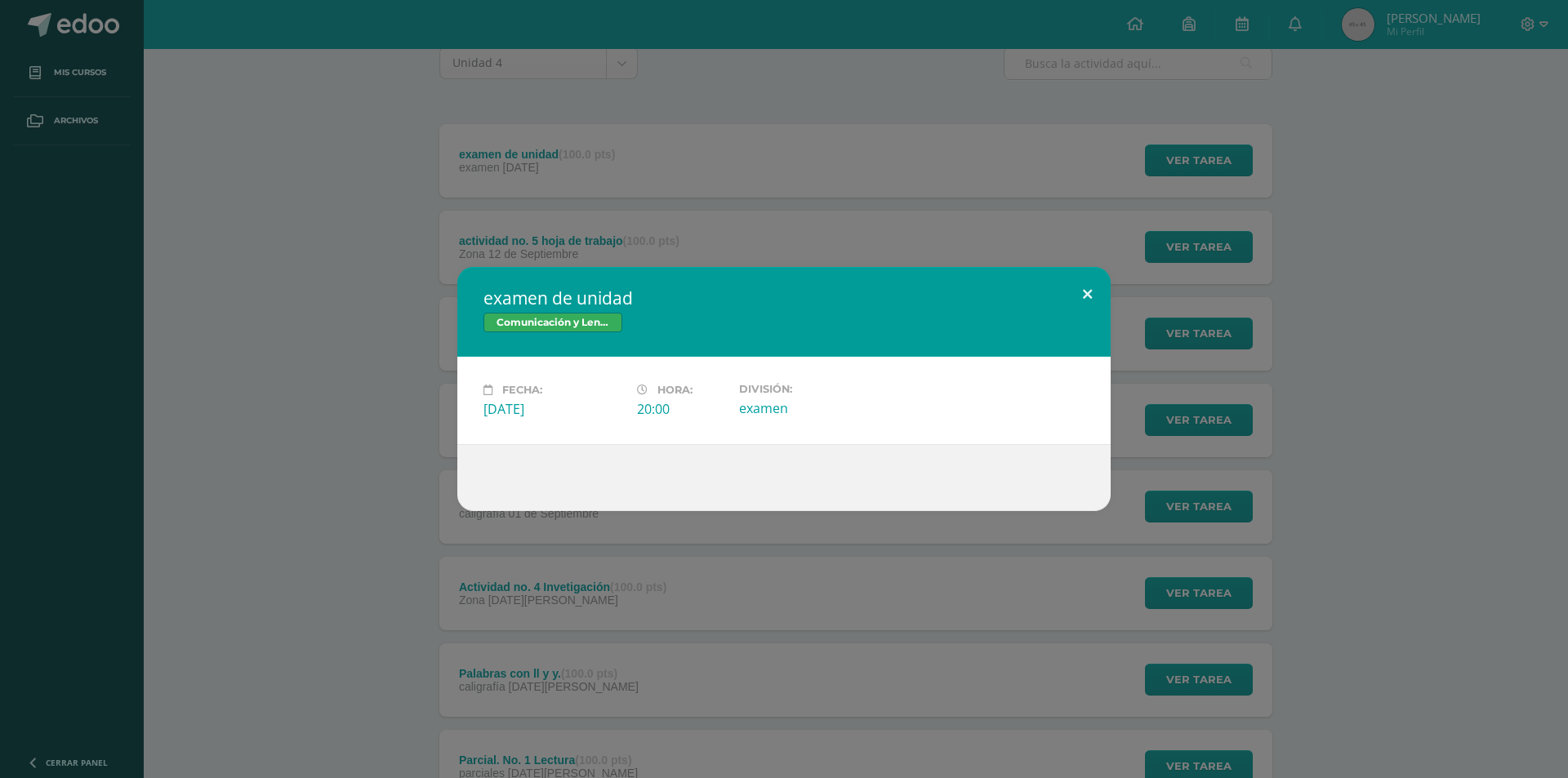
click at [1084, 289] on button at bounding box center [1087, 294] width 46 height 56
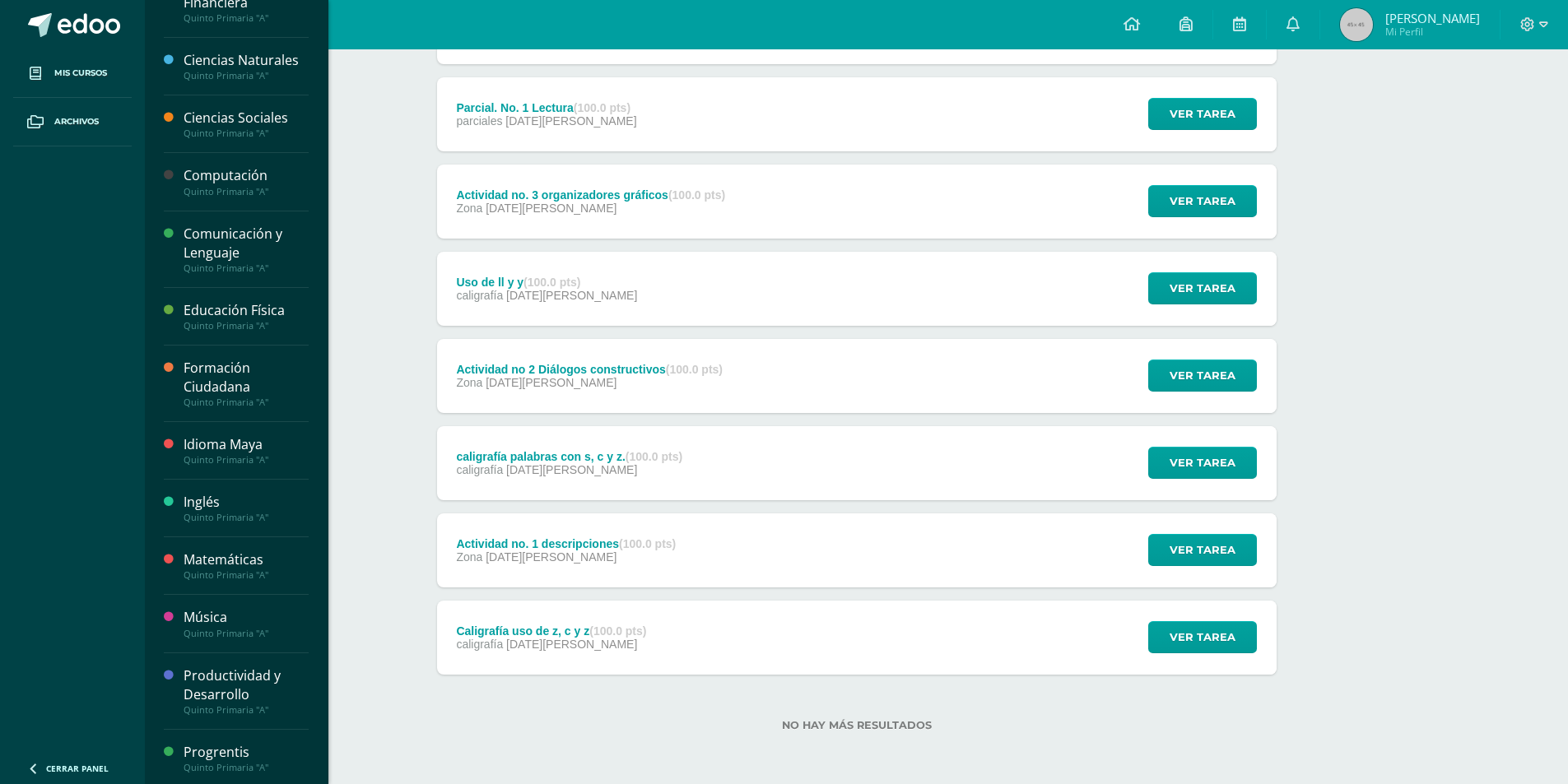
scroll to position [99, 0]
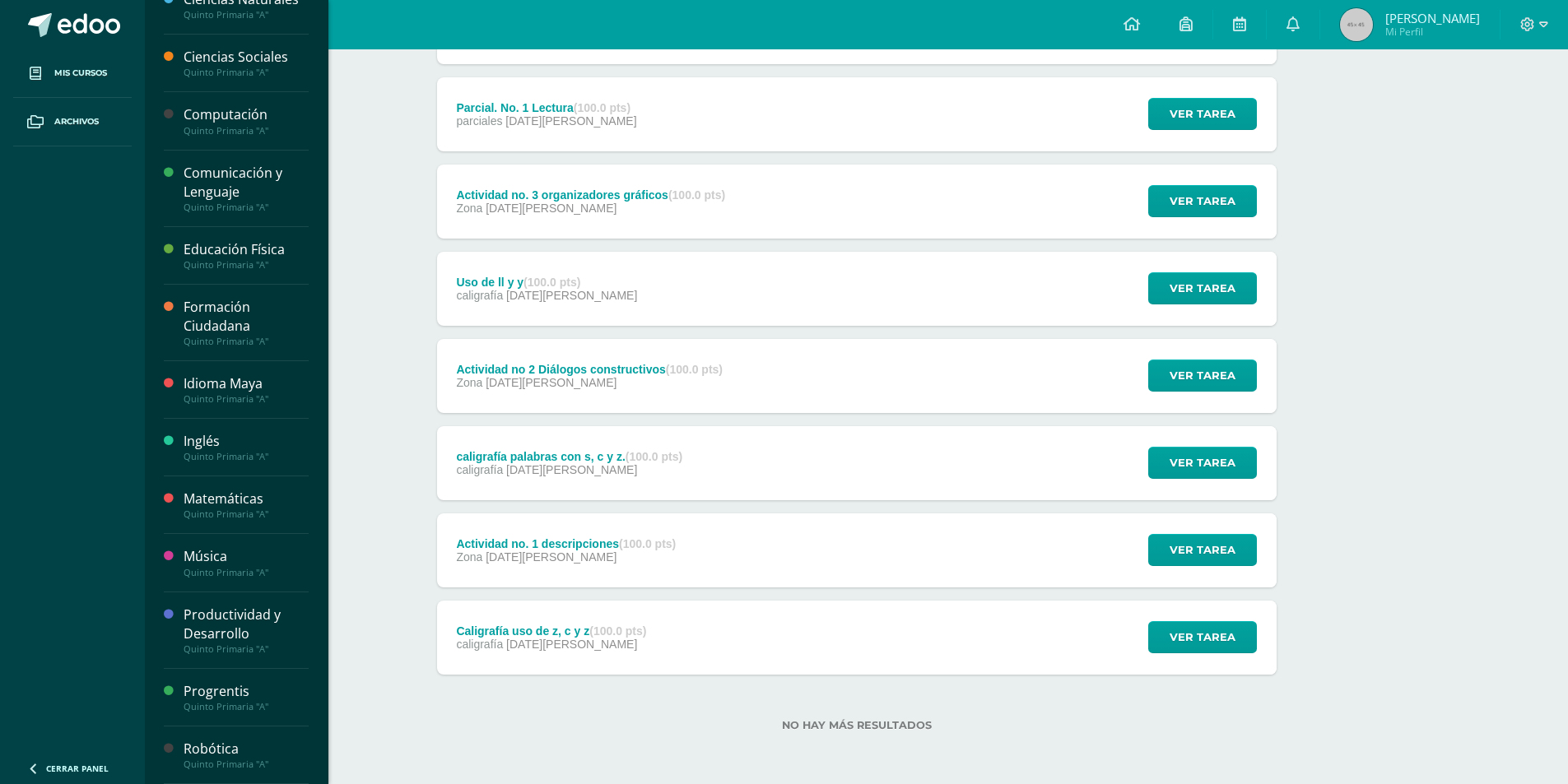
click at [238, 704] on div "Quinto Primaria "A"" at bounding box center [246, 707] width 125 height 12
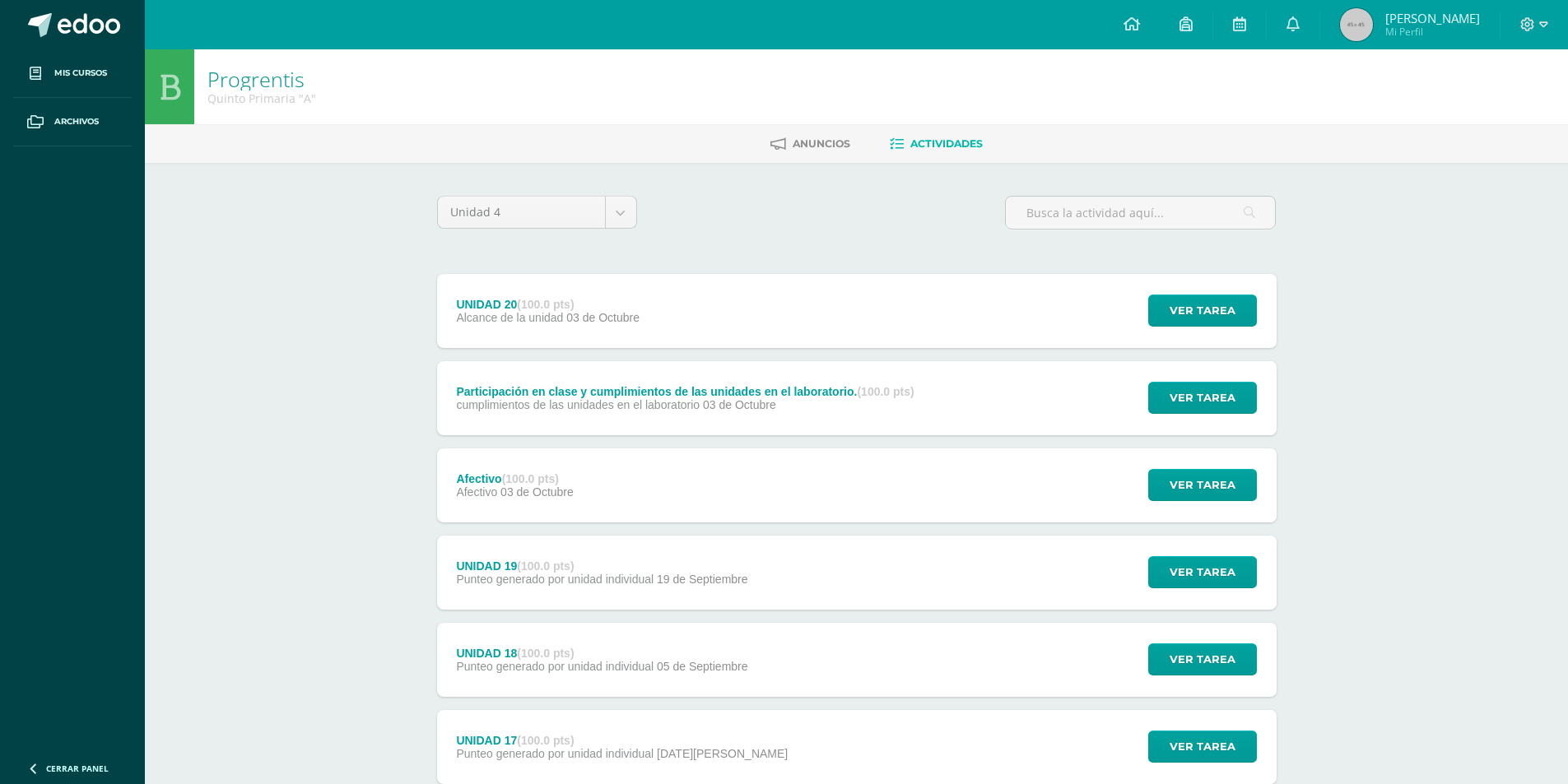
click at [773, 583] on div "UNIDAD 19 (100.0 pts) Punteo generado por unidad individual [DATE] Ver tarea UN…" at bounding box center [857, 572] width 840 height 74
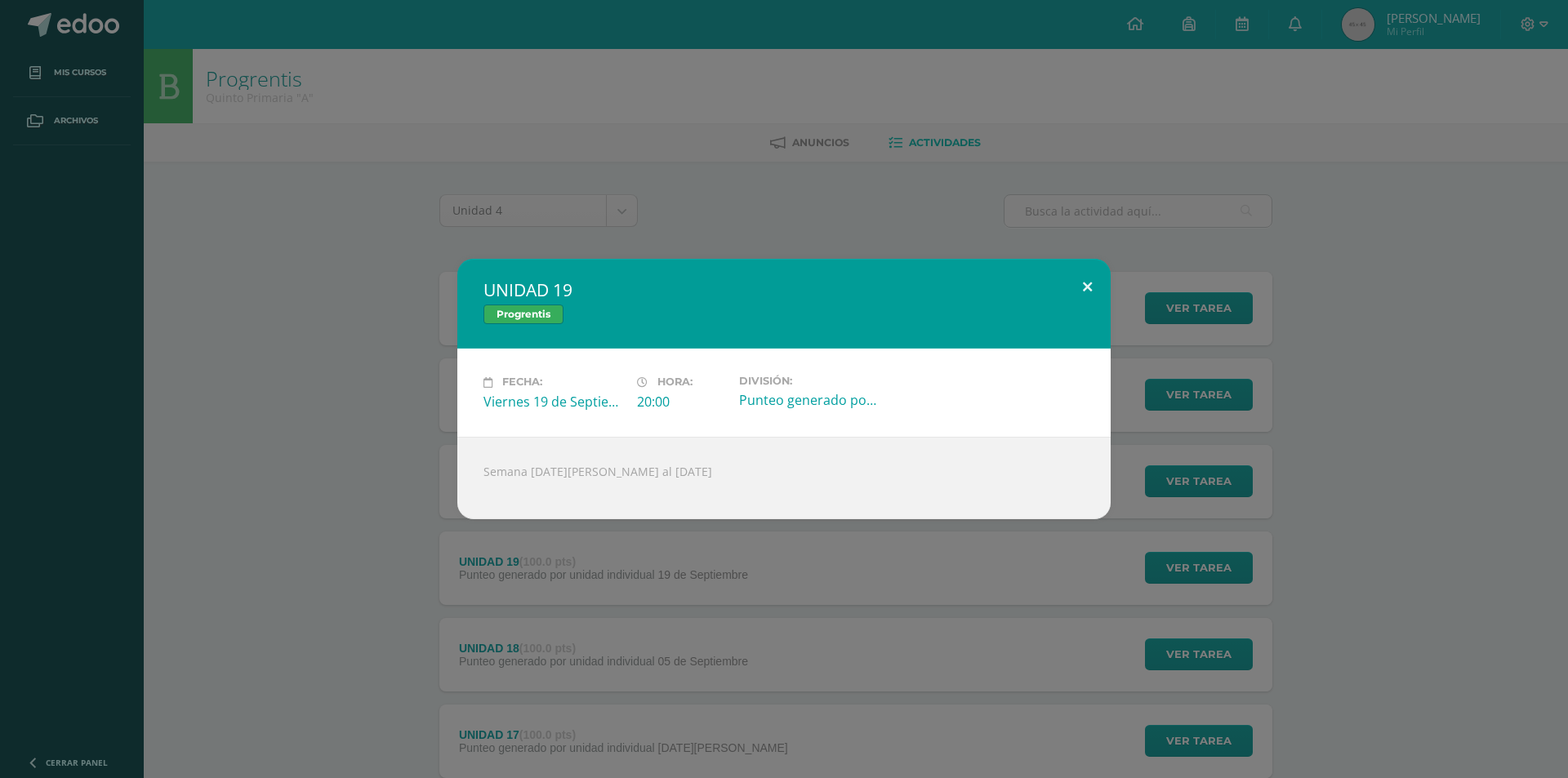
click at [1075, 273] on button at bounding box center [1087, 286] width 46 height 56
